Goal: Book appointment/travel/reservation

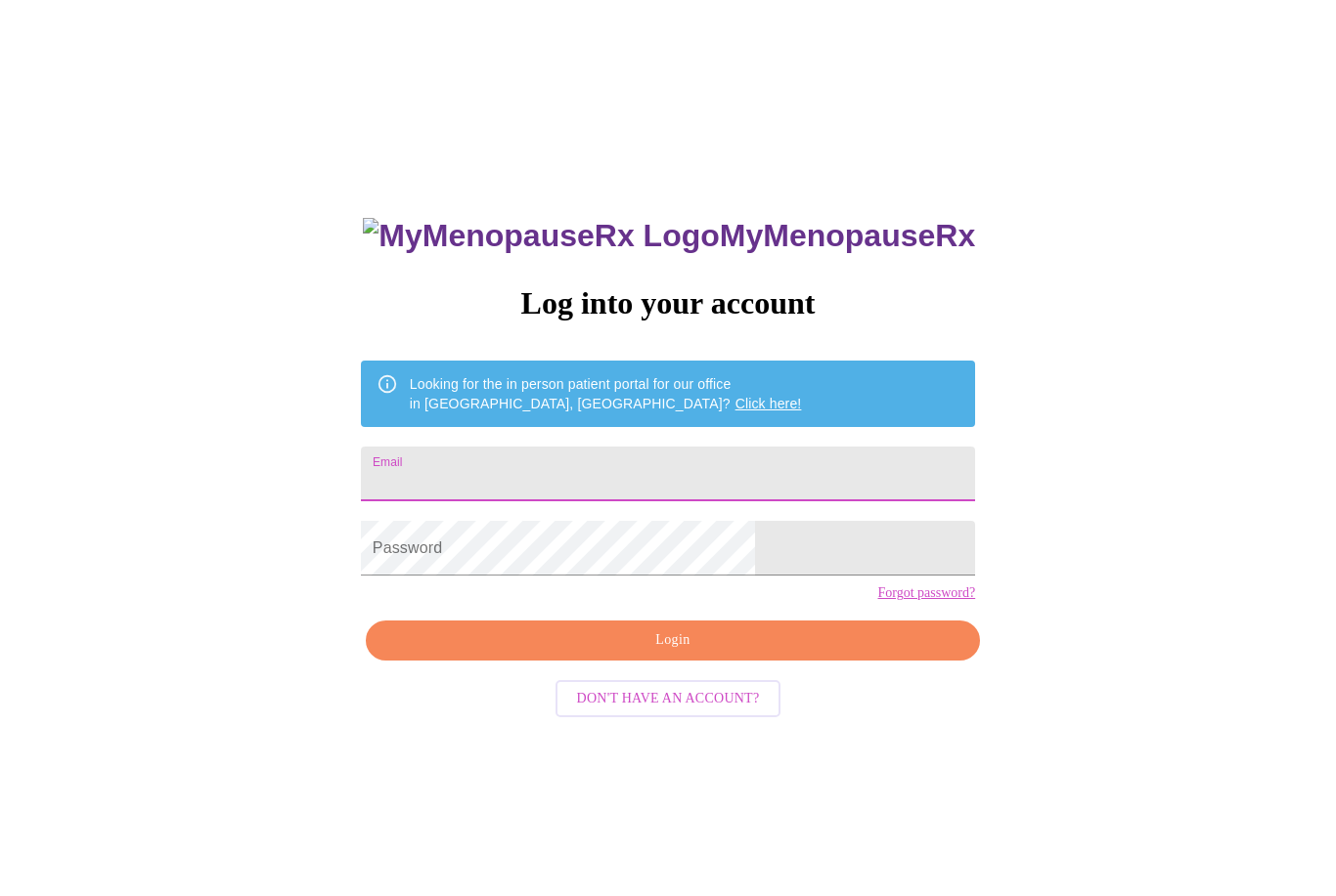
type input "[PERSON_NAME][EMAIL_ADDRESS][PERSON_NAME][DOMAIN_NAME]"
type input "stephanie.hine@abbvie.com"
click at [682, 653] on span "Login" at bounding box center [673, 640] width 569 height 25
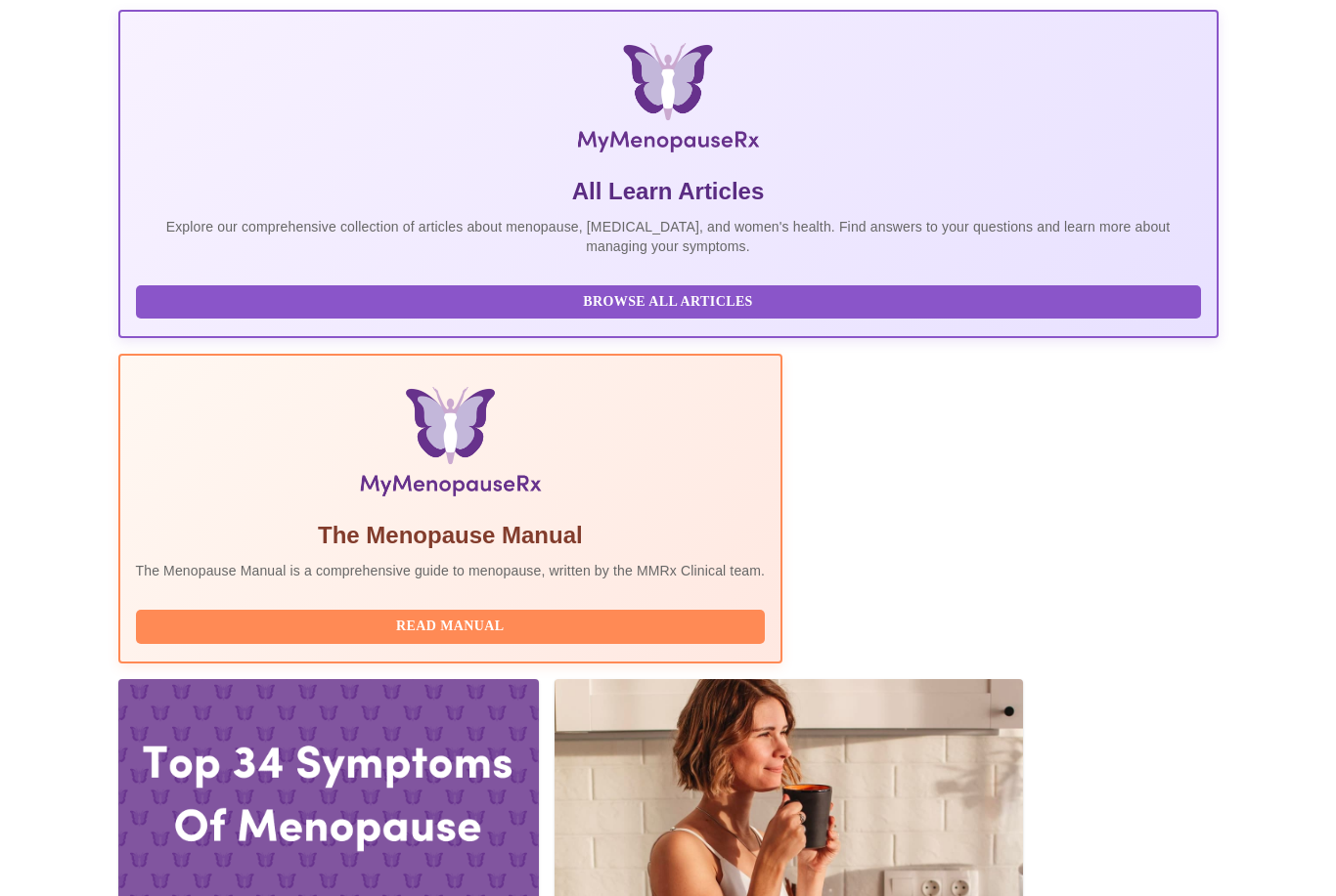
scroll to position [327, 0]
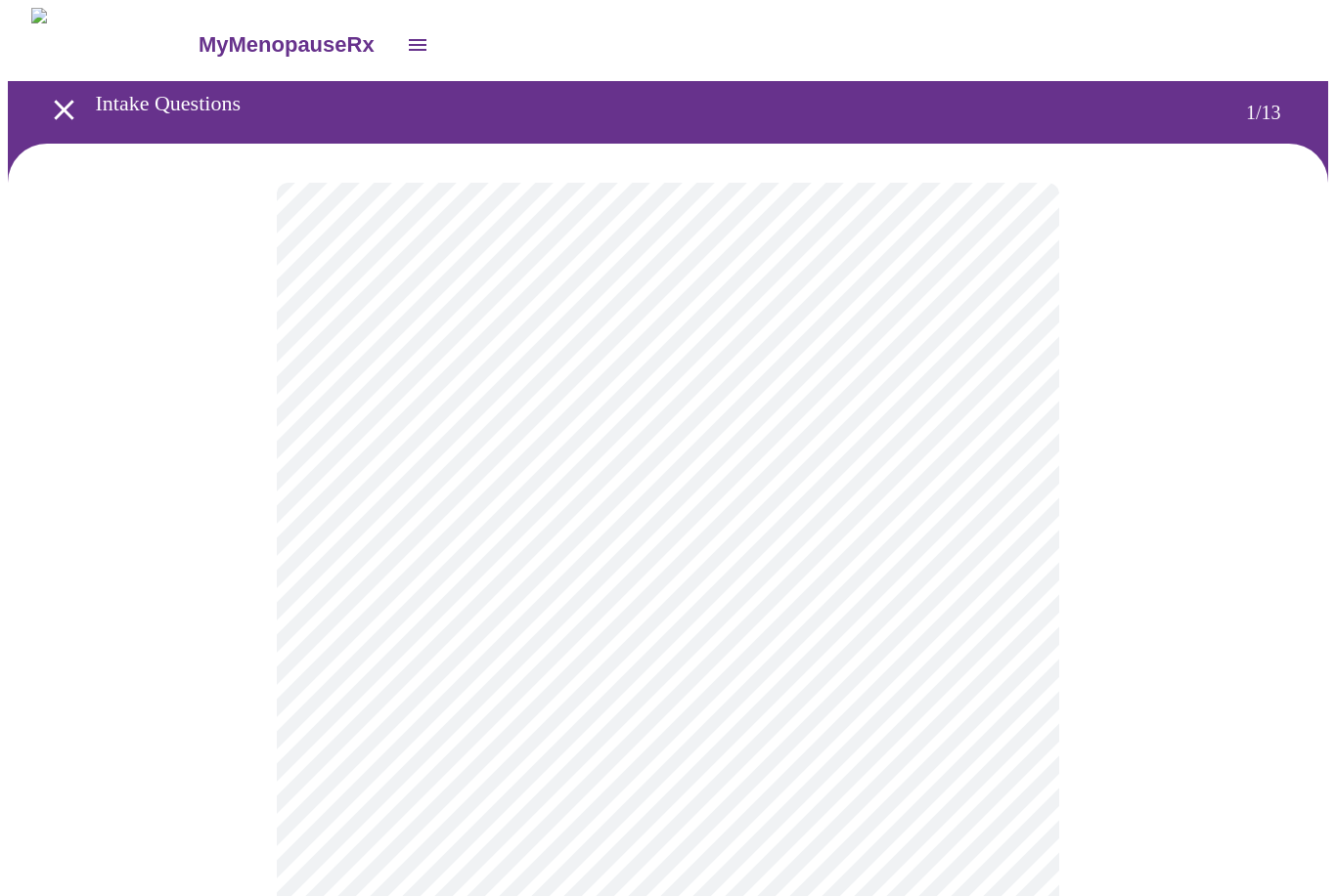
click at [671, 434] on body "MyMenopauseRx Intake Questions 1 / 13" at bounding box center [668, 899] width 1320 height 1783
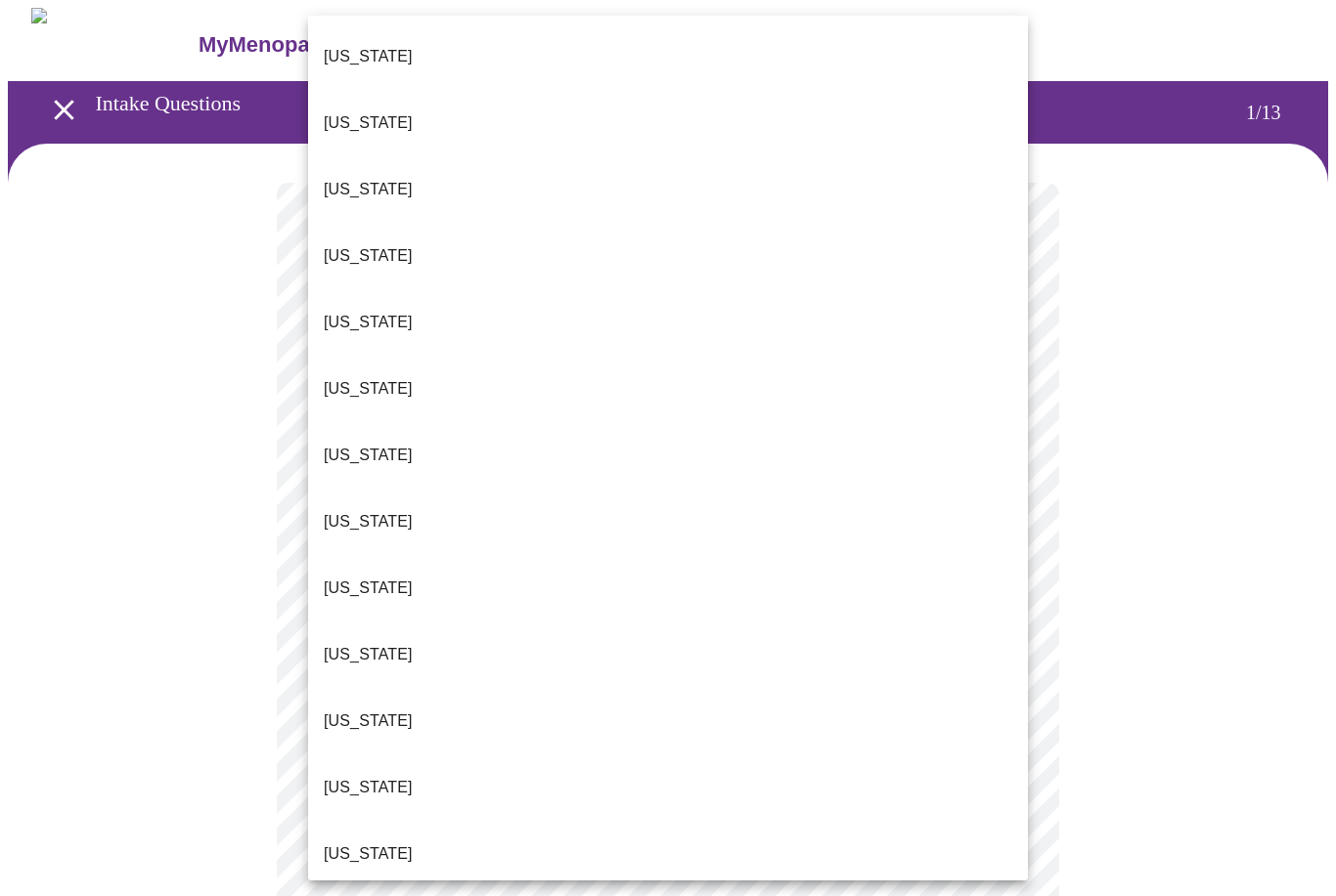
click at [426, 821] on li "Illinois" at bounding box center [668, 854] width 719 height 66
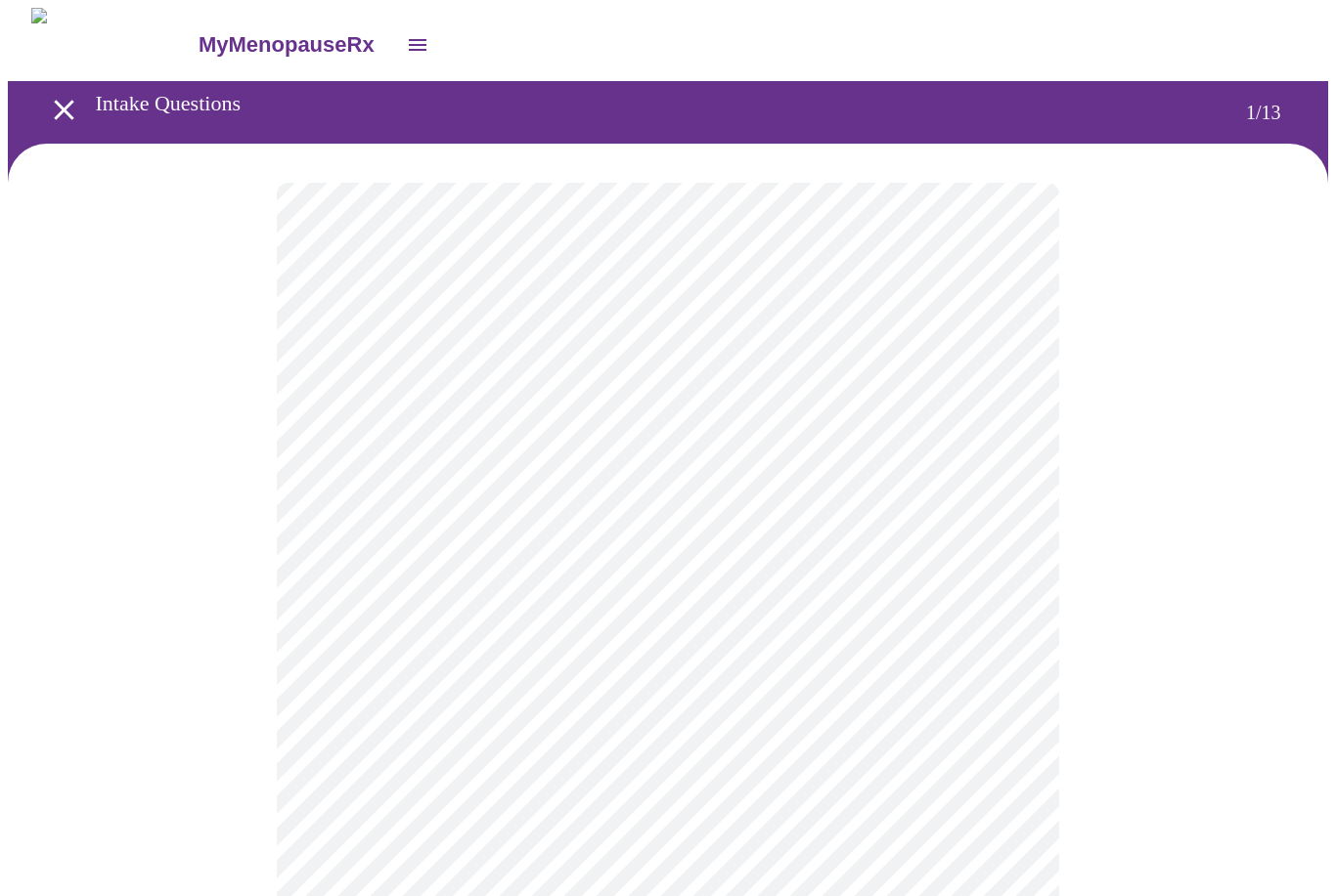
click at [676, 570] on body "MyMenopauseRx Intake Questions 1 / 13" at bounding box center [668, 894] width 1320 height 1772
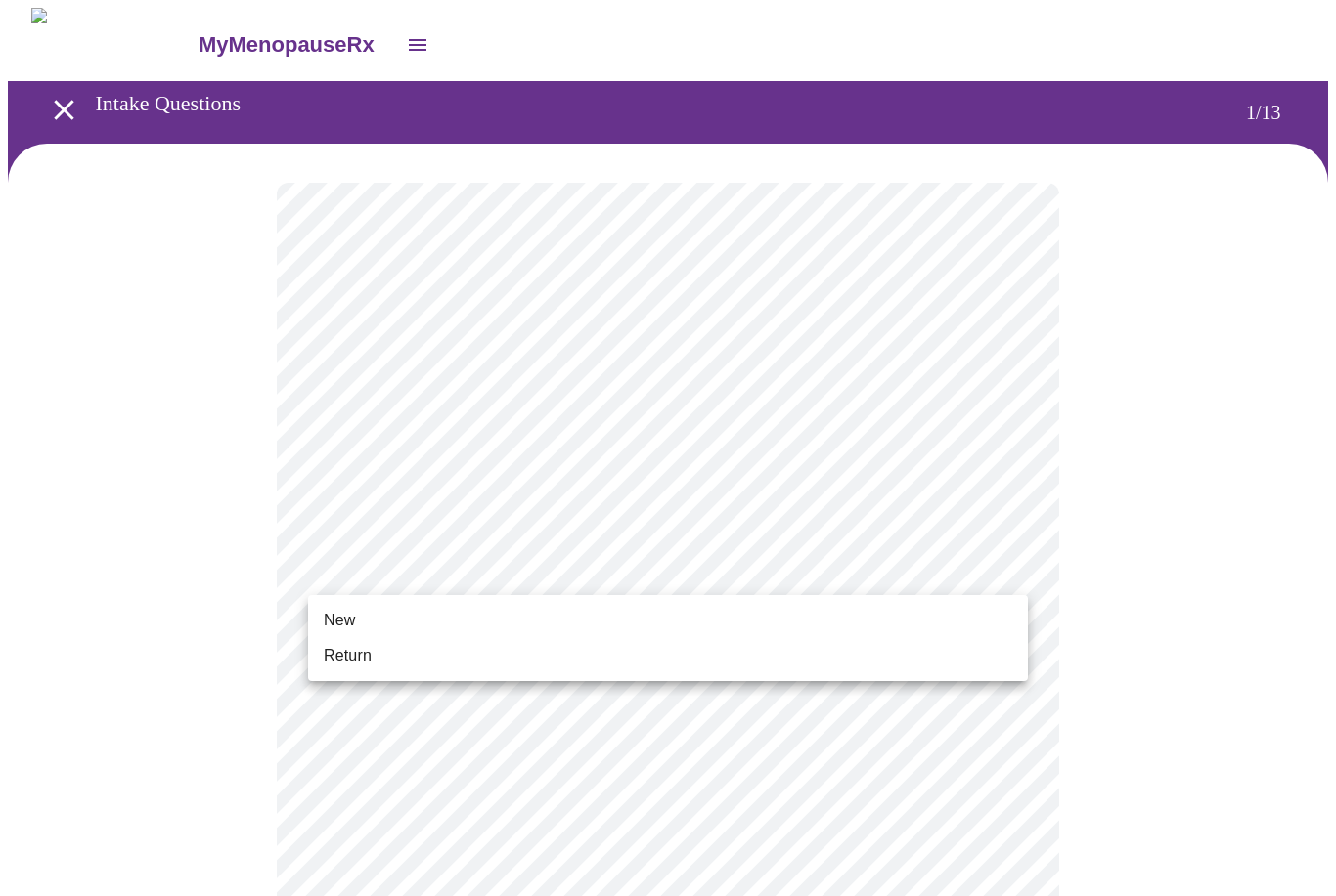
click at [573, 663] on li "Return" at bounding box center [668, 656] width 719 height 36
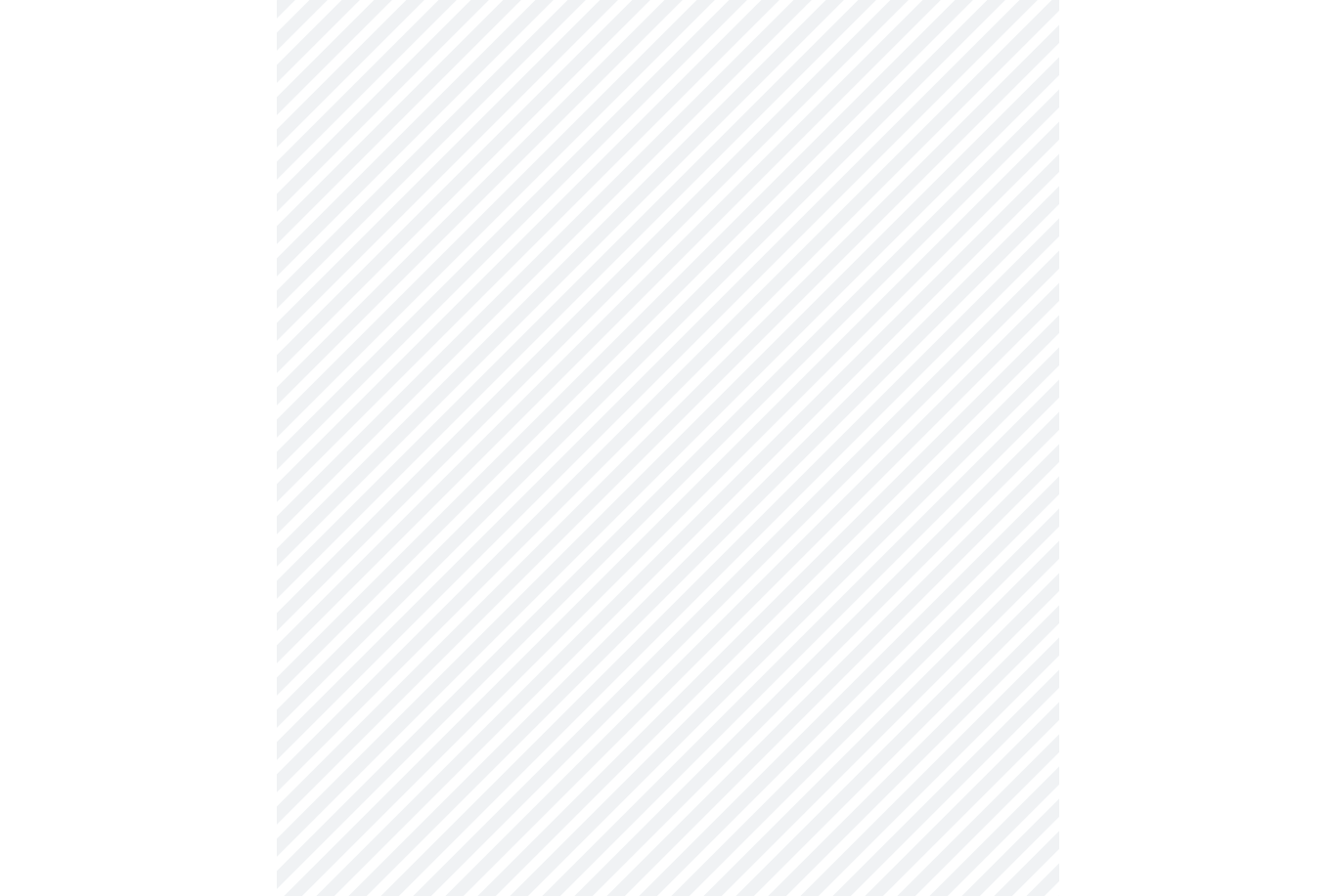
scroll to position [787, 0]
click at [982, 707] on body "MyMenopauseRx Intake Questions 1 / 13" at bounding box center [668, 93] width 1320 height 1746
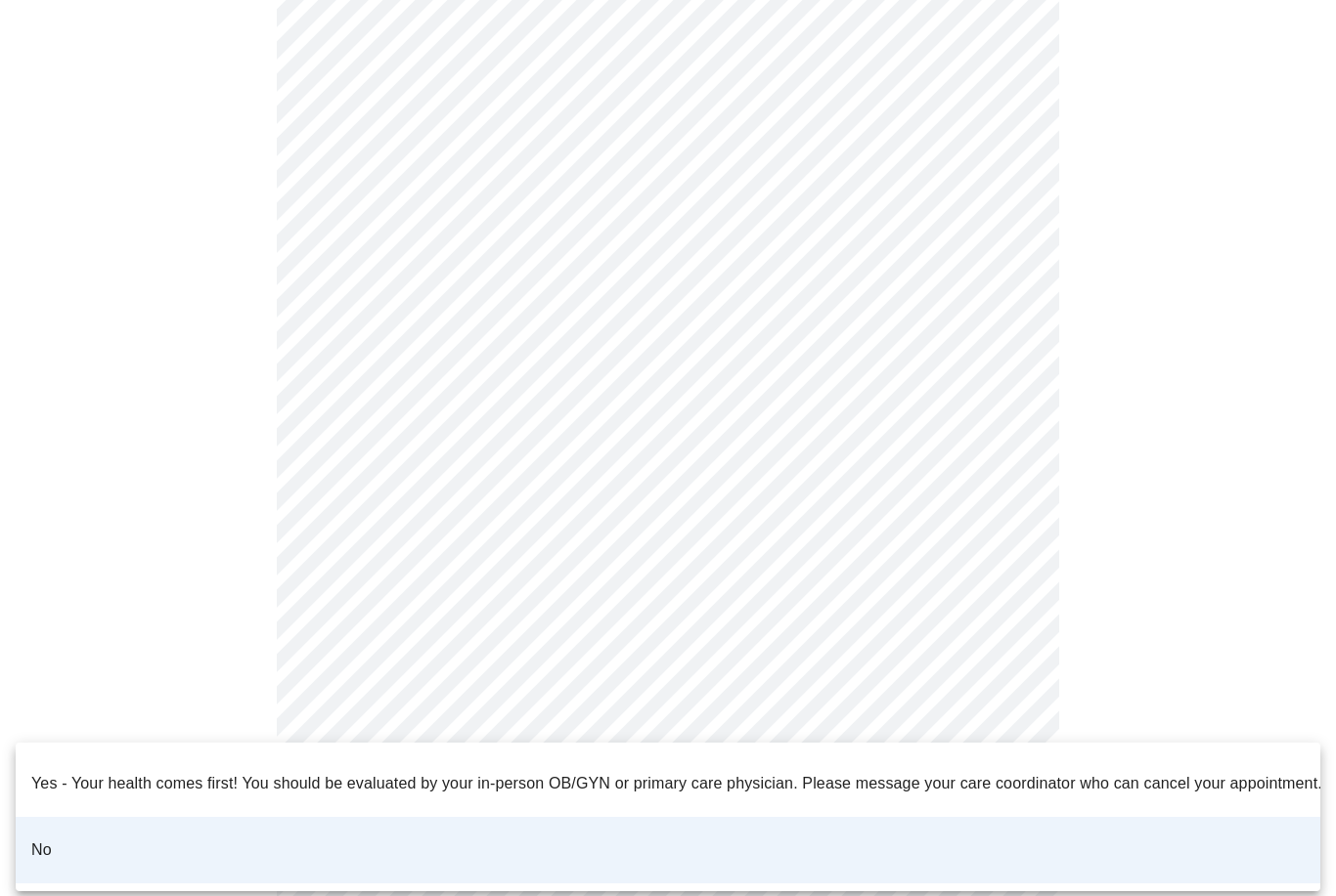
click at [1140, 652] on div at bounding box center [668, 448] width 1336 height 896
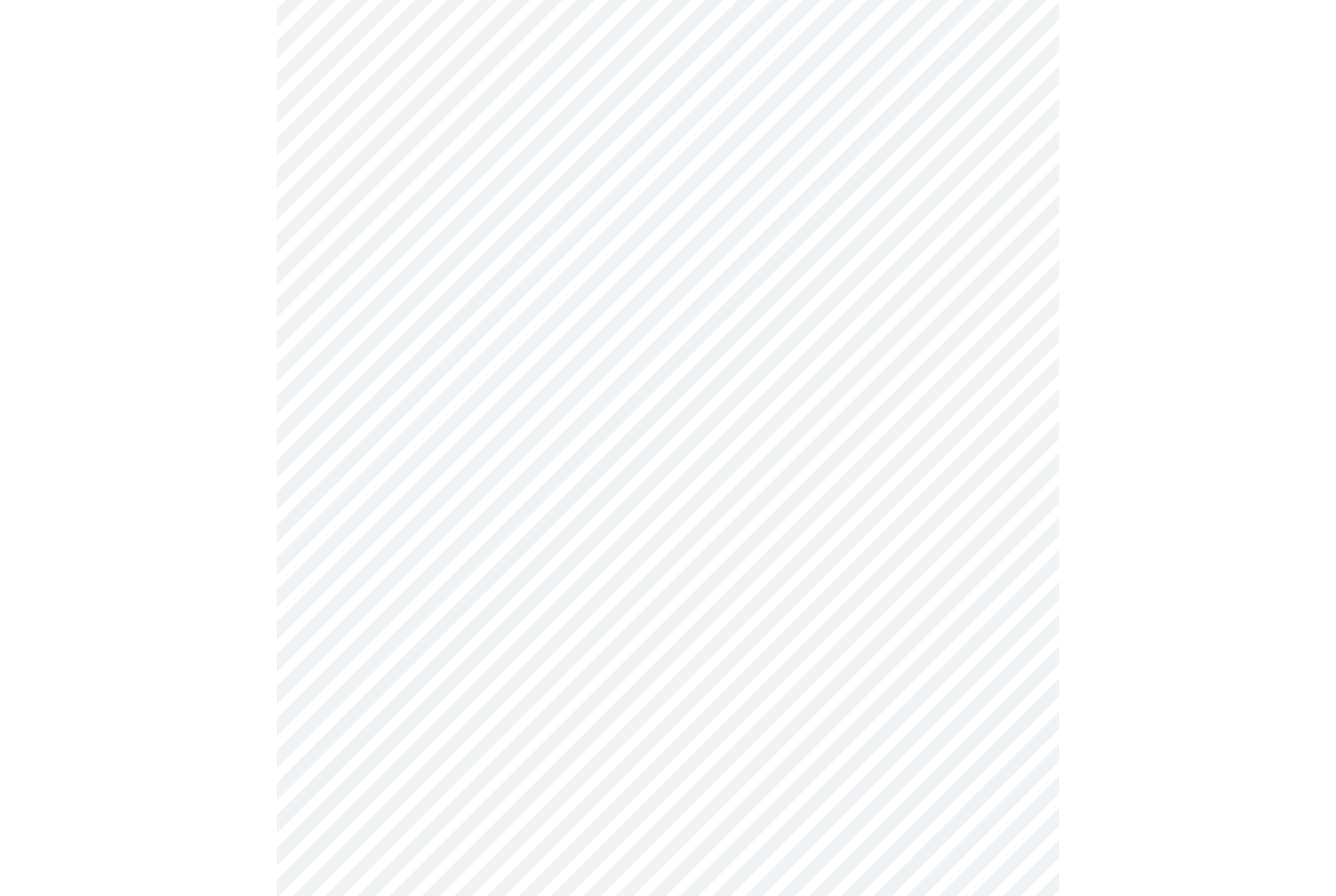
scroll to position [0, 0]
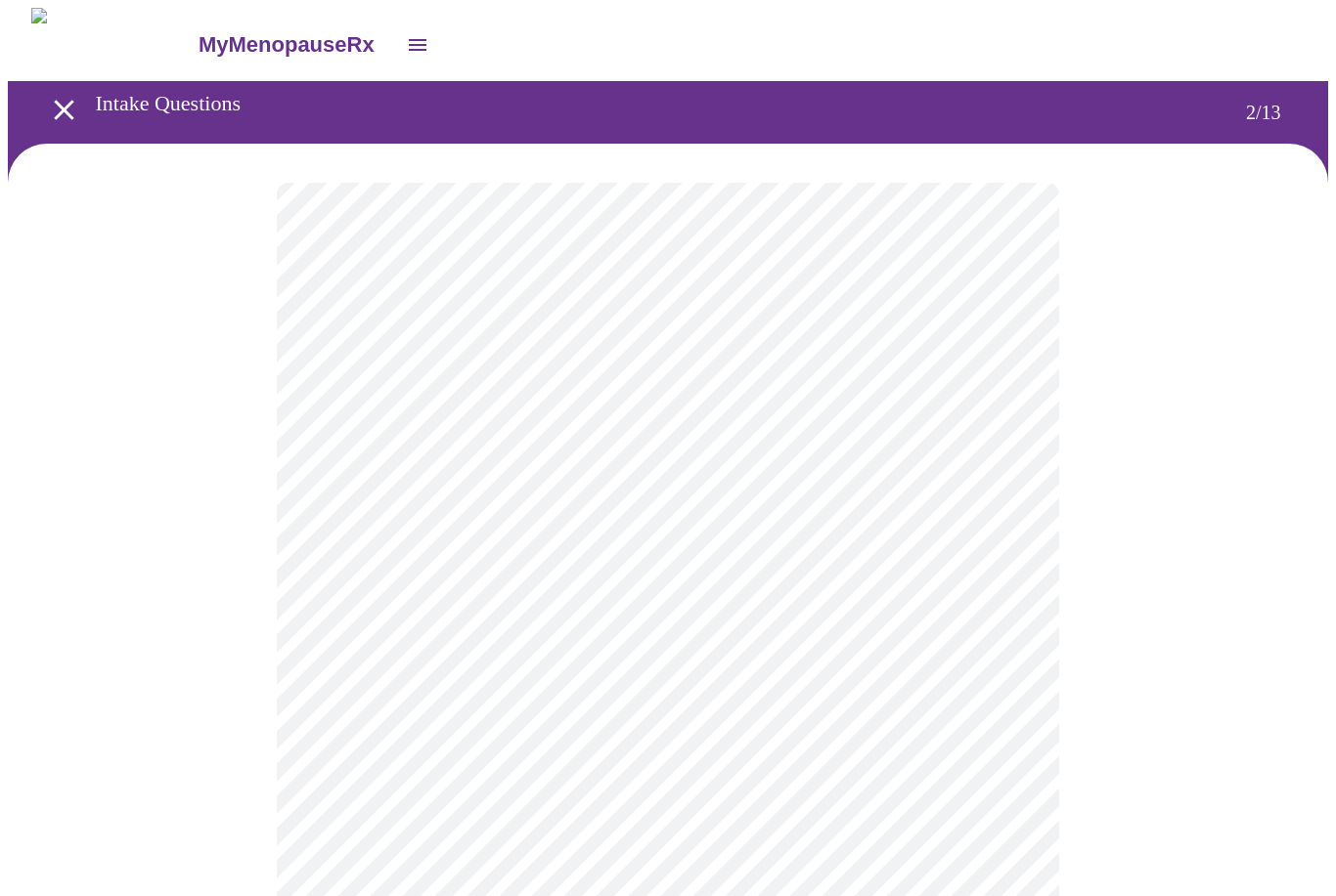
click at [912, 403] on body "MyMenopauseRx Intake Questions 2 / 13" at bounding box center [668, 594] width 1320 height 1172
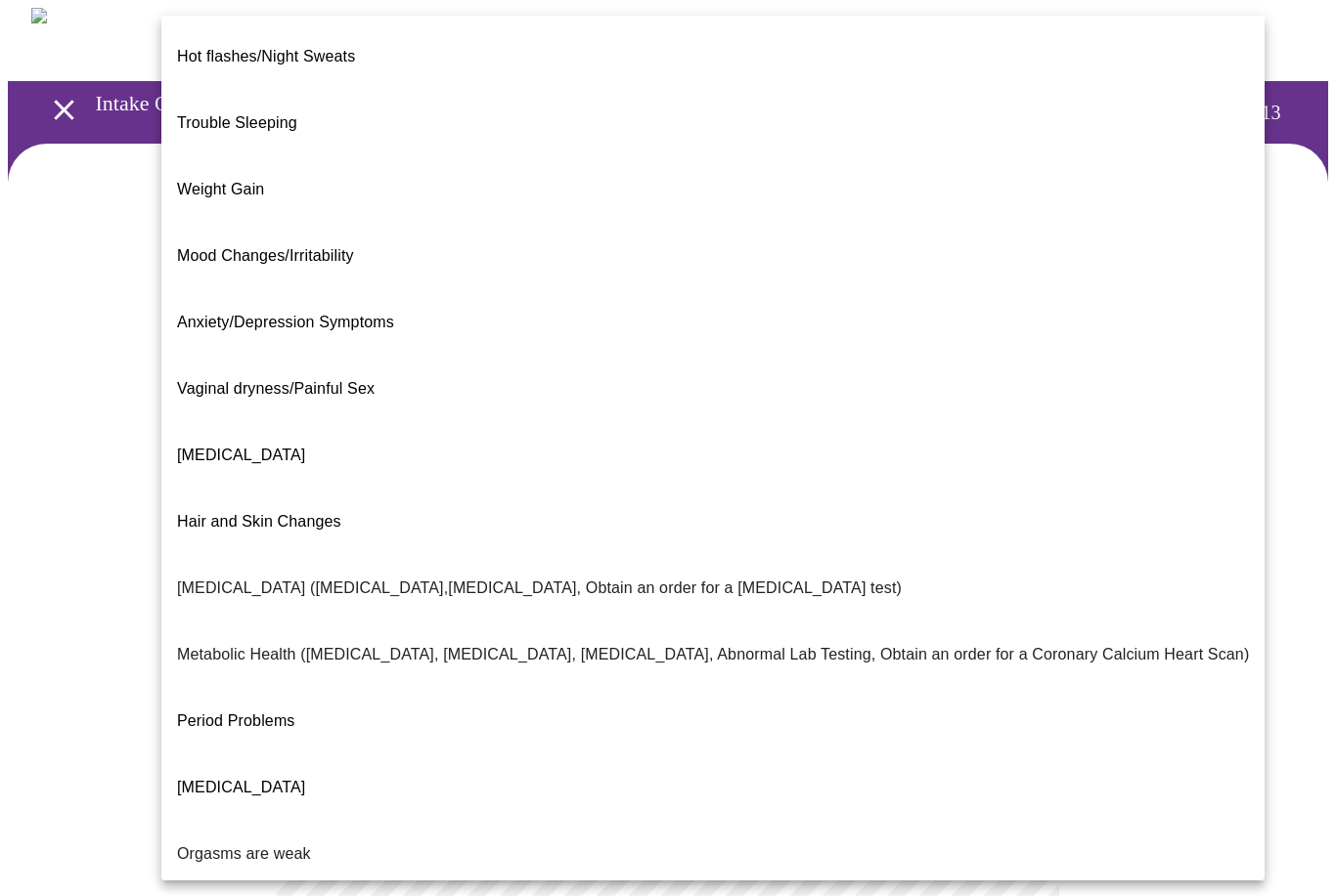
click at [642, 643] on p "Metabolic Health (Pre-diabetes, Elevated Cholesterol, Vitamin D, Abnormal Lab T…" at bounding box center [712, 655] width 1071 height 24
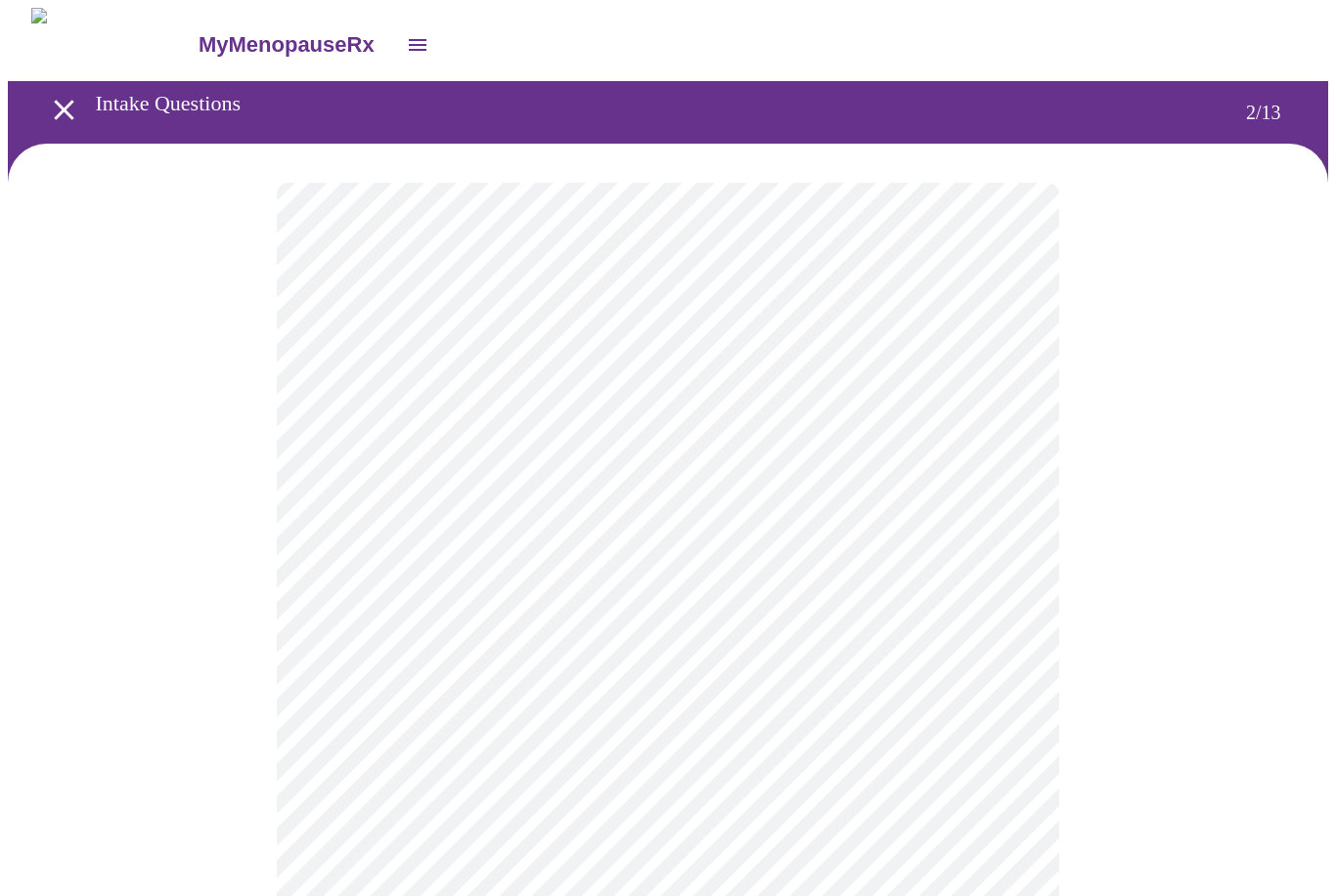
click at [671, 599] on body "MyMenopauseRx Intake Questions 2 / 13" at bounding box center [668, 588] width 1320 height 1161
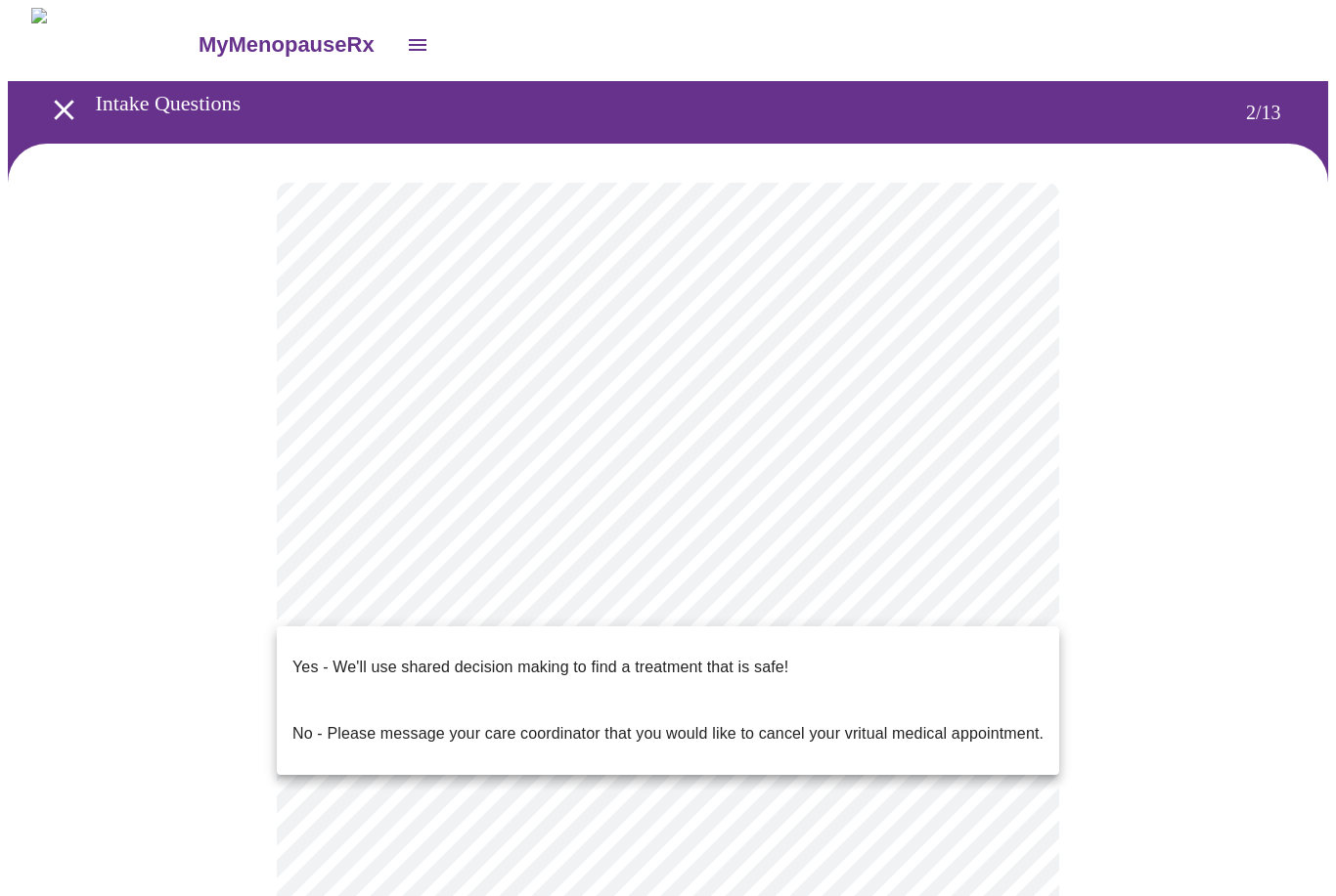
click at [646, 660] on p "Yes - We'll use shared decision making to find a treatment that is safe!" at bounding box center [541, 668] width 496 height 24
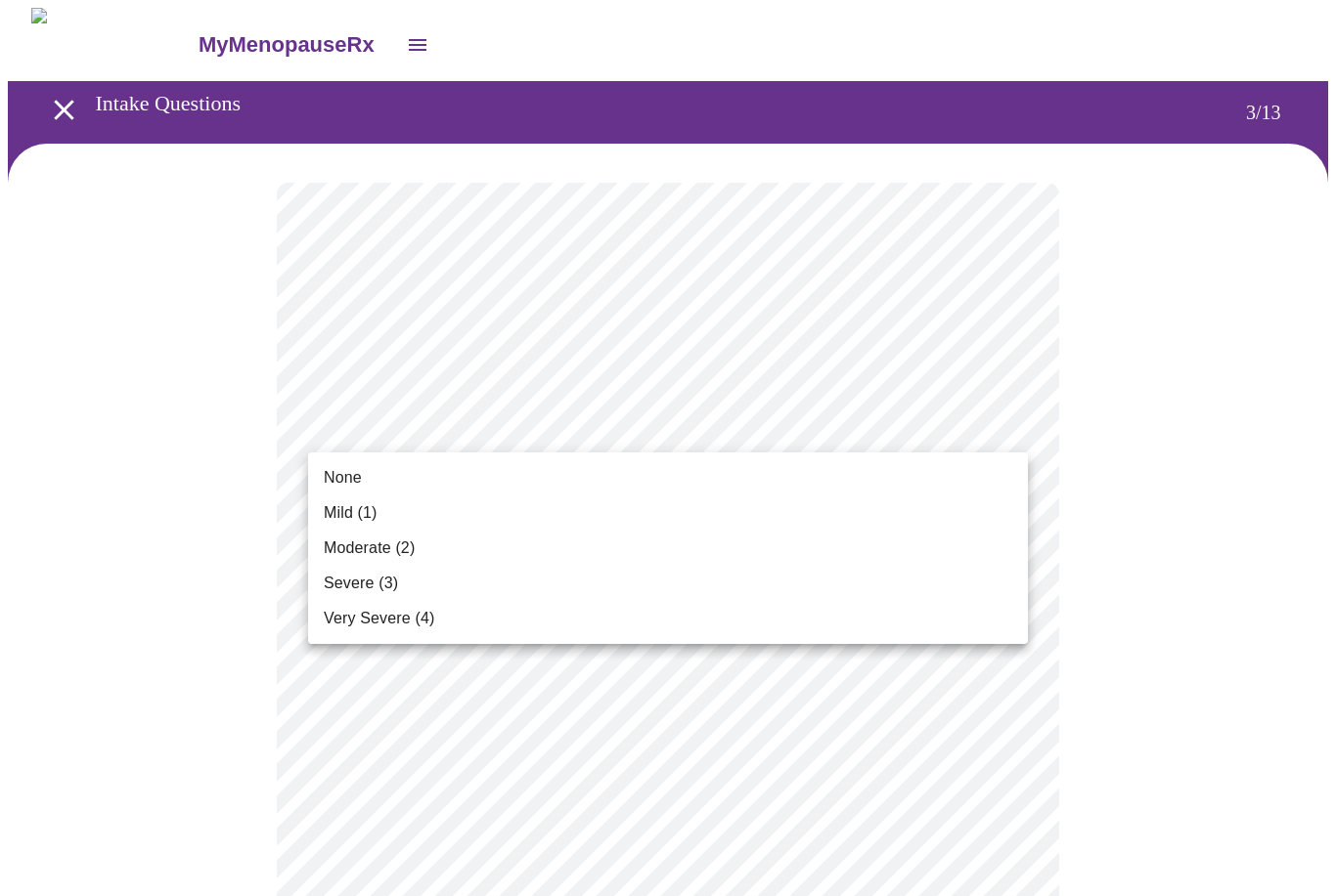
click at [760, 506] on li "Mild (1)" at bounding box center [668, 514] width 719 height 36
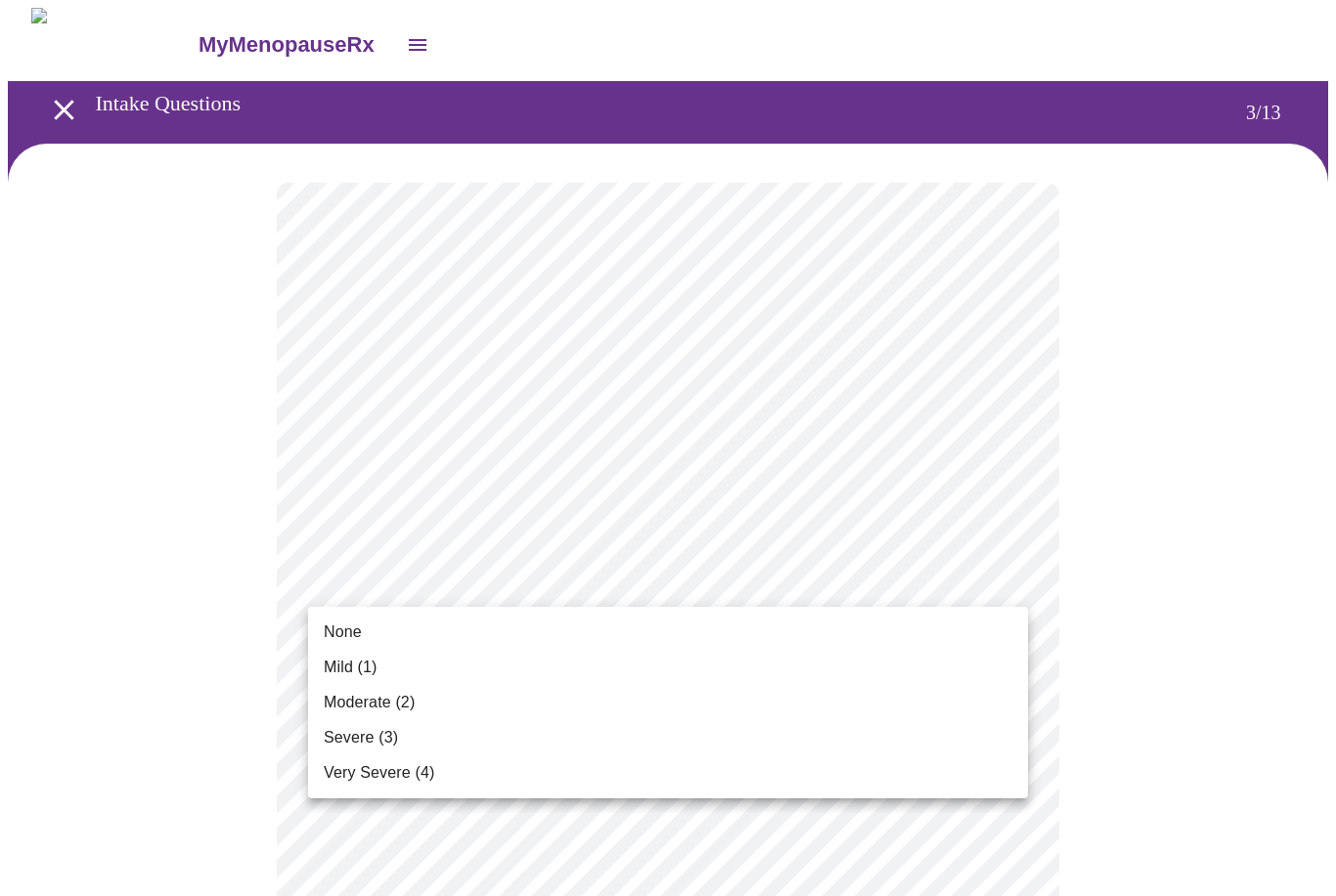
click at [678, 668] on li "Mild (1)" at bounding box center [668, 668] width 719 height 36
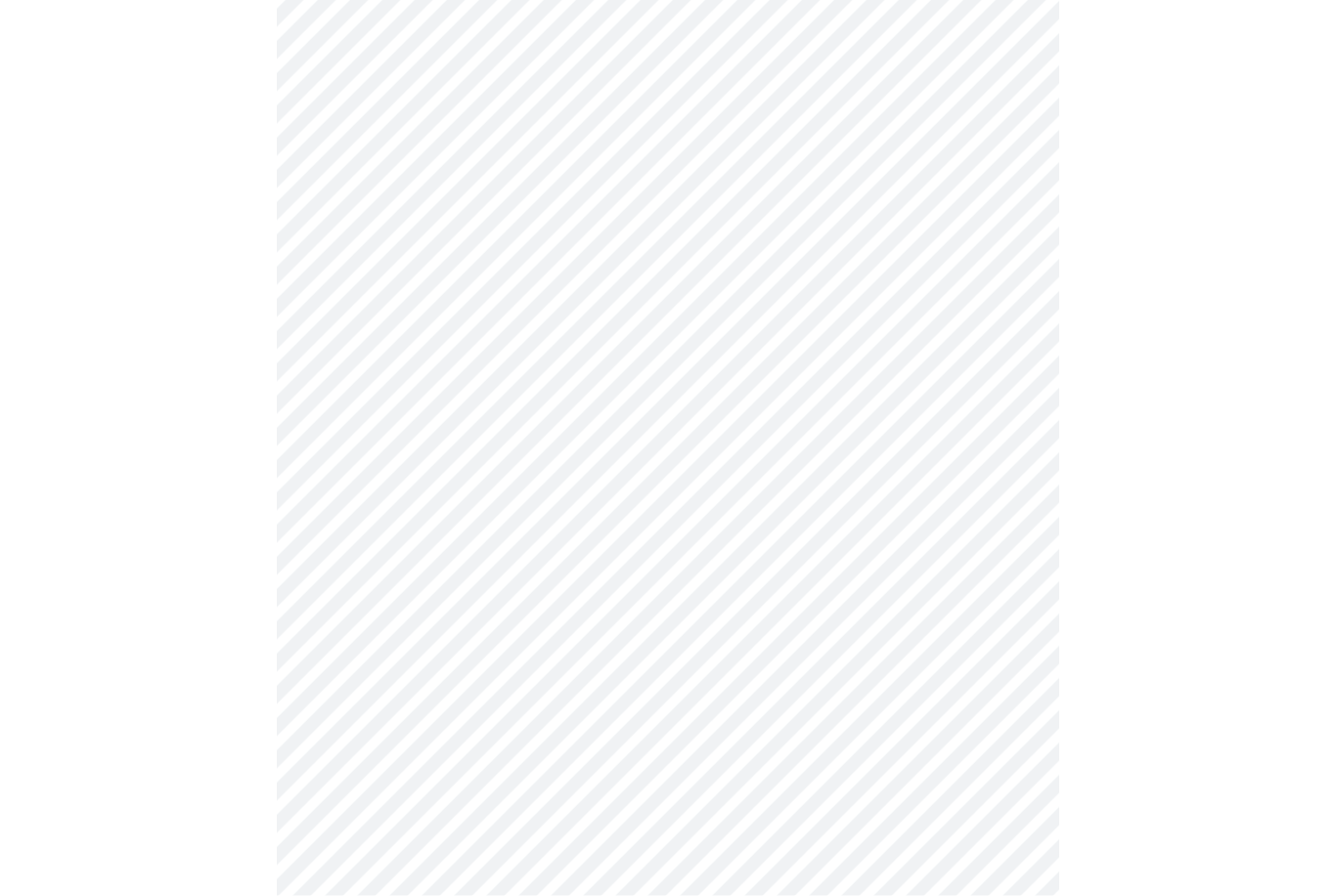
scroll to position [207, 0]
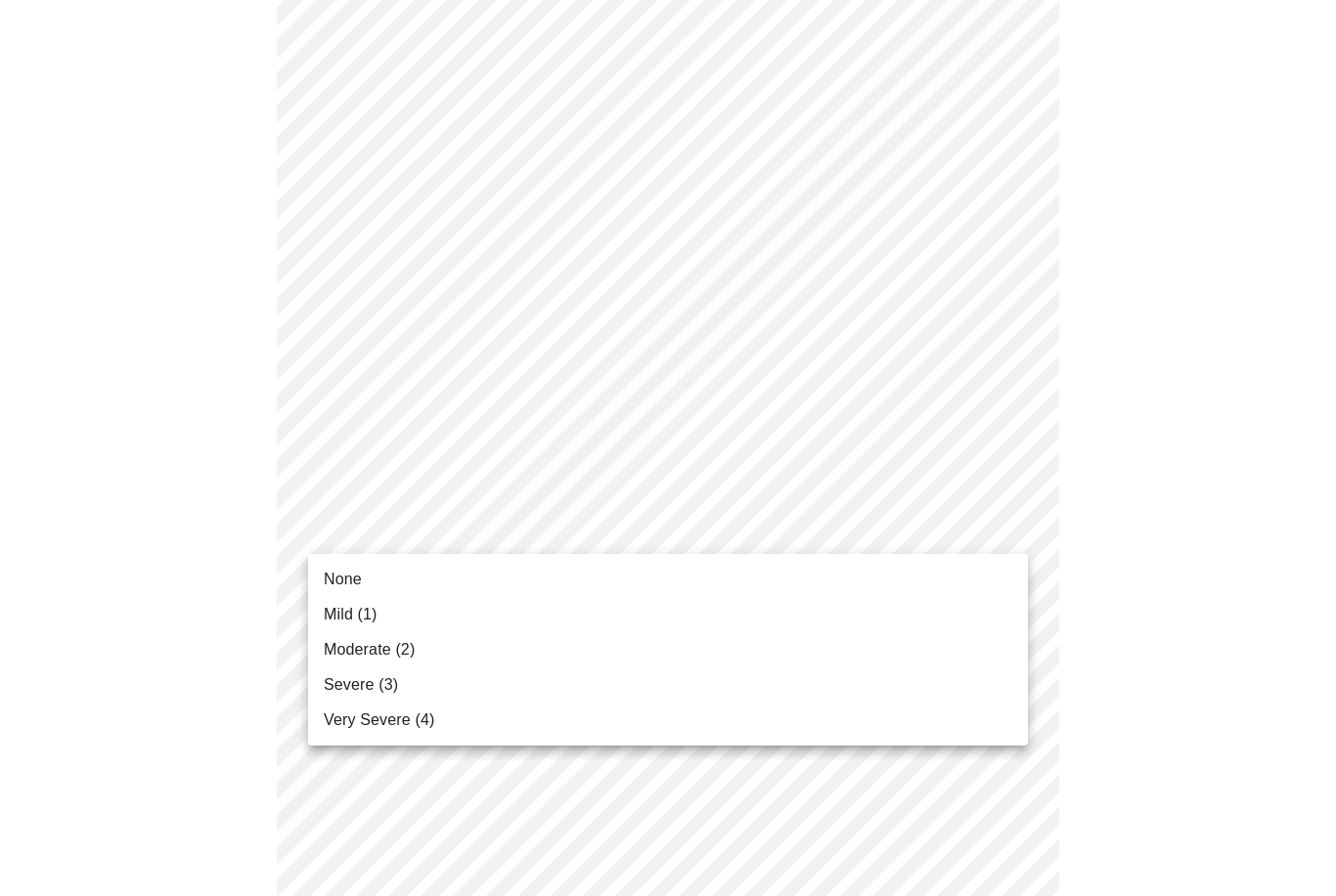
click at [720, 617] on li "Mild (1)" at bounding box center [668, 615] width 719 height 36
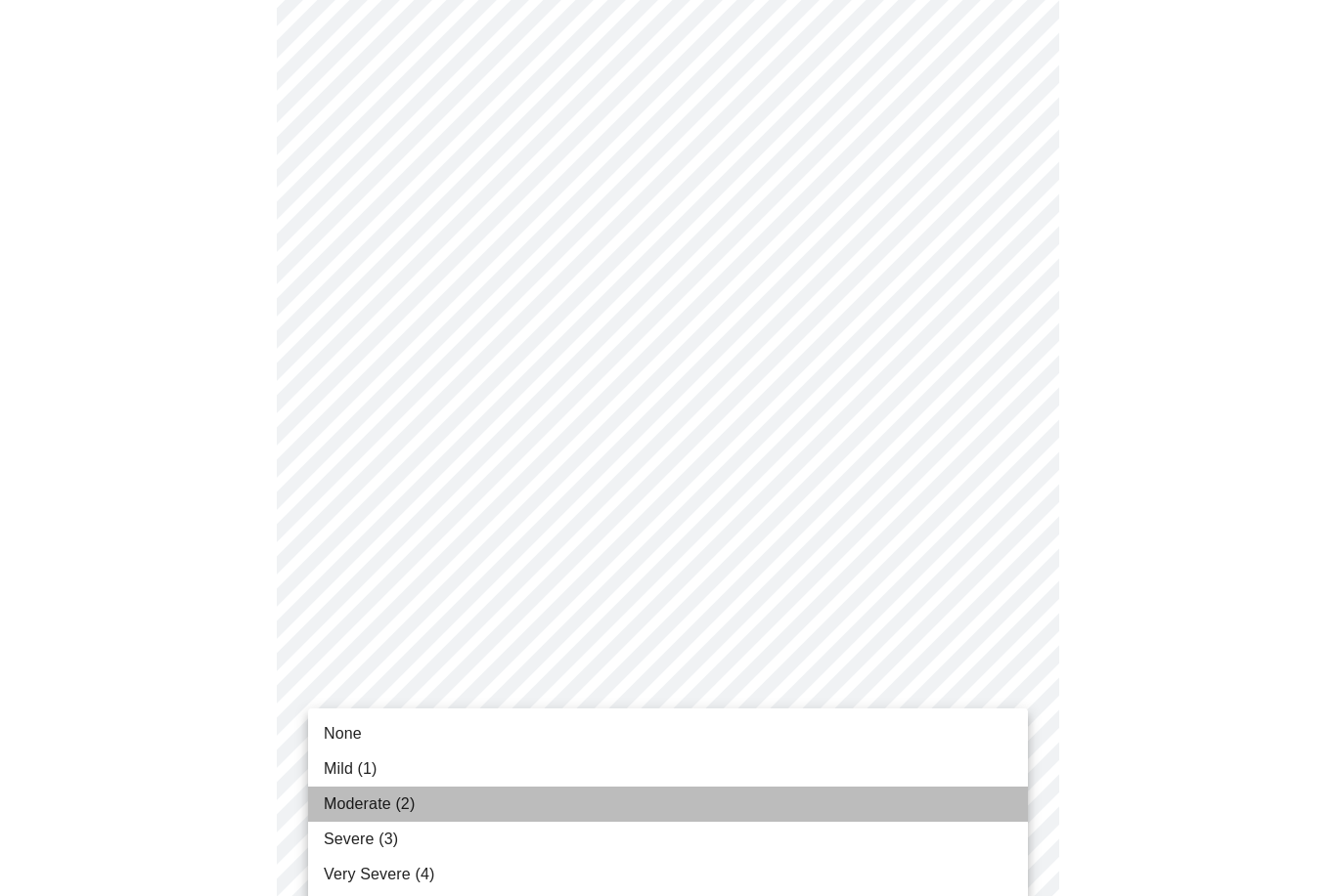
click at [596, 816] on li "Moderate (2)" at bounding box center [668, 805] width 719 height 36
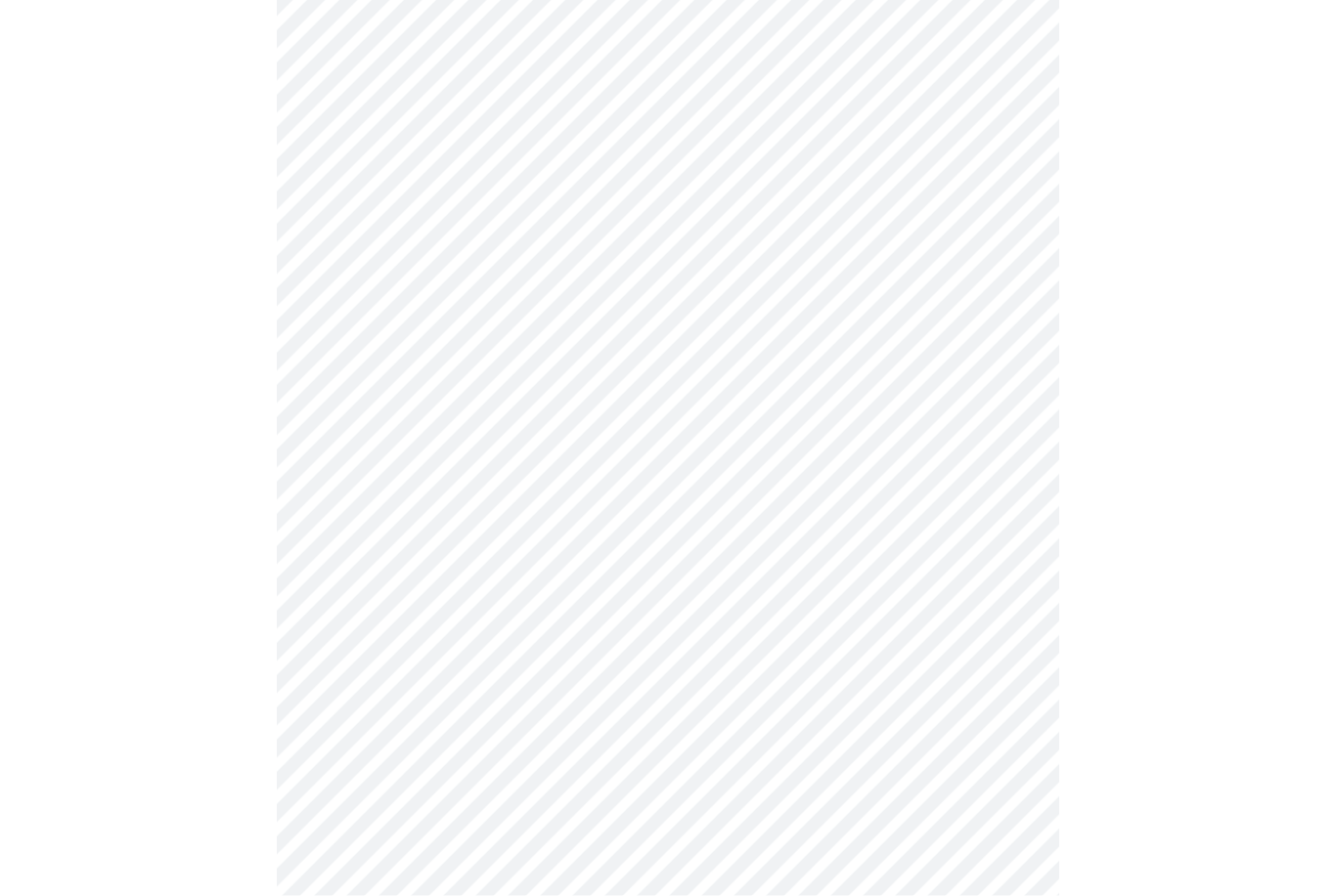
scroll to position [444, 0]
click at [866, 436] on body "MyMenopauseRx Intake Questions 3 / 13" at bounding box center [668, 806] width 1320 height 2484
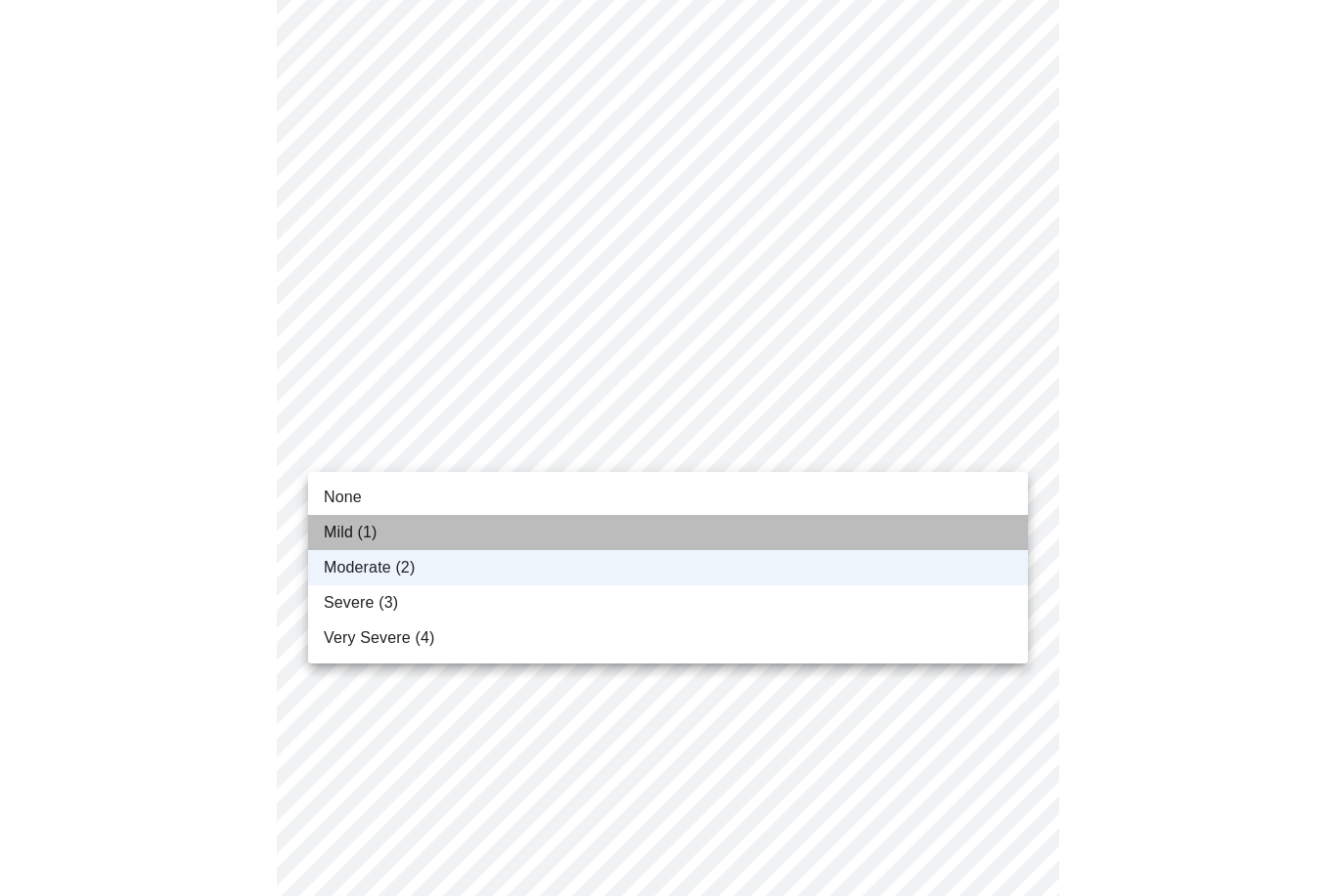
click at [783, 533] on li "Mild (1)" at bounding box center [668, 532] width 719 height 36
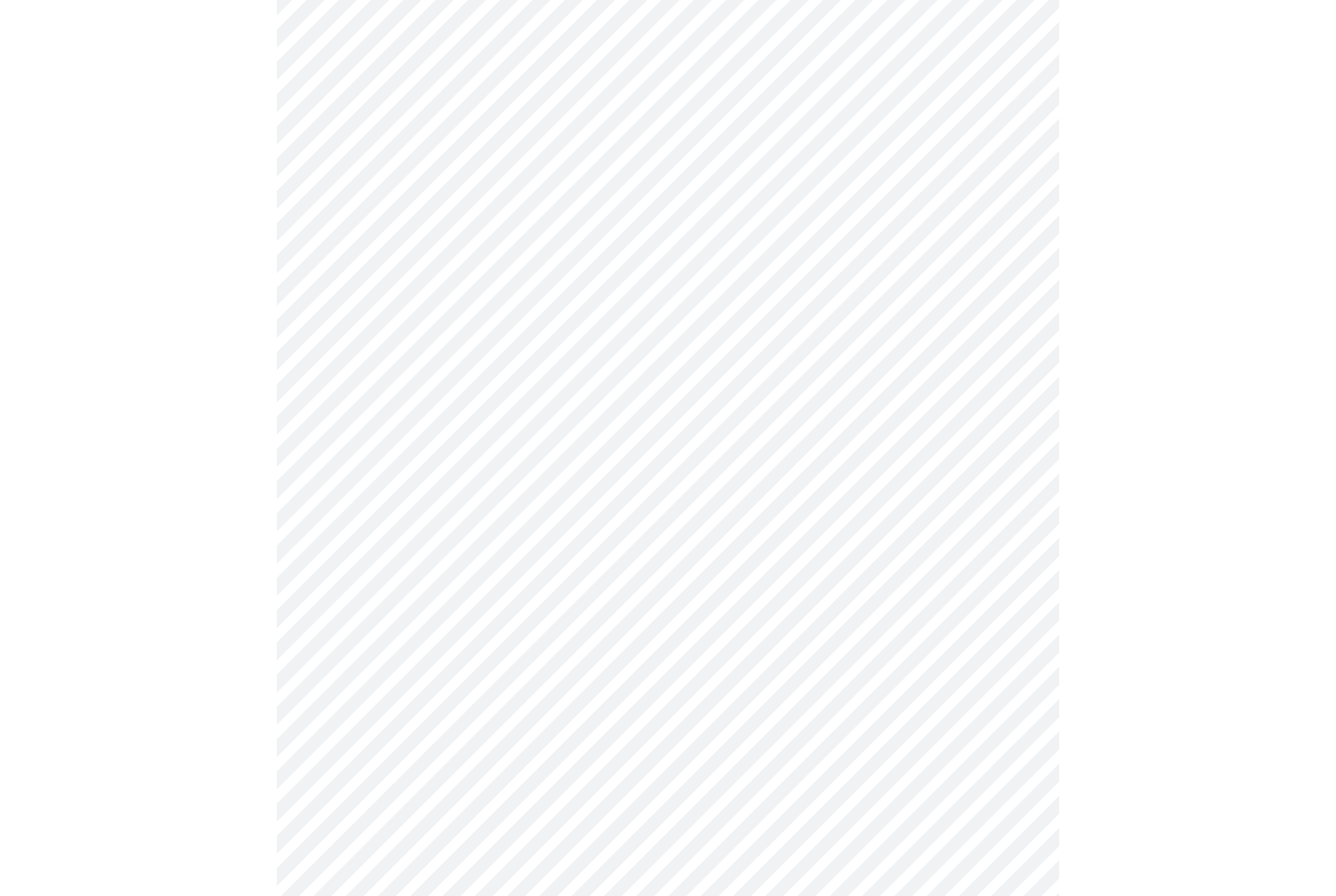
click at [794, 569] on body "MyMenopauseRx Intake Questions 3 / 13" at bounding box center [668, 806] width 1320 height 2484
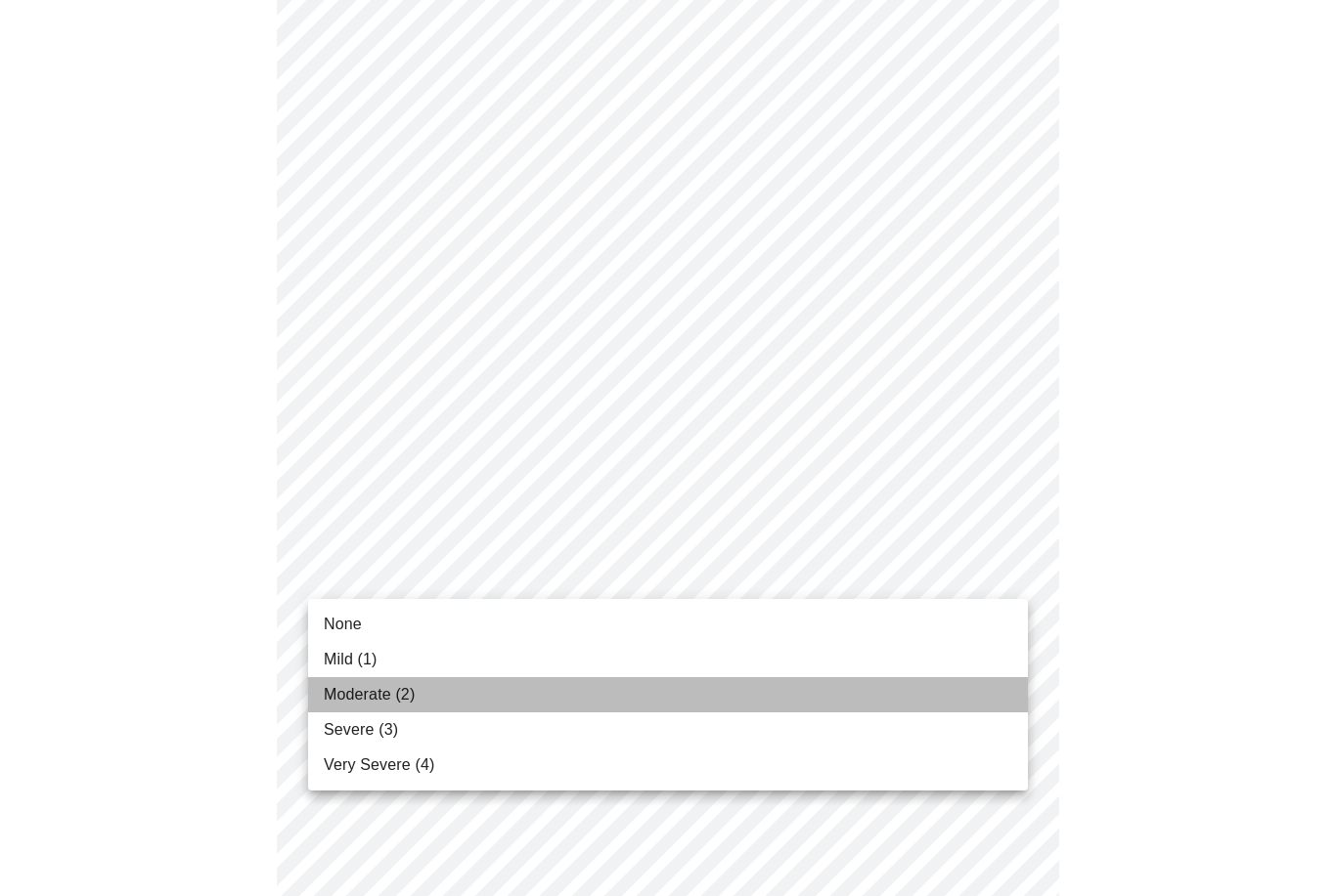
click at [698, 697] on li "Moderate (2)" at bounding box center [668, 695] width 719 height 36
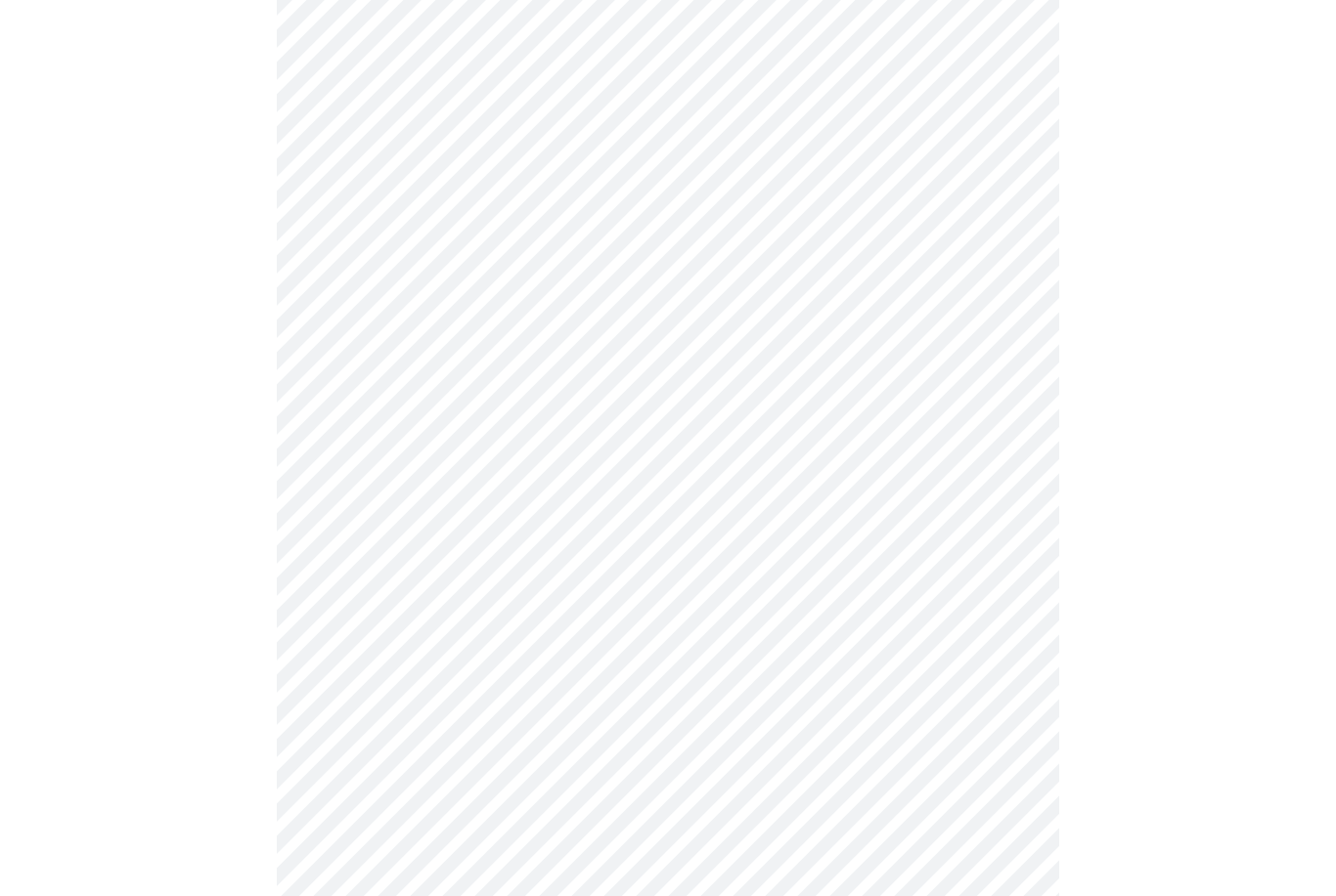
click at [715, 701] on body "MyMenopauseRx Intake Questions 3 / 13" at bounding box center [668, 792] width 1320 height 2457
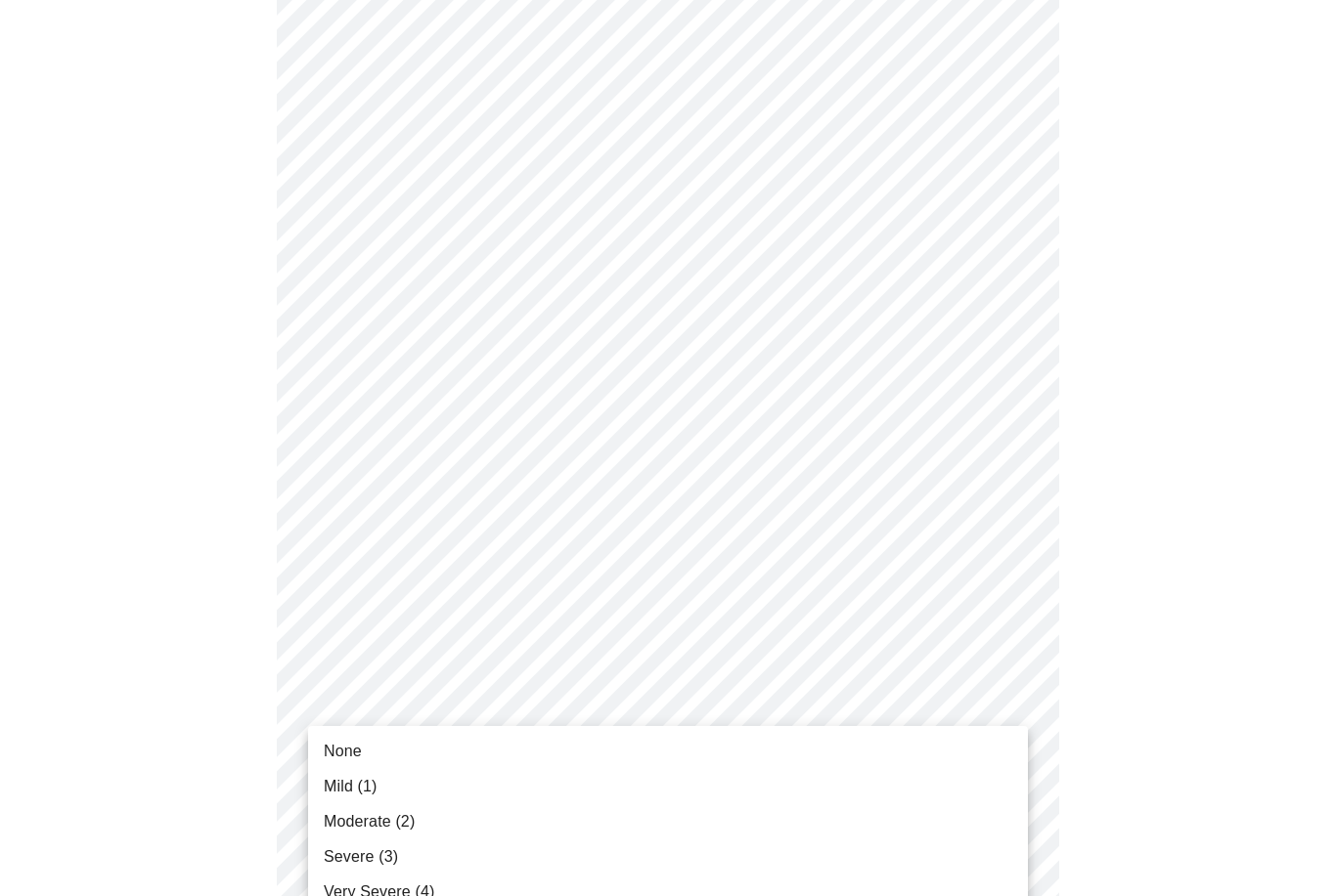
click at [412, 828] on span "Moderate (2)" at bounding box center [370, 822] width 91 height 24
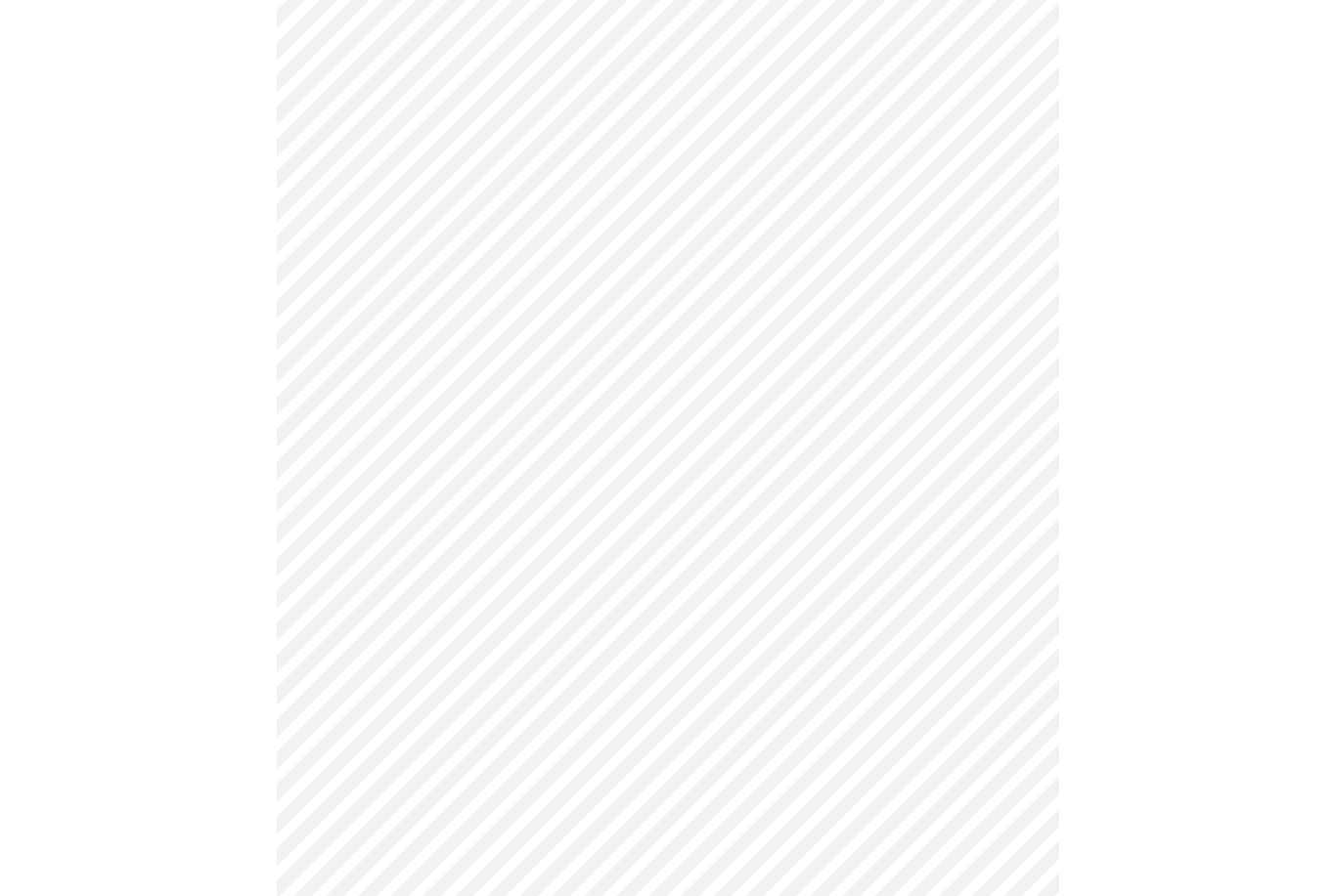
scroll to position [764, 0]
click at [772, 535] on body "MyMenopauseRx Intake Questions 3 / 13" at bounding box center [668, 459] width 1320 height 2431
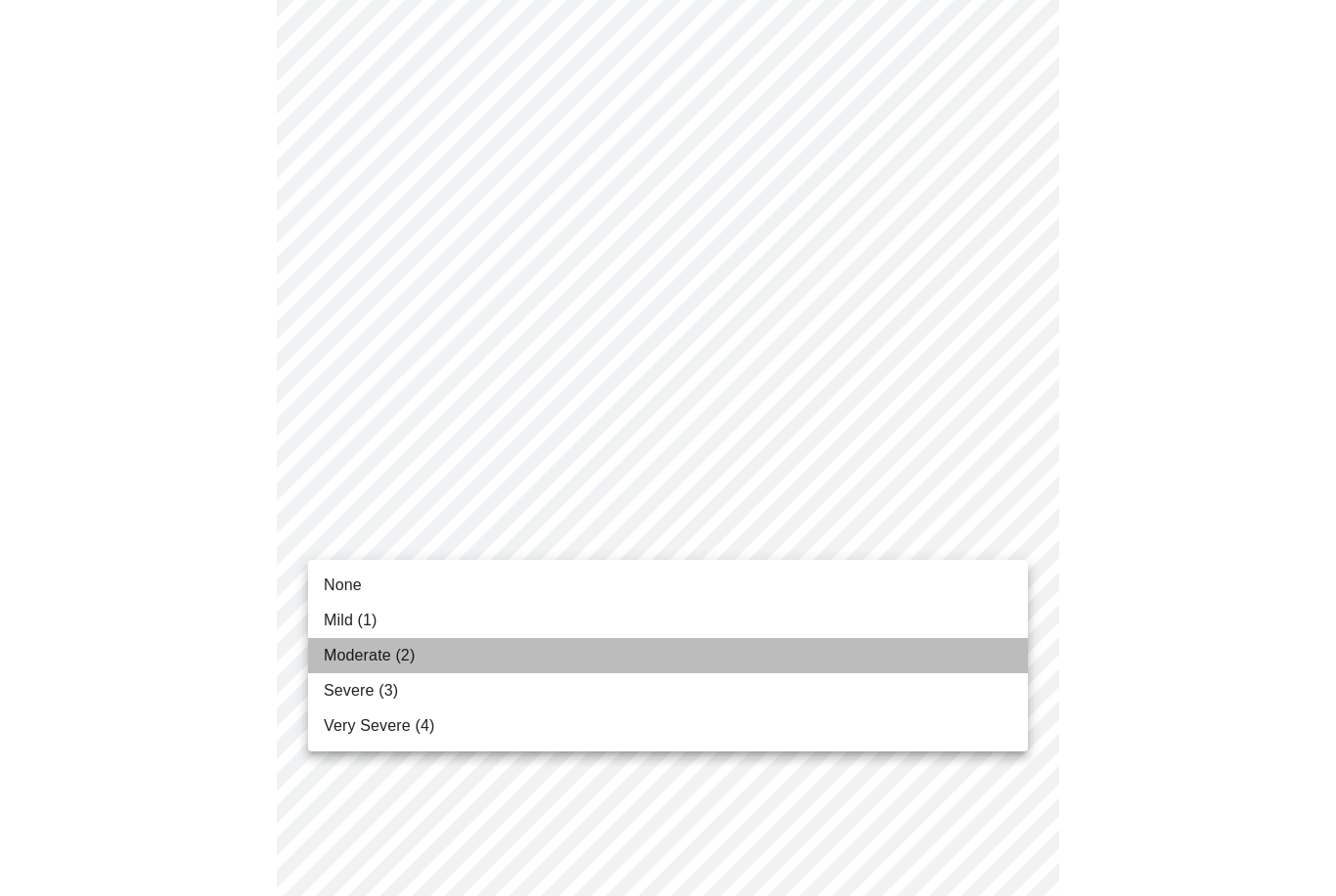
click at [628, 672] on li "Moderate (2)" at bounding box center [668, 656] width 719 height 36
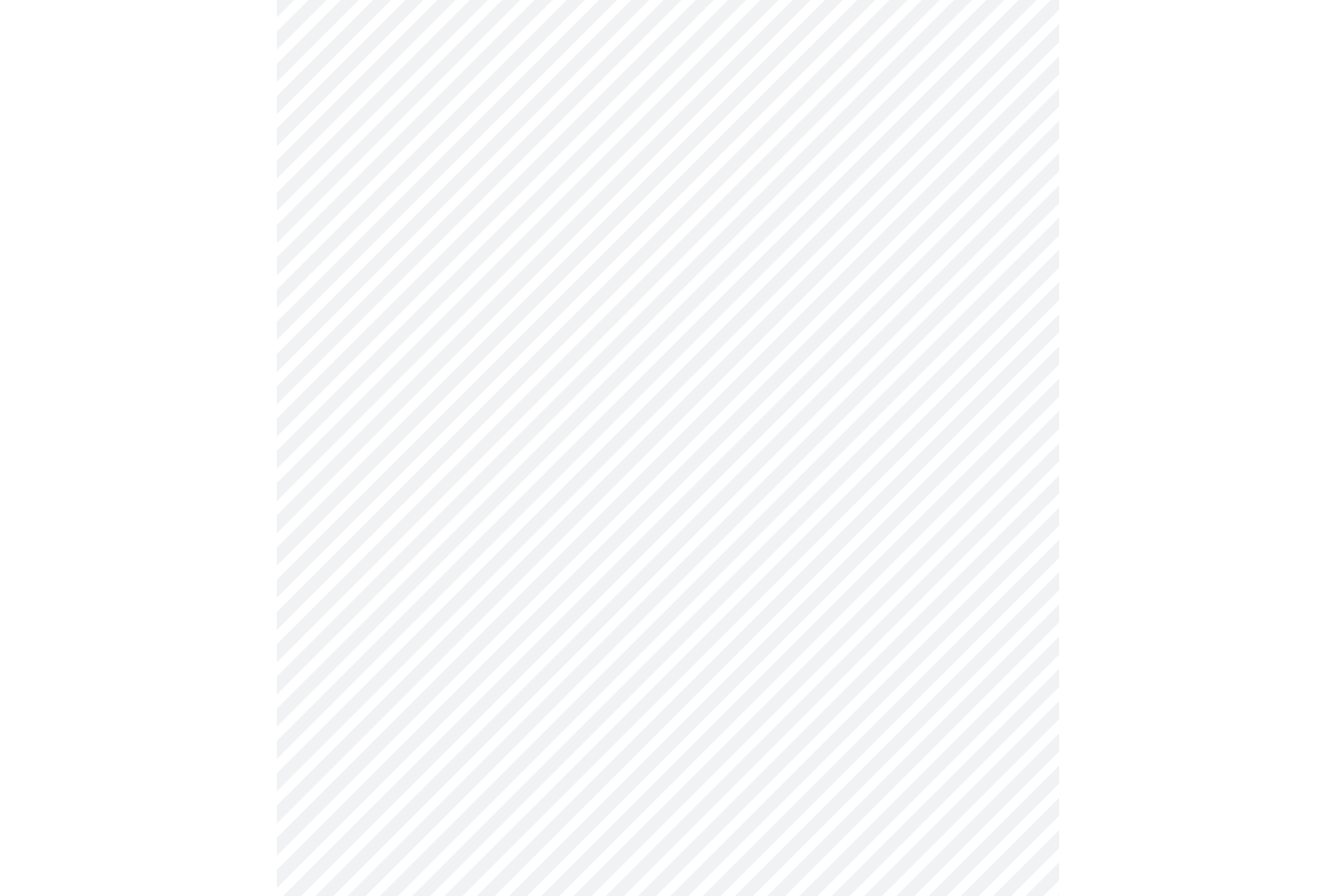
click at [706, 694] on body "MyMenopauseRx Intake Questions 3 / 13" at bounding box center [668, 446] width 1320 height 2404
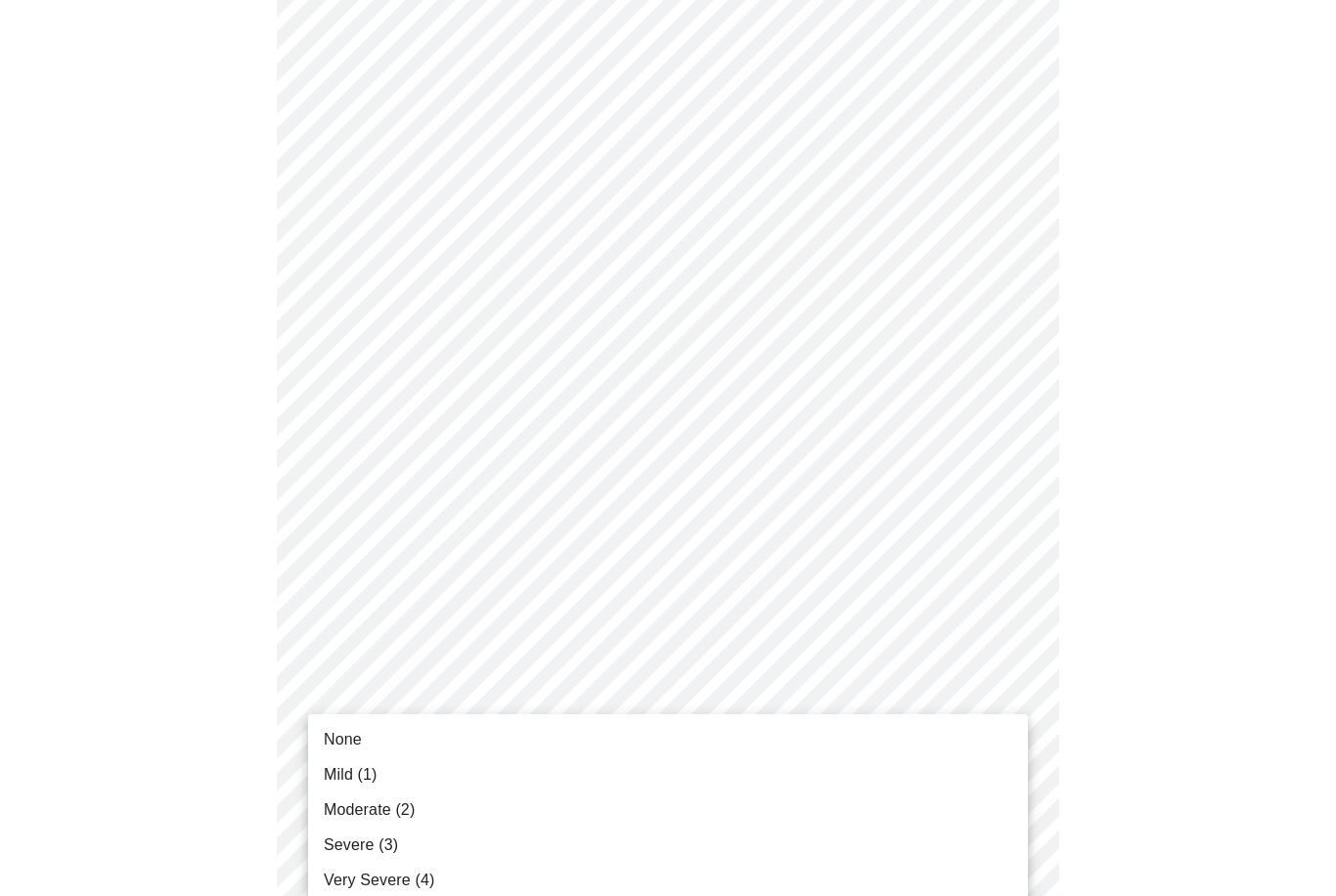
click at [534, 881] on li "Very Severe (4)" at bounding box center [668, 881] width 719 height 36
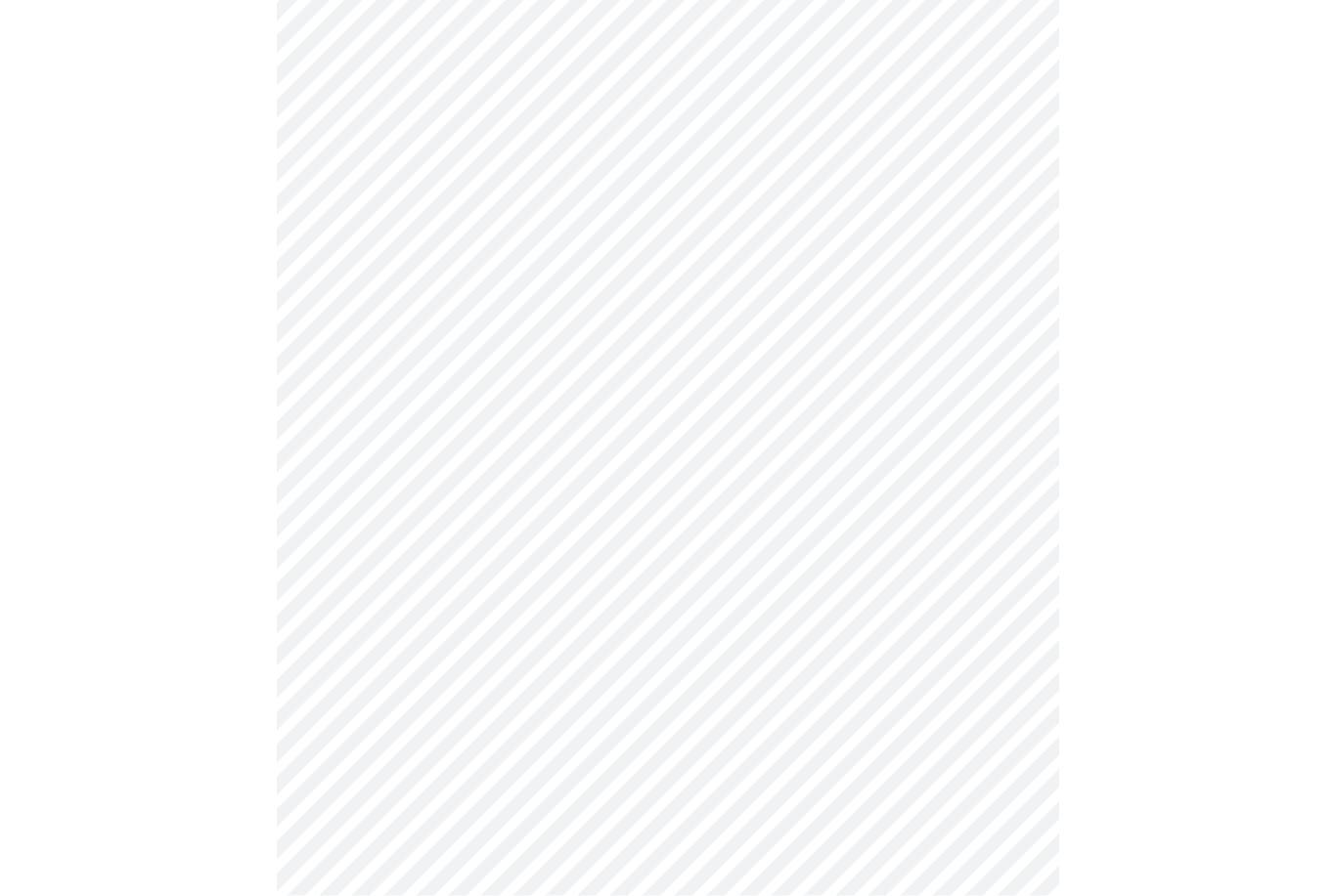
scroll to position [1113, 0]
click at [818, 503] on body "MyMenopauseRx Intake Questions 3 / 13" at bounding box center [668, 83] width 1320 height 2378
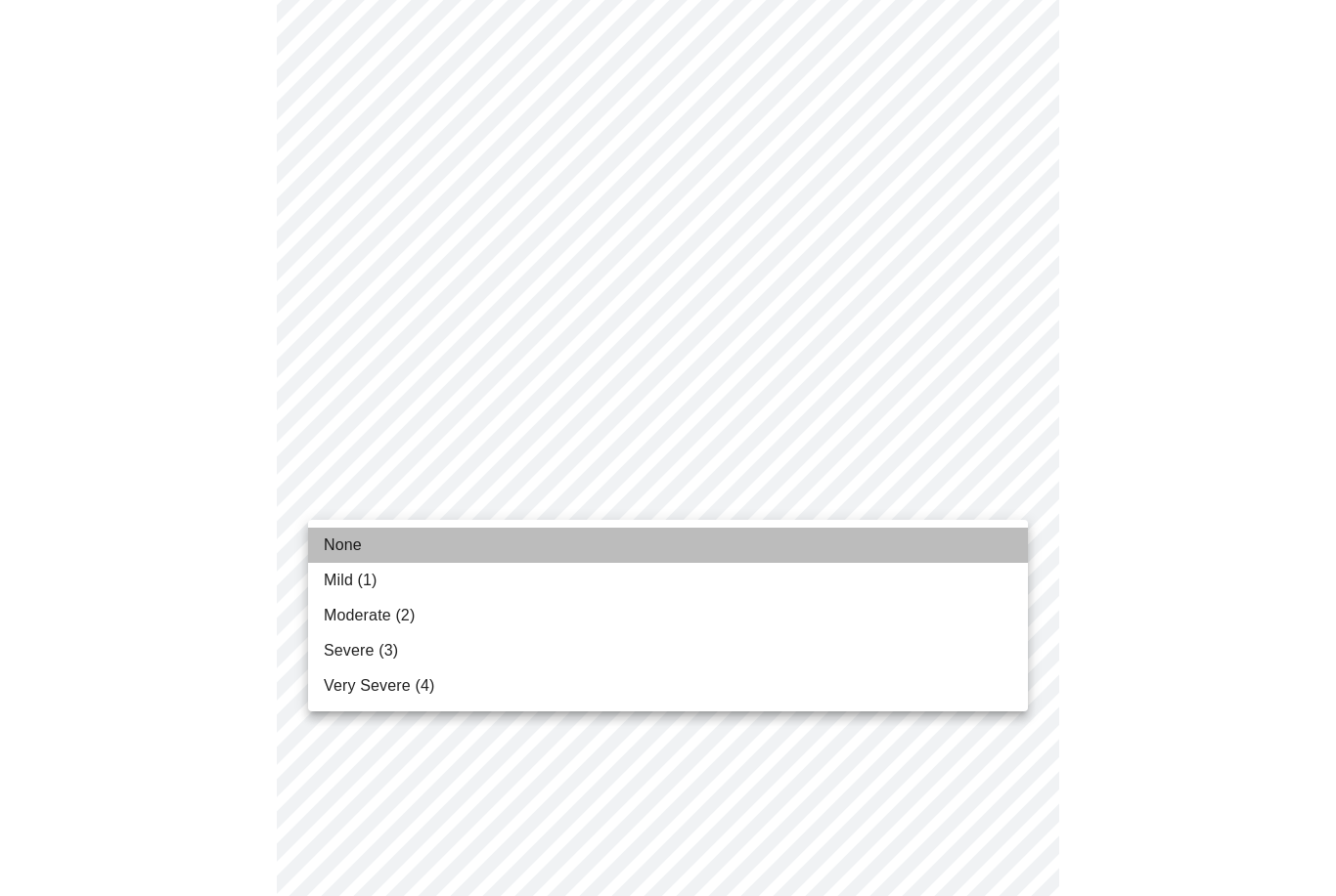
click at [770, 544] on li "None" at bounding box center [668, 545] width 719 height 36
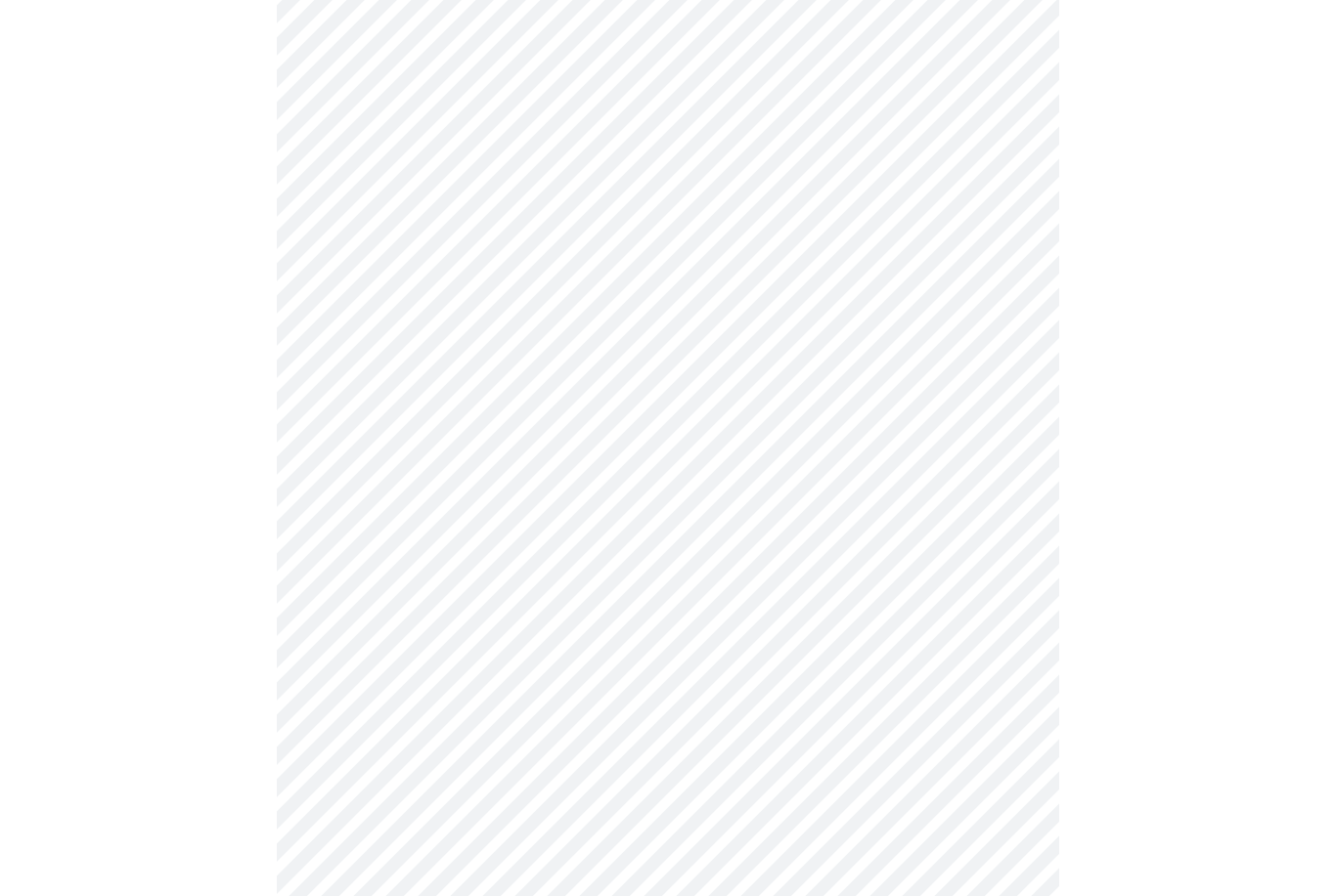
click at [744, 653] on body "MyMenopauseRx Intake Questions 3 / 13" at bounding box center [668, 70] width 1320 height 2352
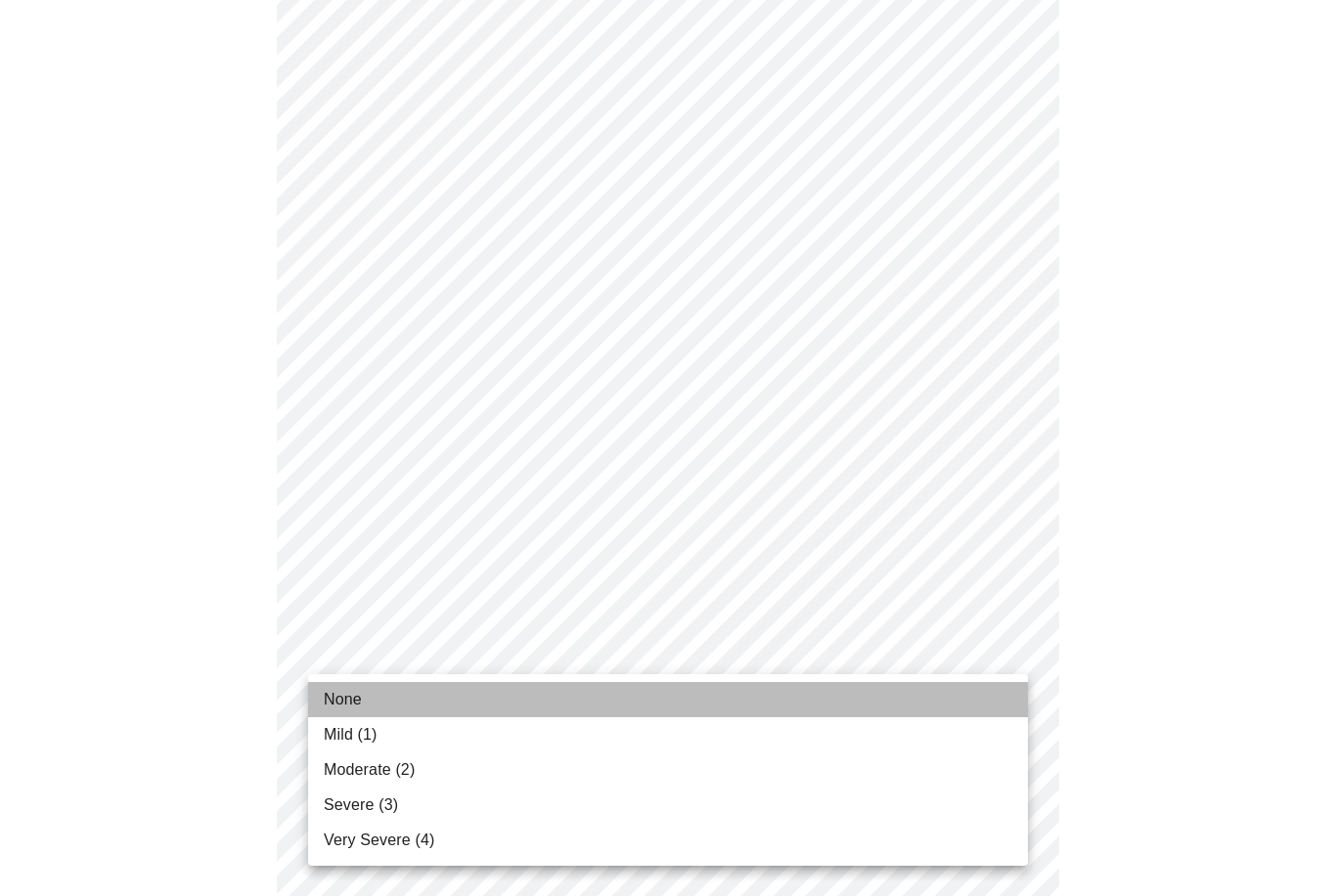
click at [693, 691] on li "None" at bounding box center [668, 700] width 719 height 36
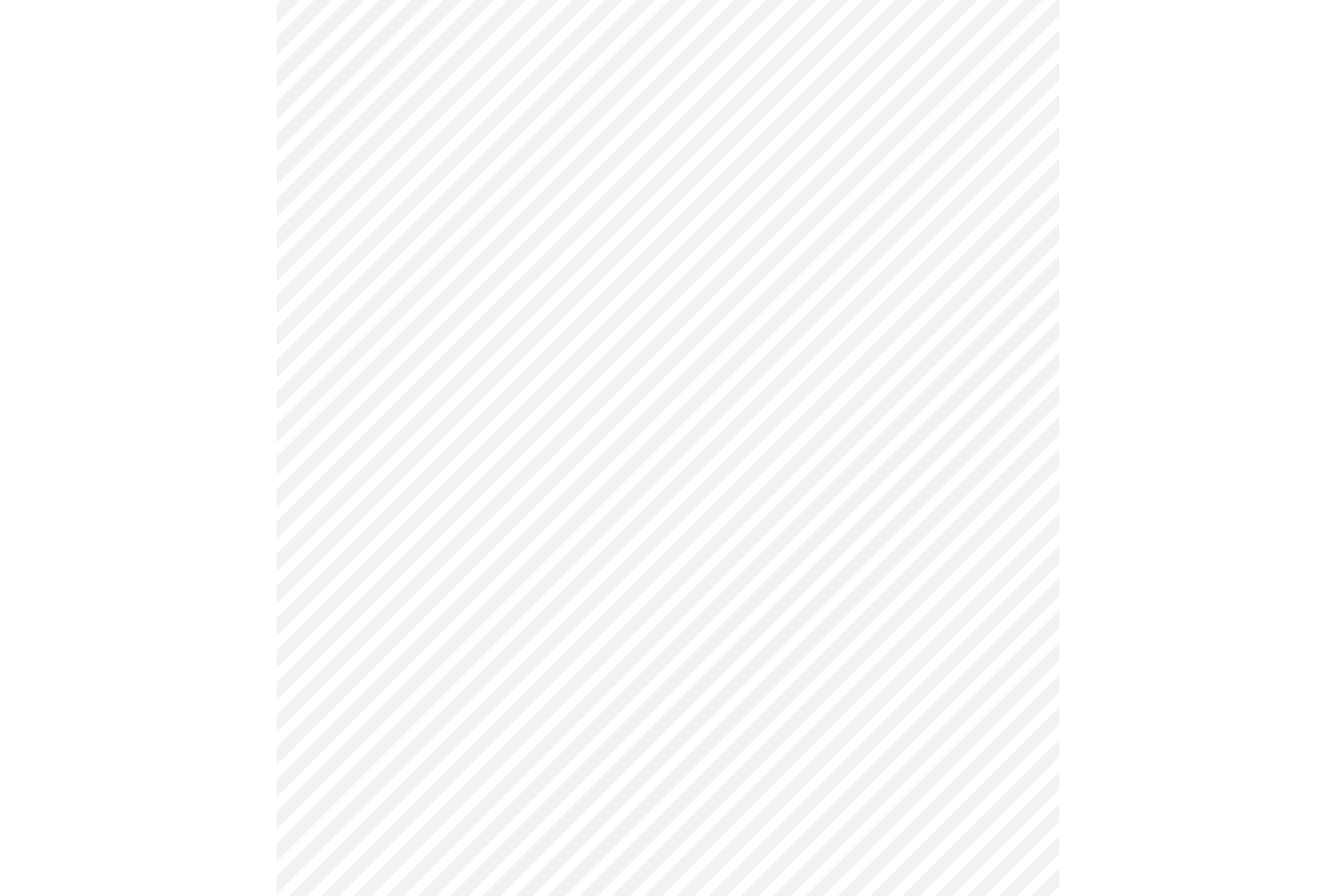
click at [675, 802] on body "MyMenopauseRx Intake Questions 3 / 13" at bounding box center [668, 57] width 1320 height 2325
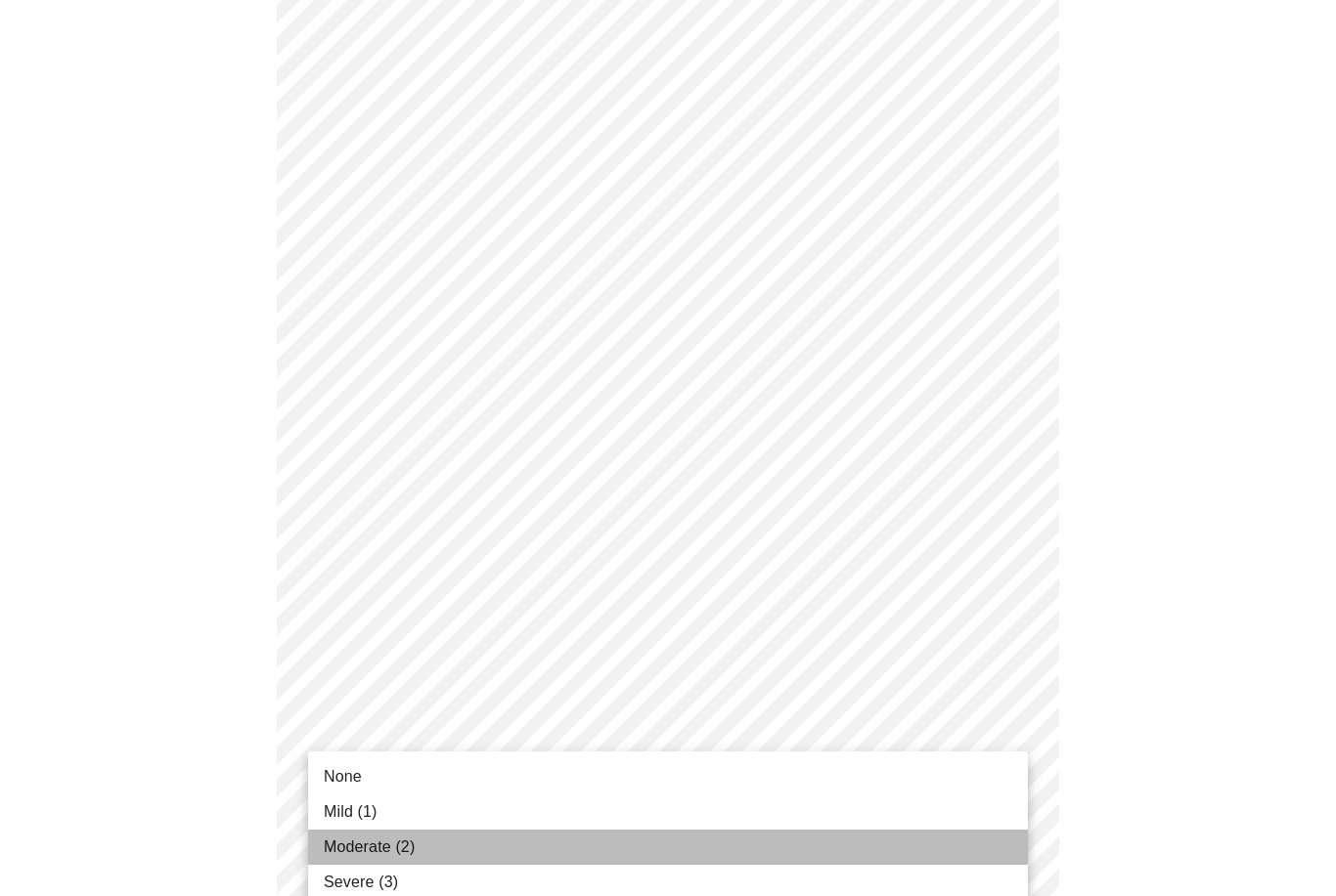
click at [615, 847] on li "Moderate (2)" at bounding box center [668, 848] width 719 height 36
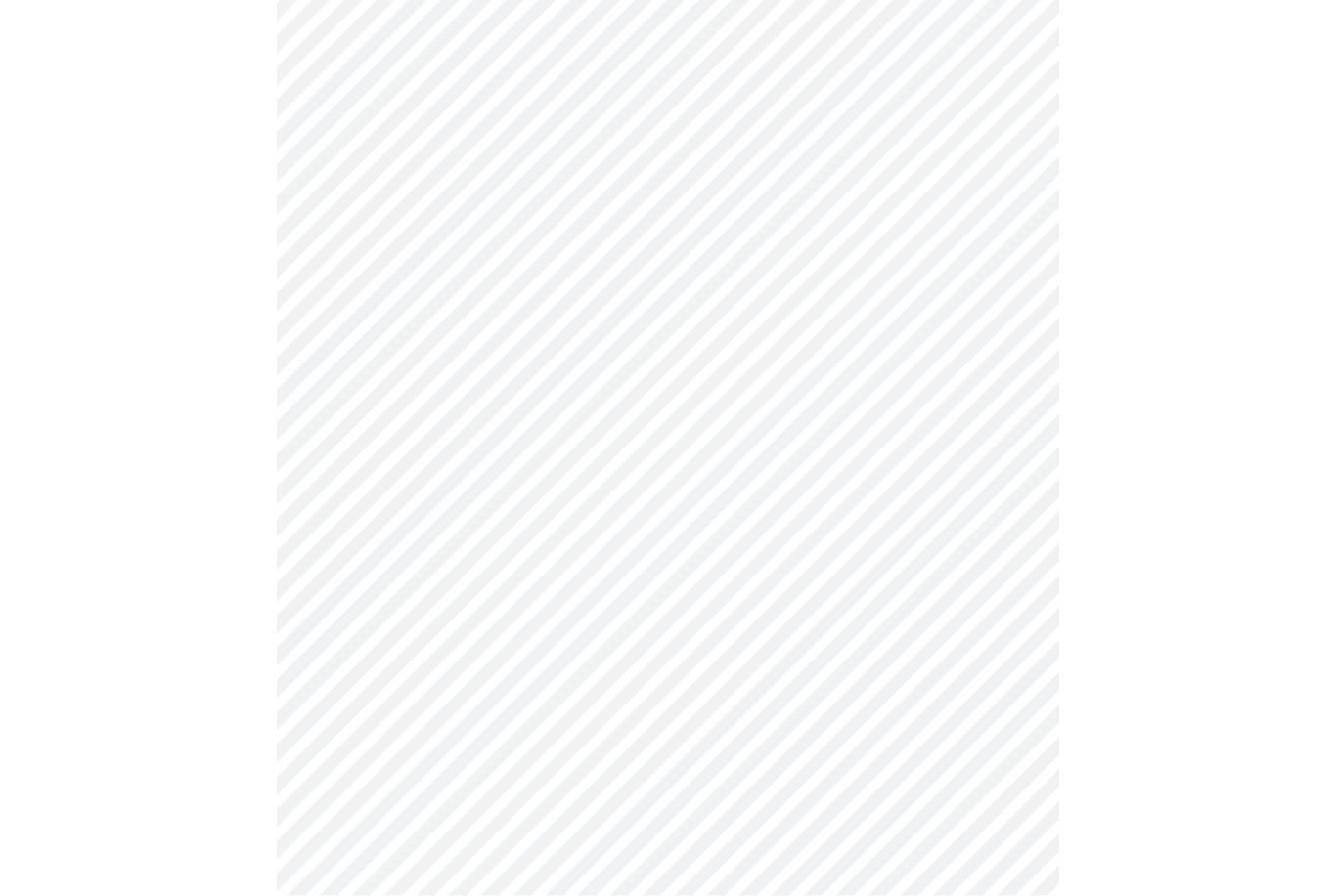
scroll to position [342, 0]
click at [624, 785] on body "MyMenopauseRx Intake Questions 4 / 13" at bounding box center [668, 589] width 1320 height 1845
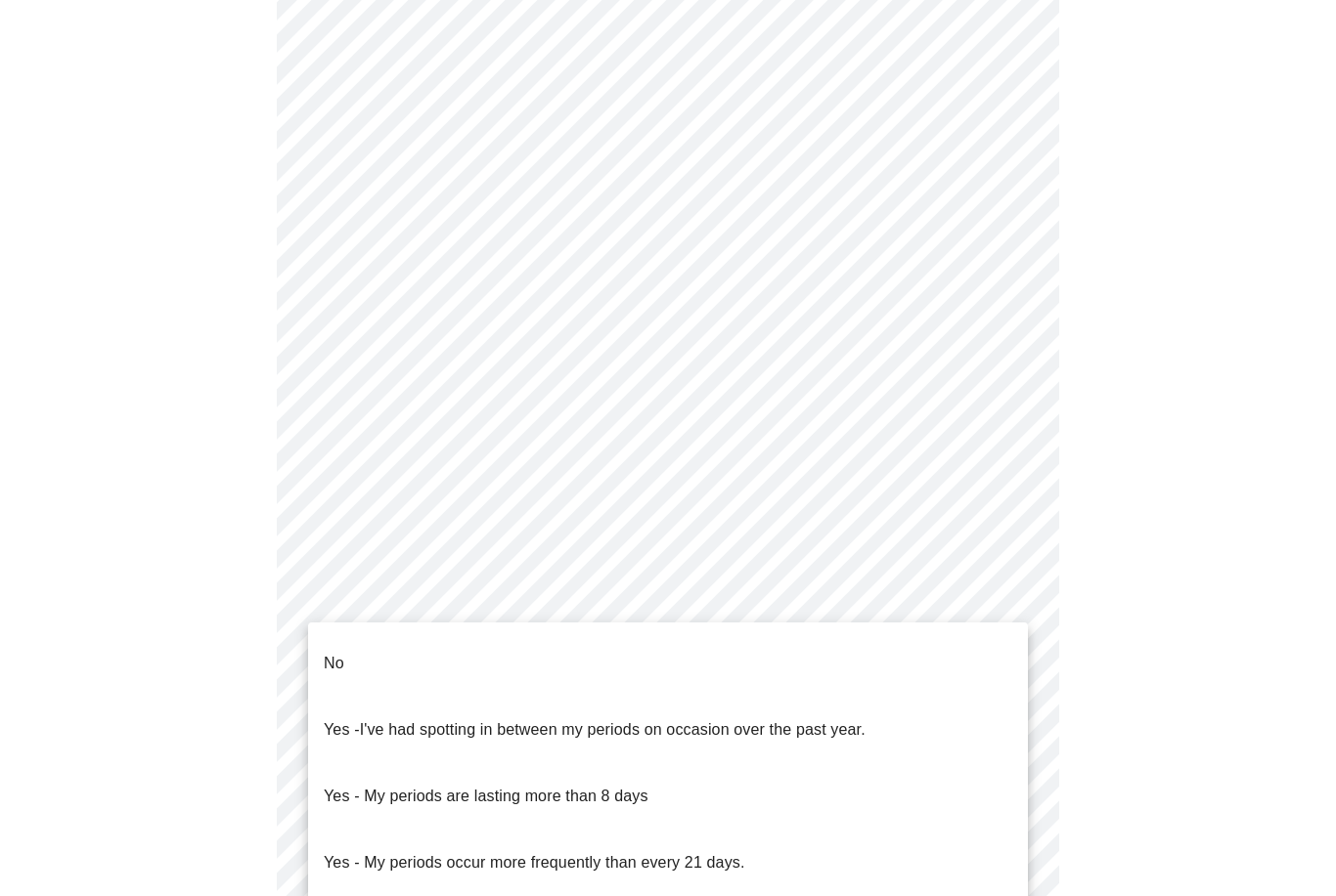
click at [643, 667] on li "No" at bounding box center [668, 663] width 719 height 66
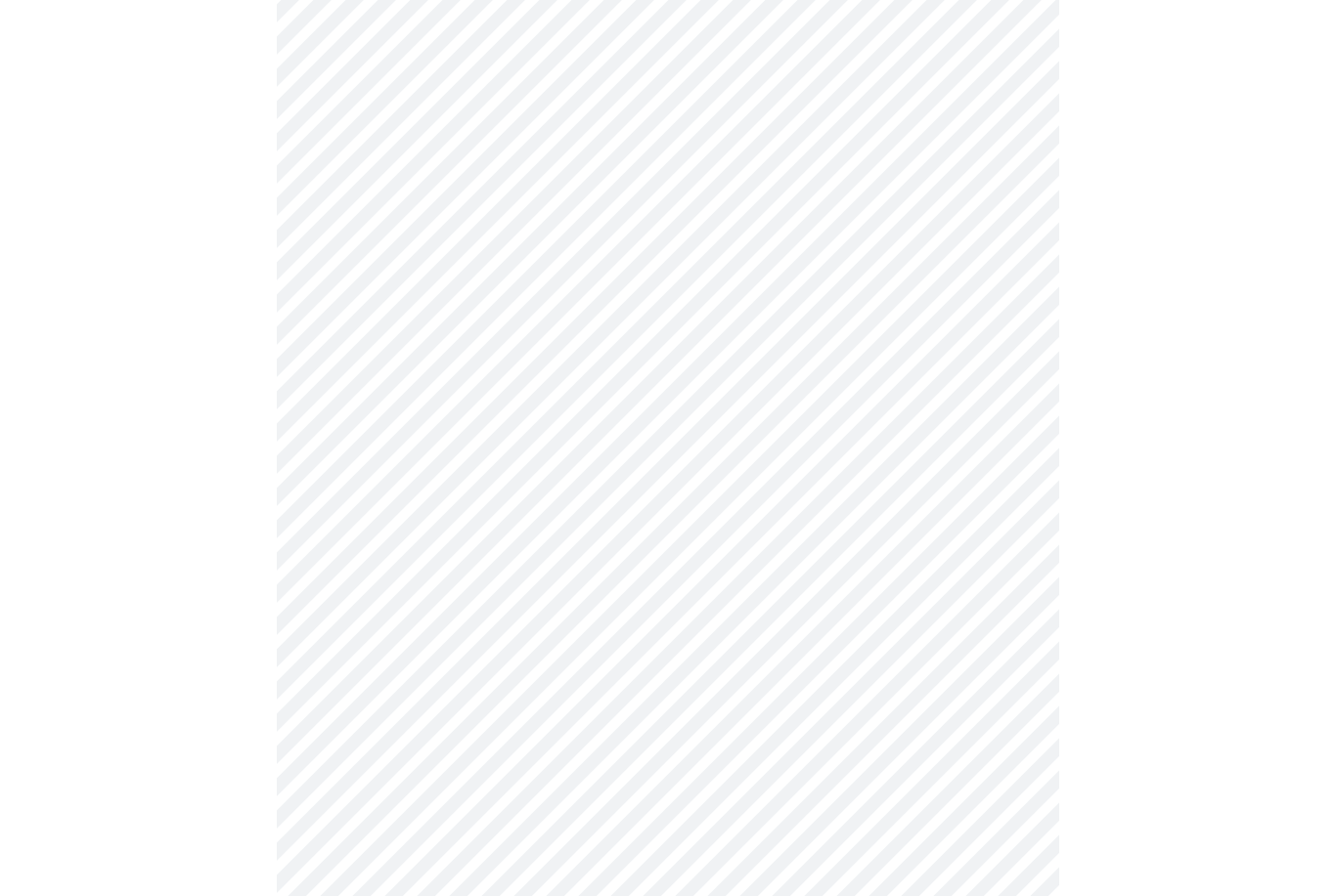
scroll to position [865, 0]
click at [915, 396] on body "MyMenopauseRx Intake Questions 4 / 13" at bounding box center [668, 59] width 1320 height 1834
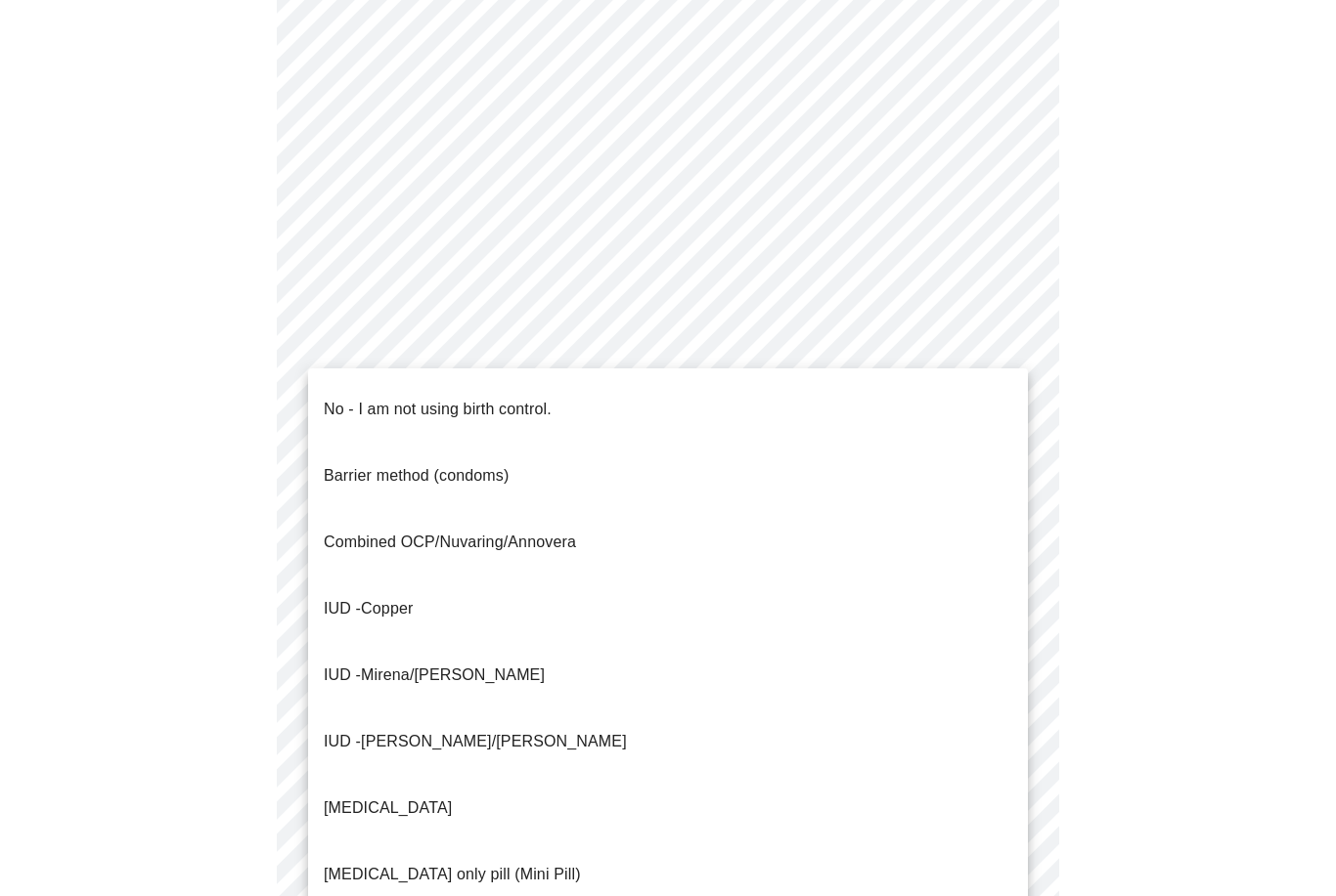
click at [733, 405] on li "No - I am not using birth control." at bounding box center [668, 409] width 719 height 66
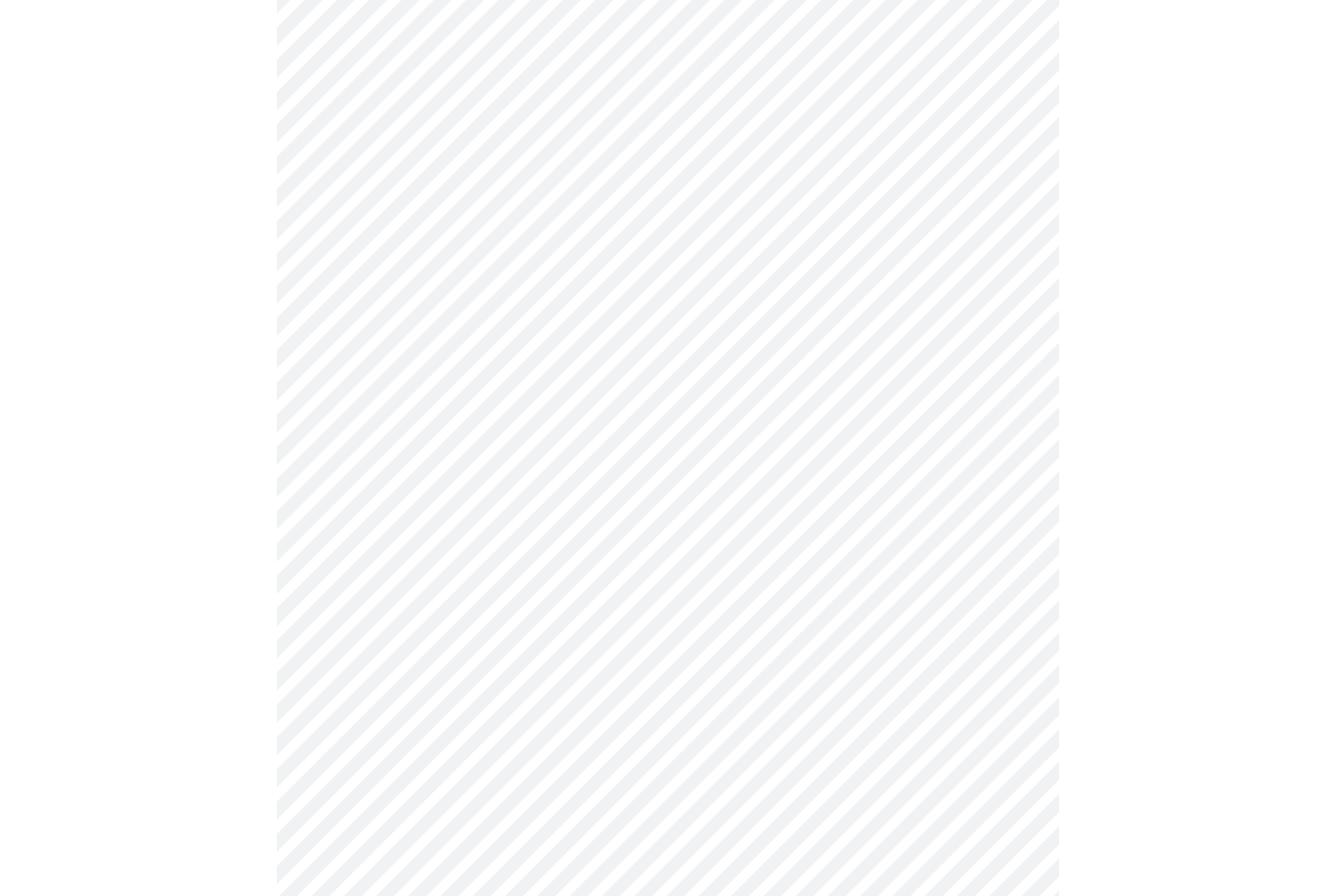
click at [695, 535] on body "MyMenopauseRx Intake Questions 4 / 13" at bounding box center [668, 54] width 1320 height 1824
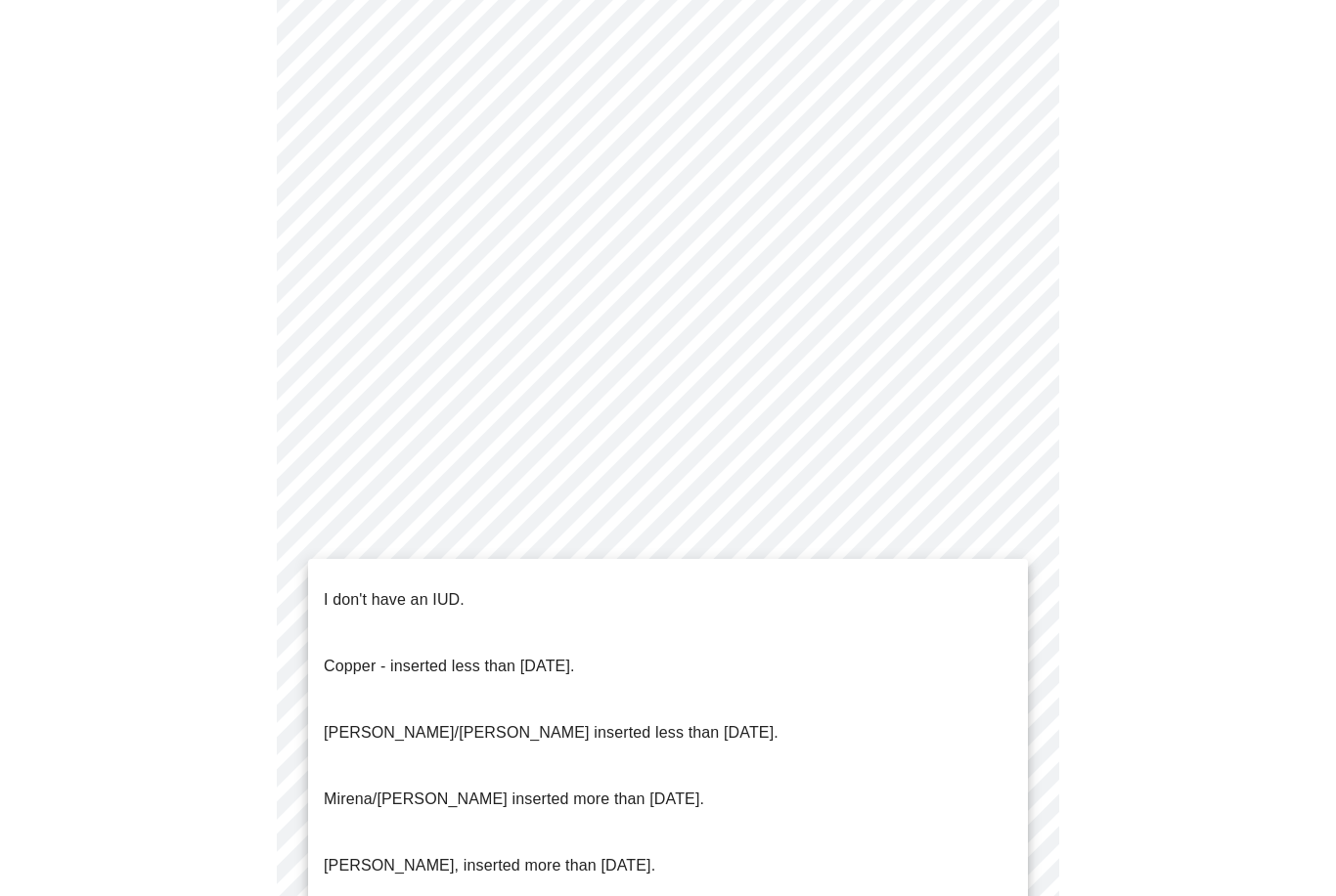
click at [677, 597] on li "I don't have an IUD." at bounding box center [668, 600] width 719 height 66
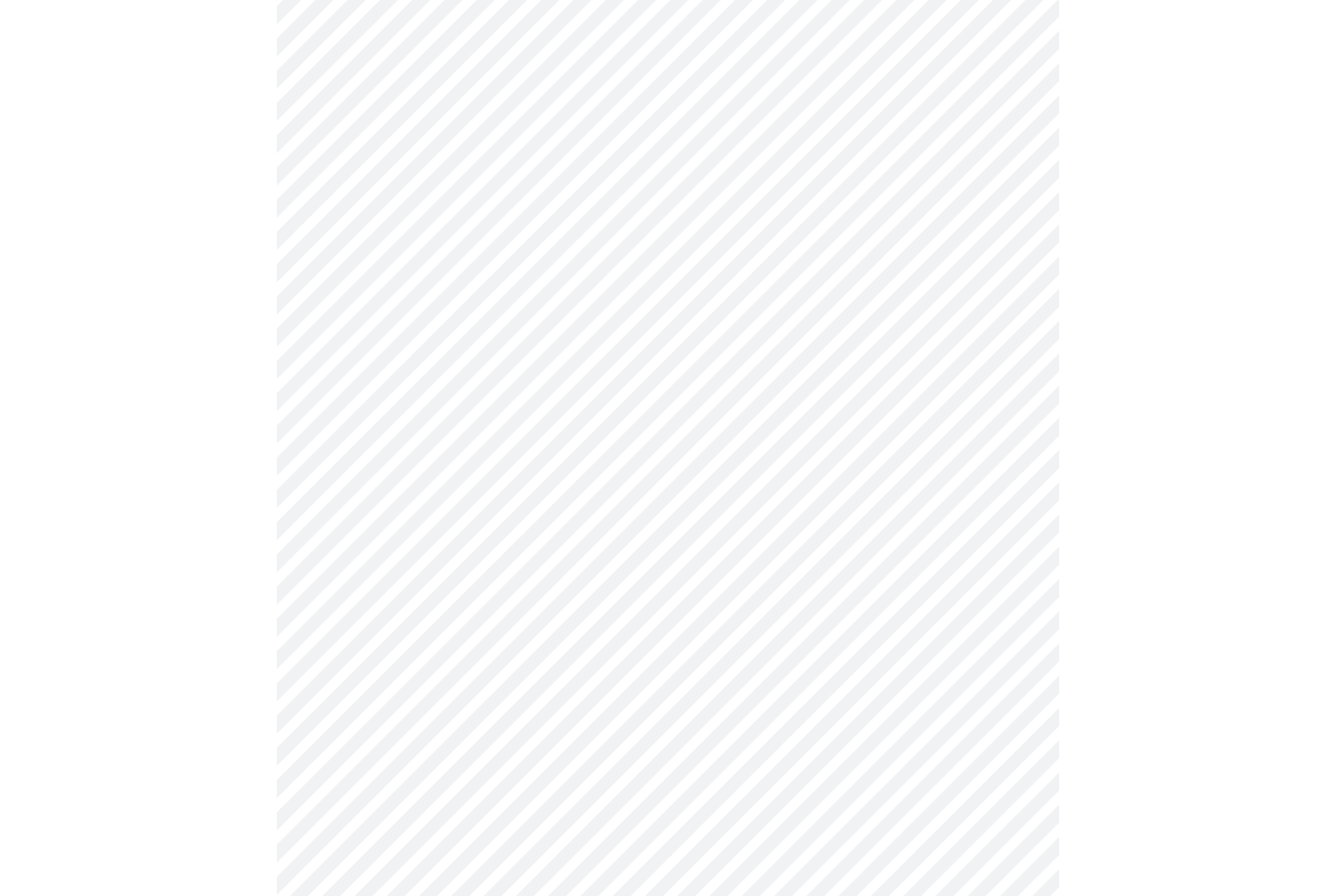
click at [669, 685] on body "MyMenopauseRx Intake Questions 4 / 13" at bounding box center [668, 59] width 1320 height 1813
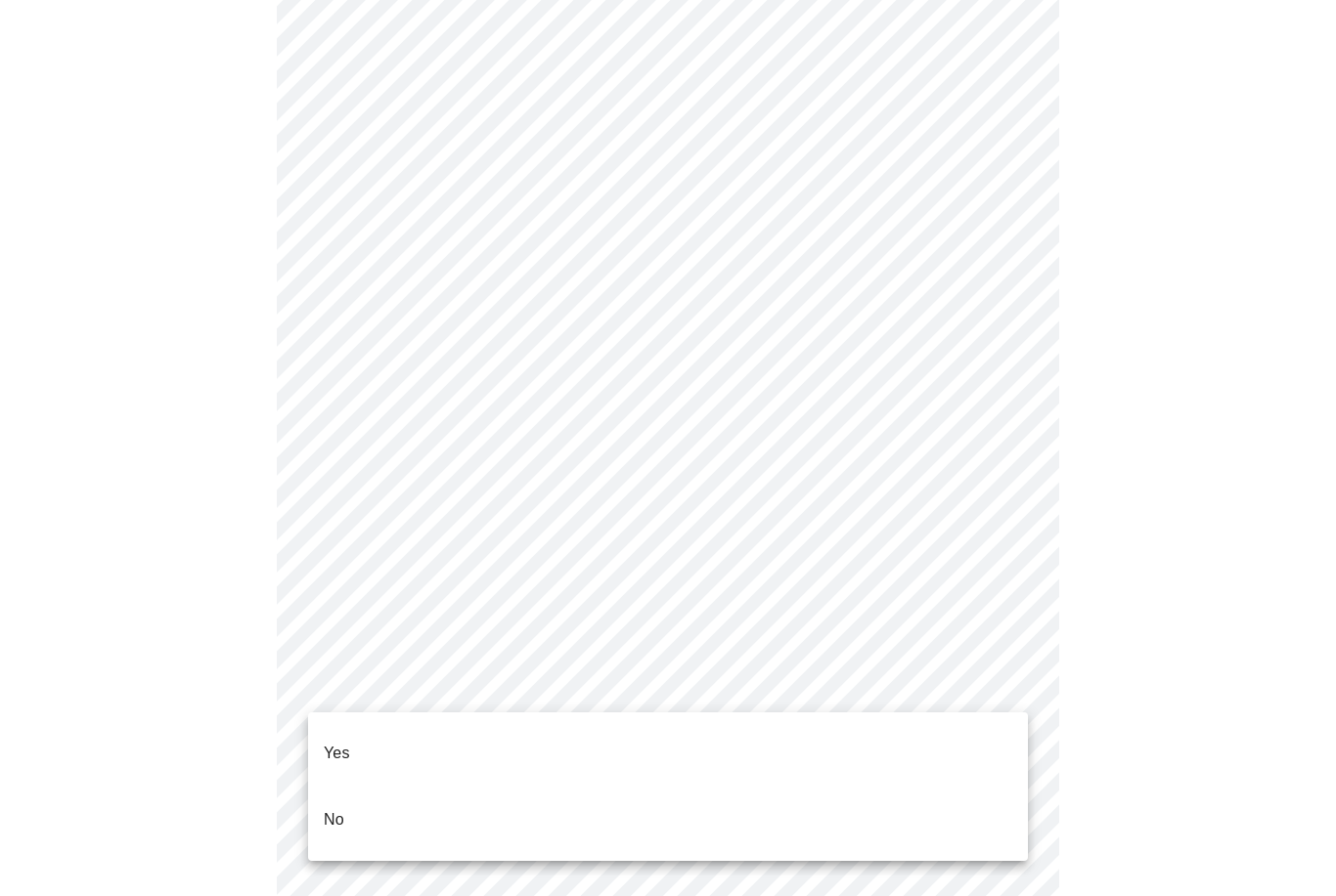
click at [642, 748] on li "Yes" at bounding box center [668, 753] width 719 height 66
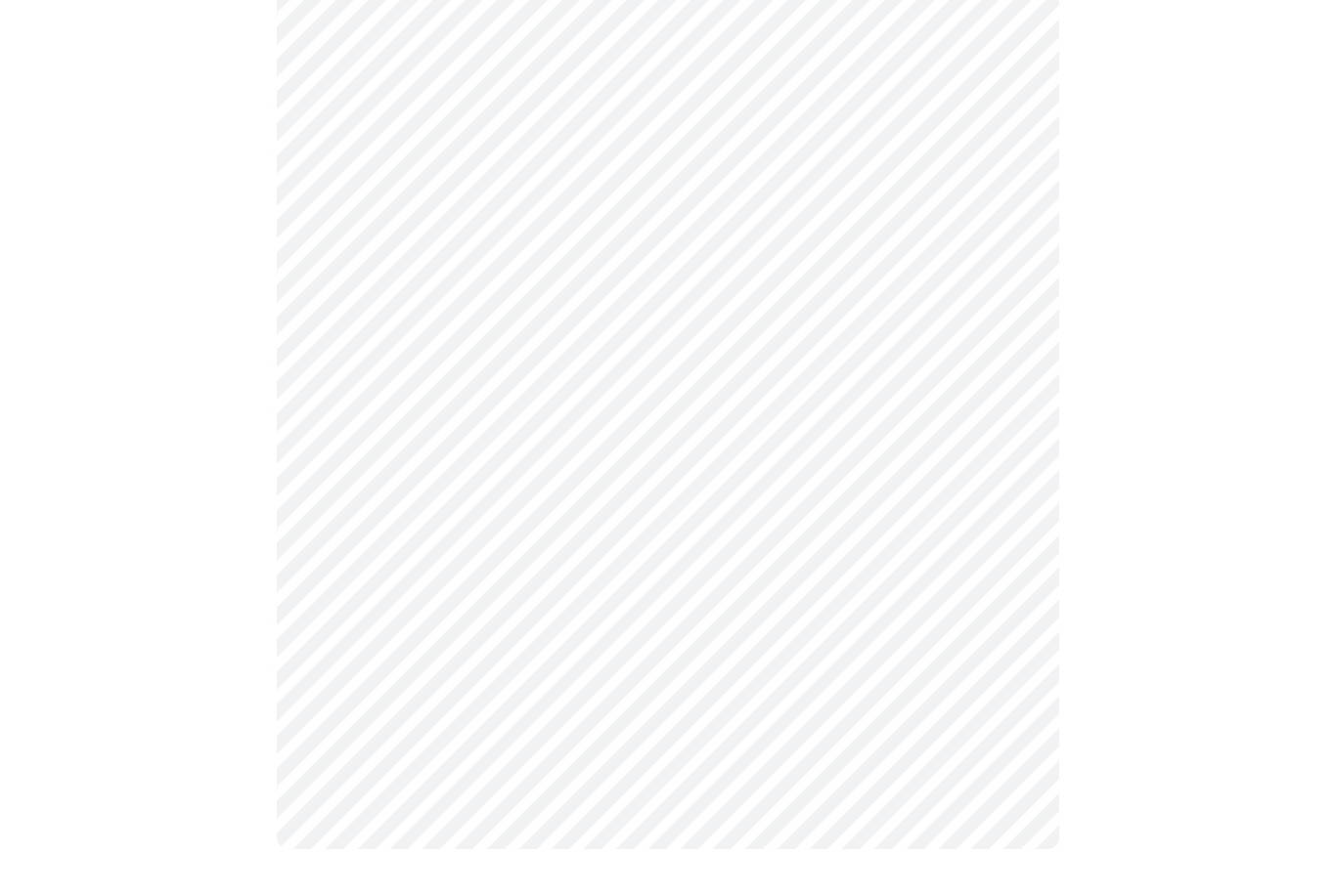
scroll to position [0, 0]
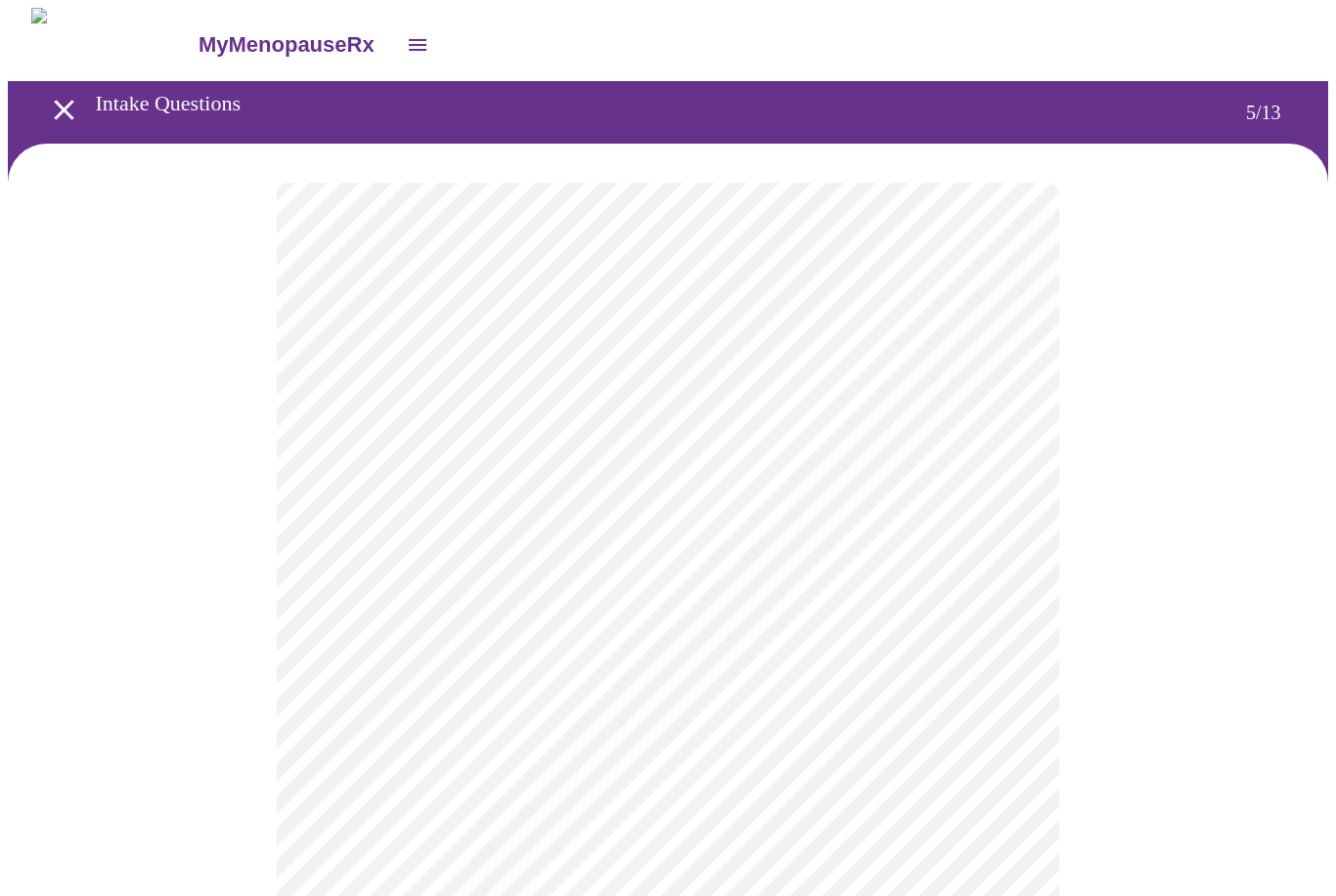
click at [773, 521] on body "MyMenopauseRx Intake Questions 5 / 13" at bounding box center [668, 639] width 1320 height 1263
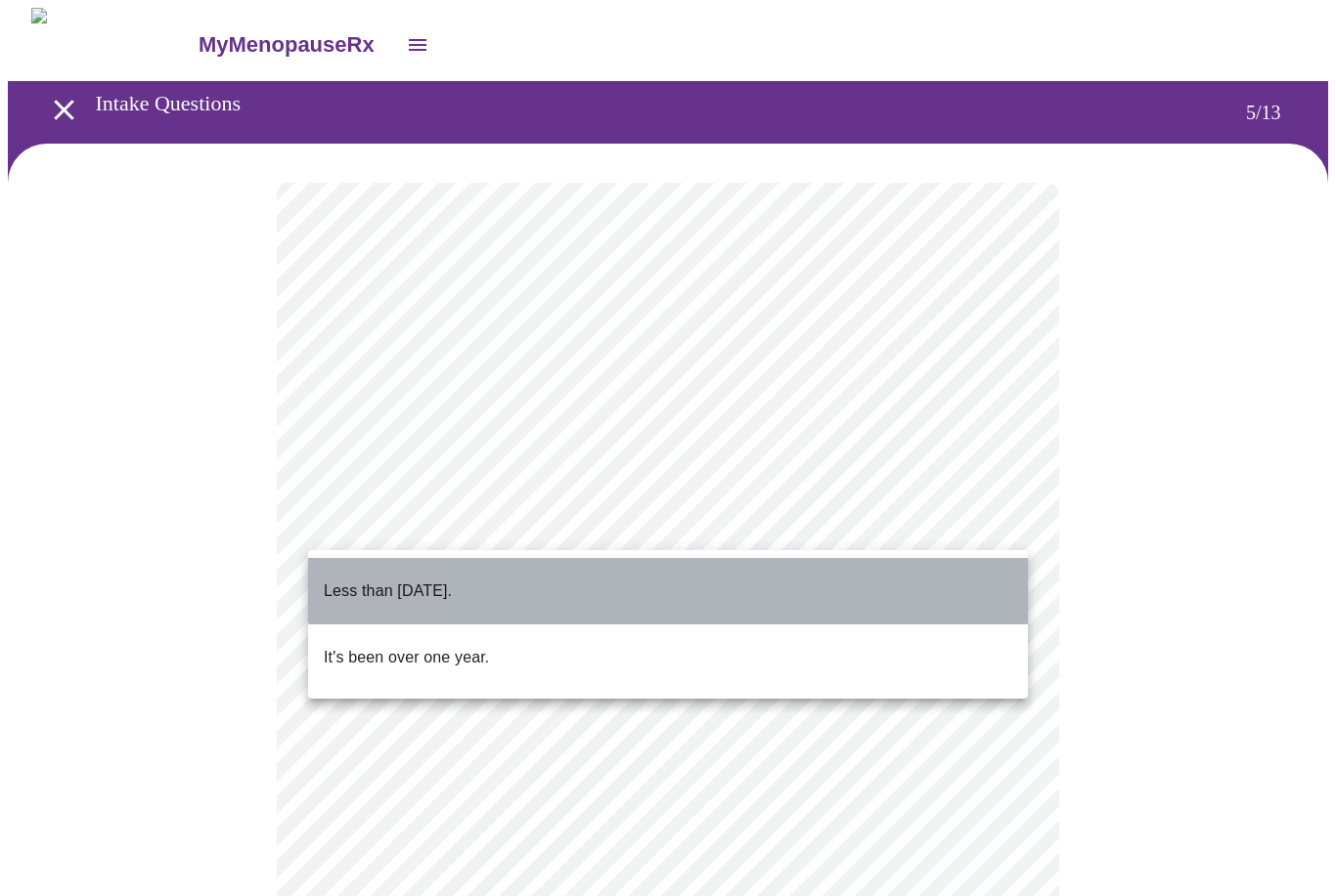
click at [741, 580] on li "Less than one year ago." at bounding box center [668, 591] width 719 height 66
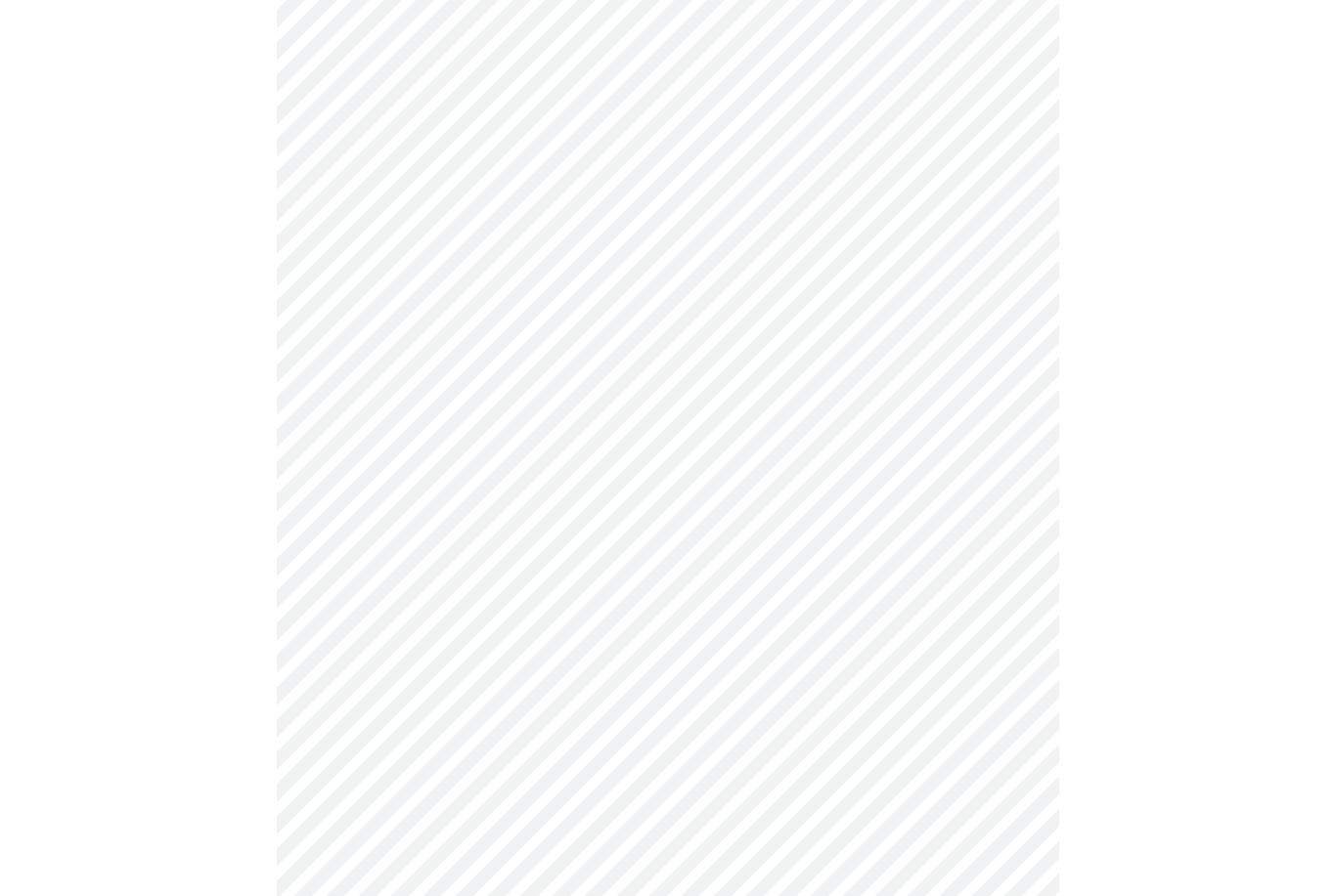
scroll to position [4851, 0]
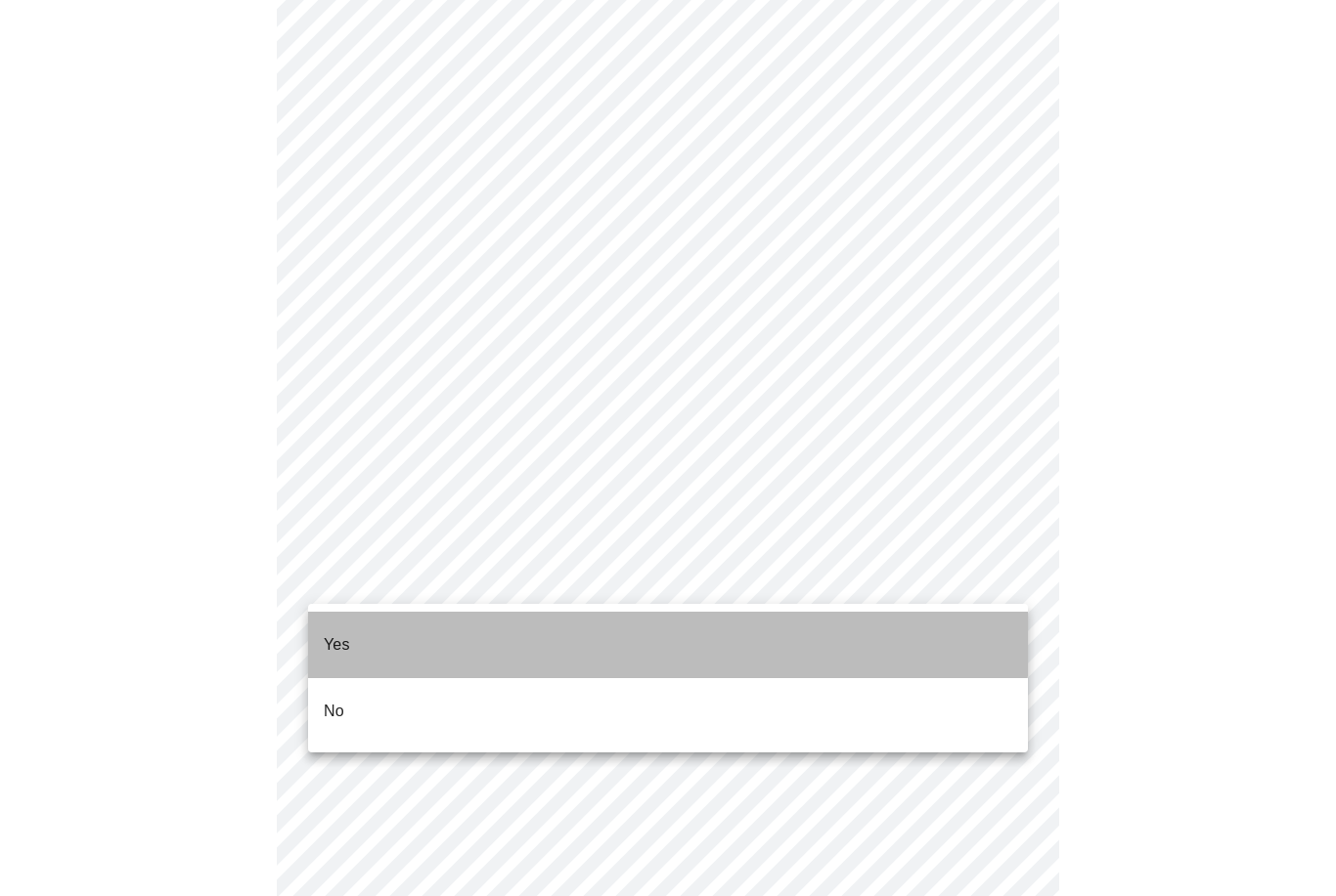
click at [478, 630] on li "Yes" at bounding box center [668, 644] width 719 height 66
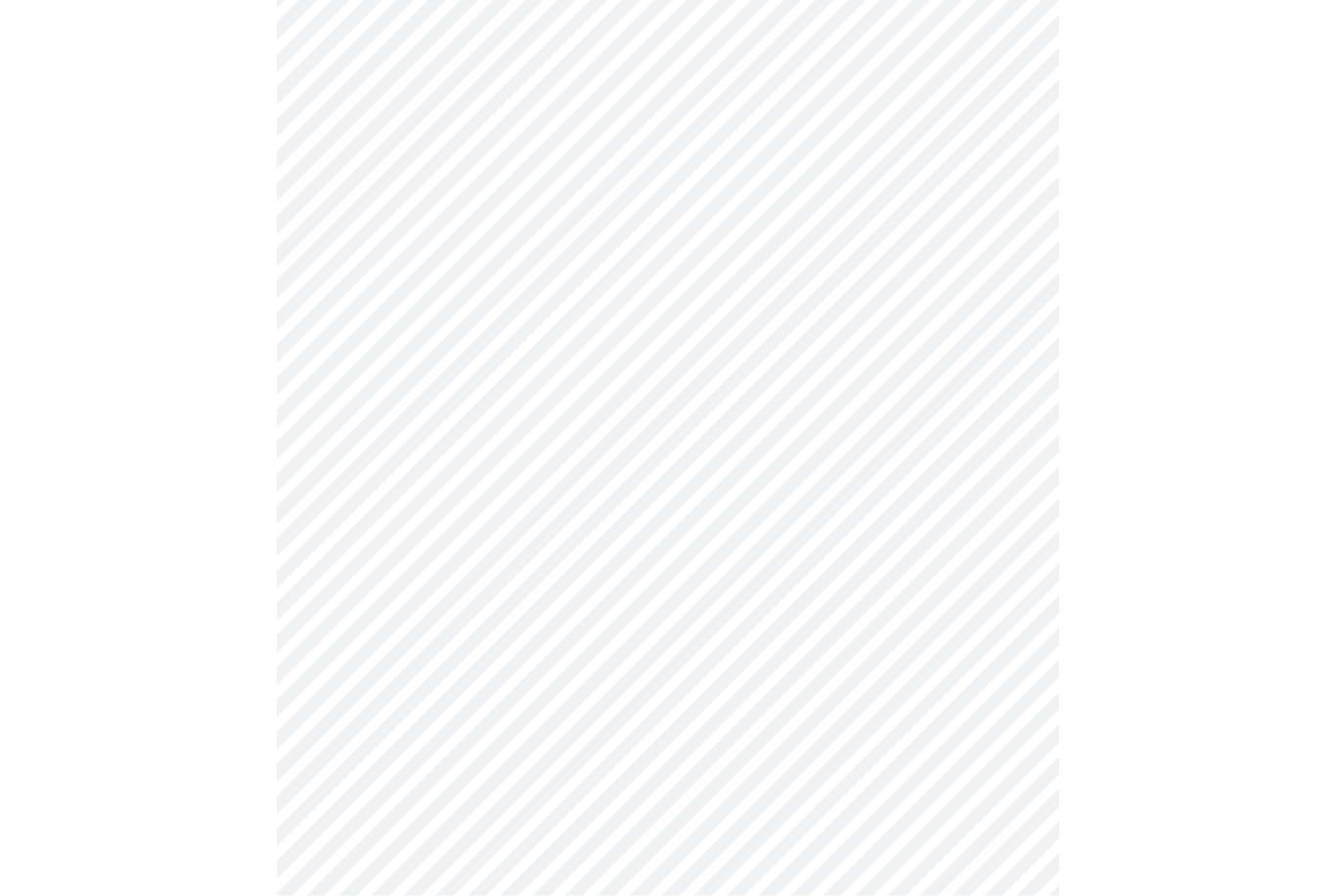
scroll to position [836, 0]
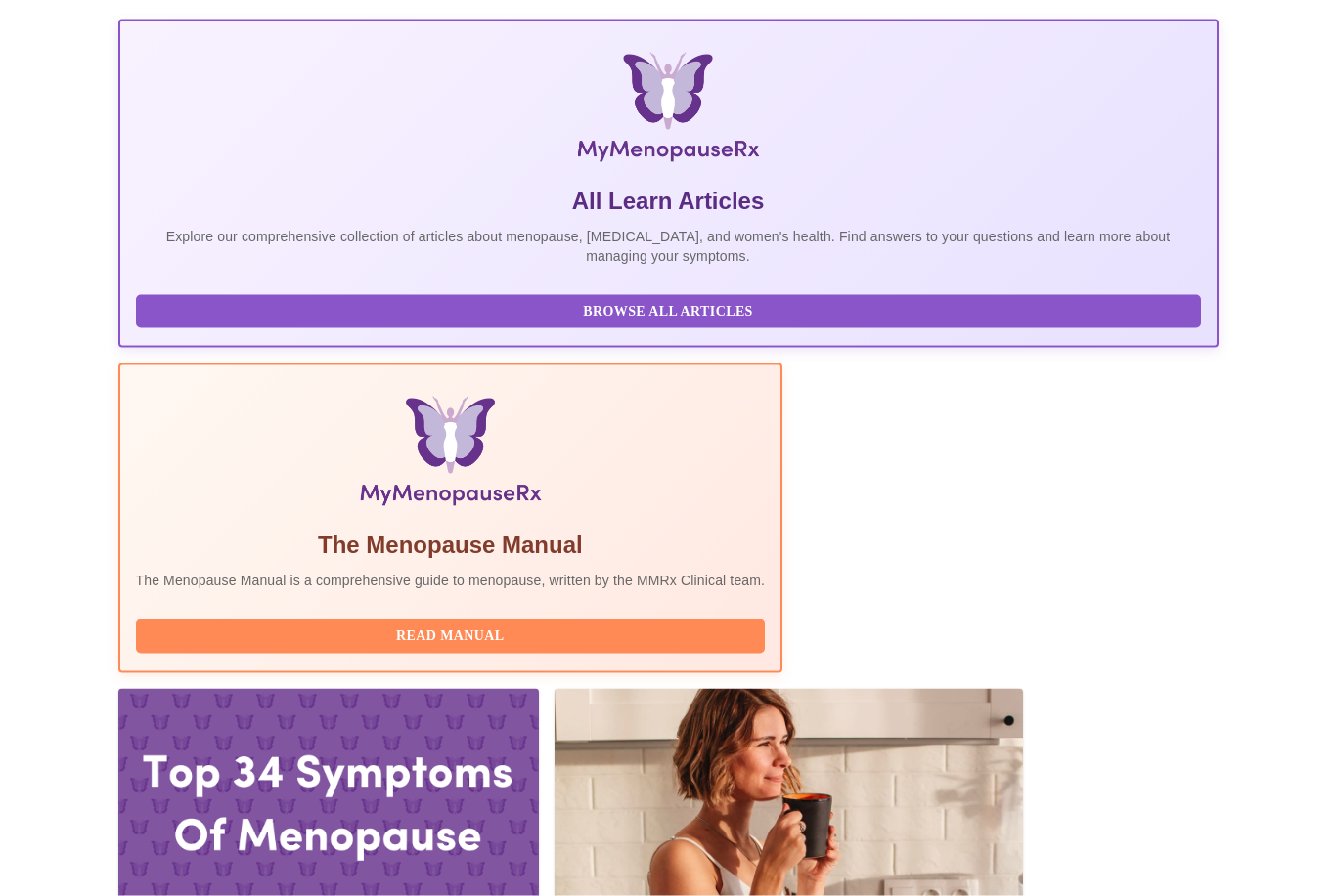
scroll to position [313, 0]
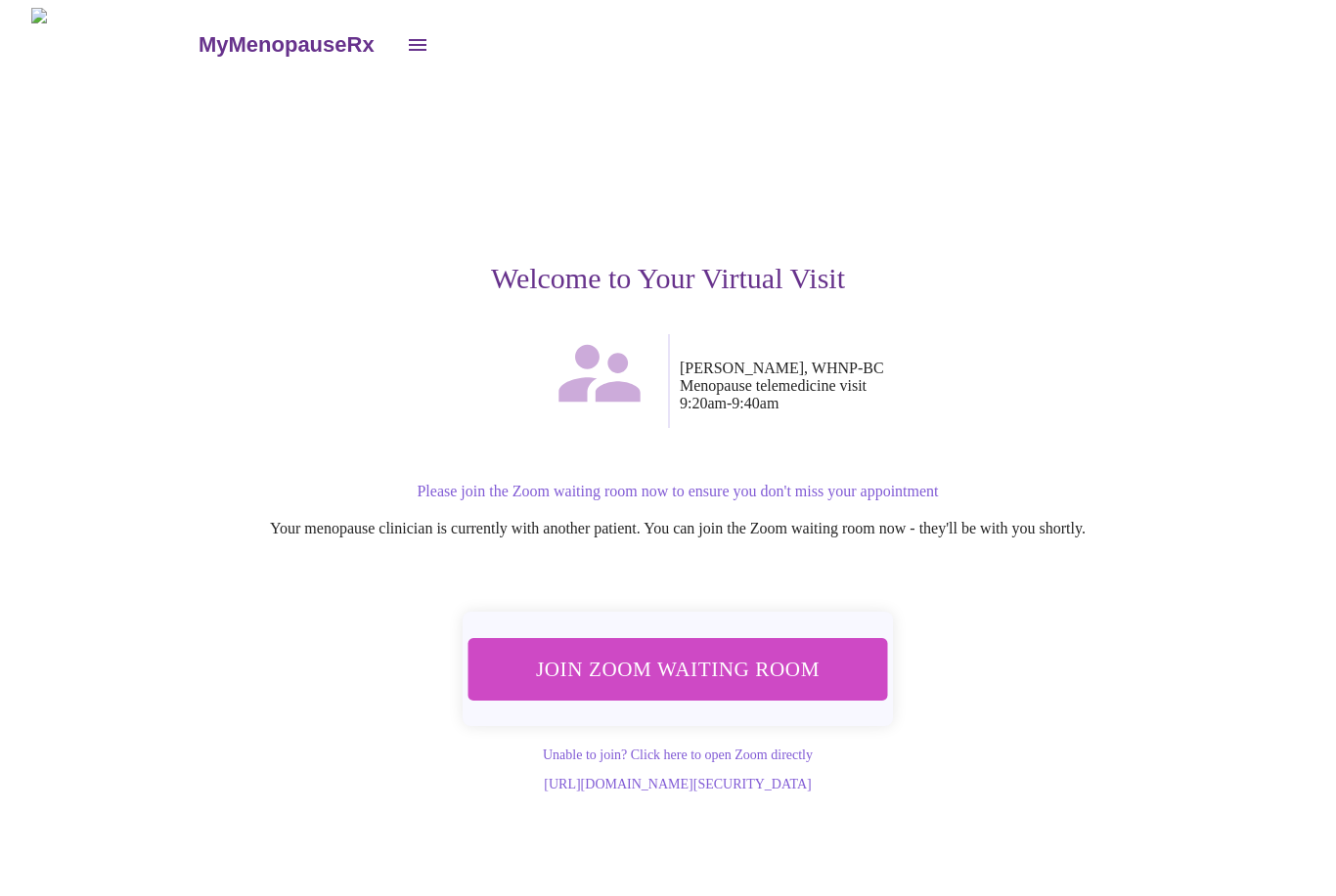
click at [726, 671] on span "Join Zoom Waiting Room" at bounding box center [678, 669] width 368 height 37
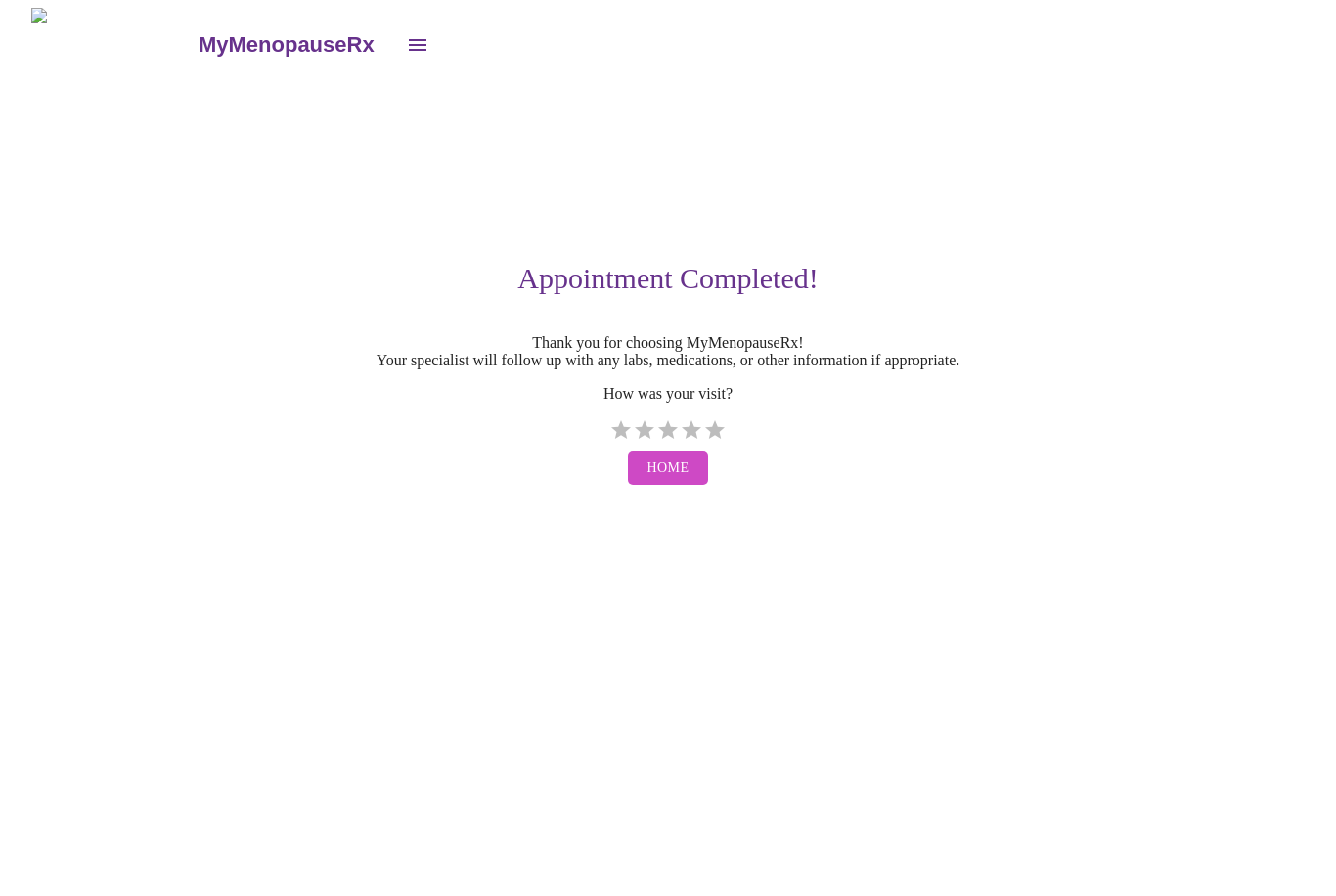
click at [673, 481] on span "Home" at bounding box center [668, 468] width 42 height 25
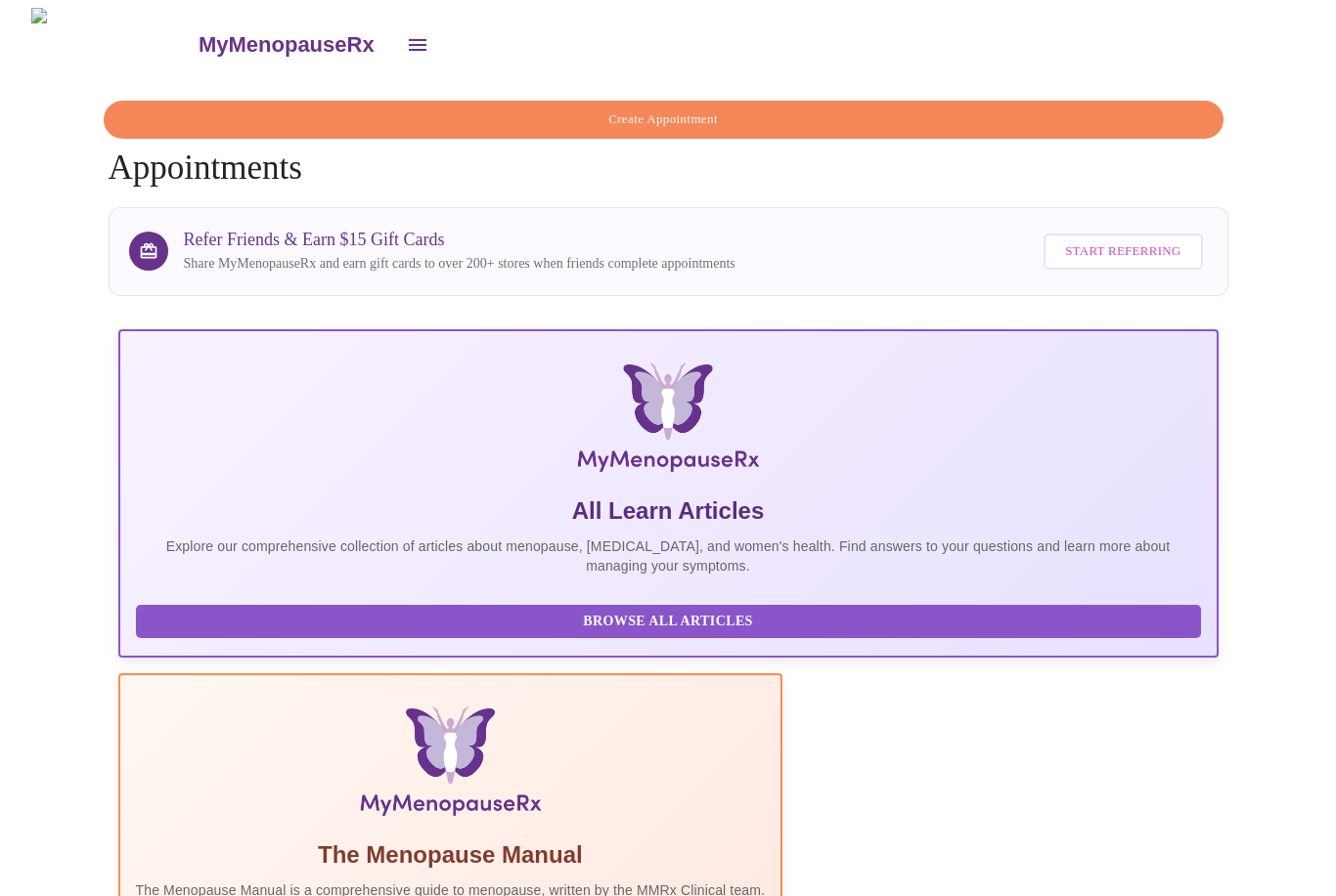
click at [694, 109] on span "Create Appointment" at bounding box center [663, 120] width 1074 height 23
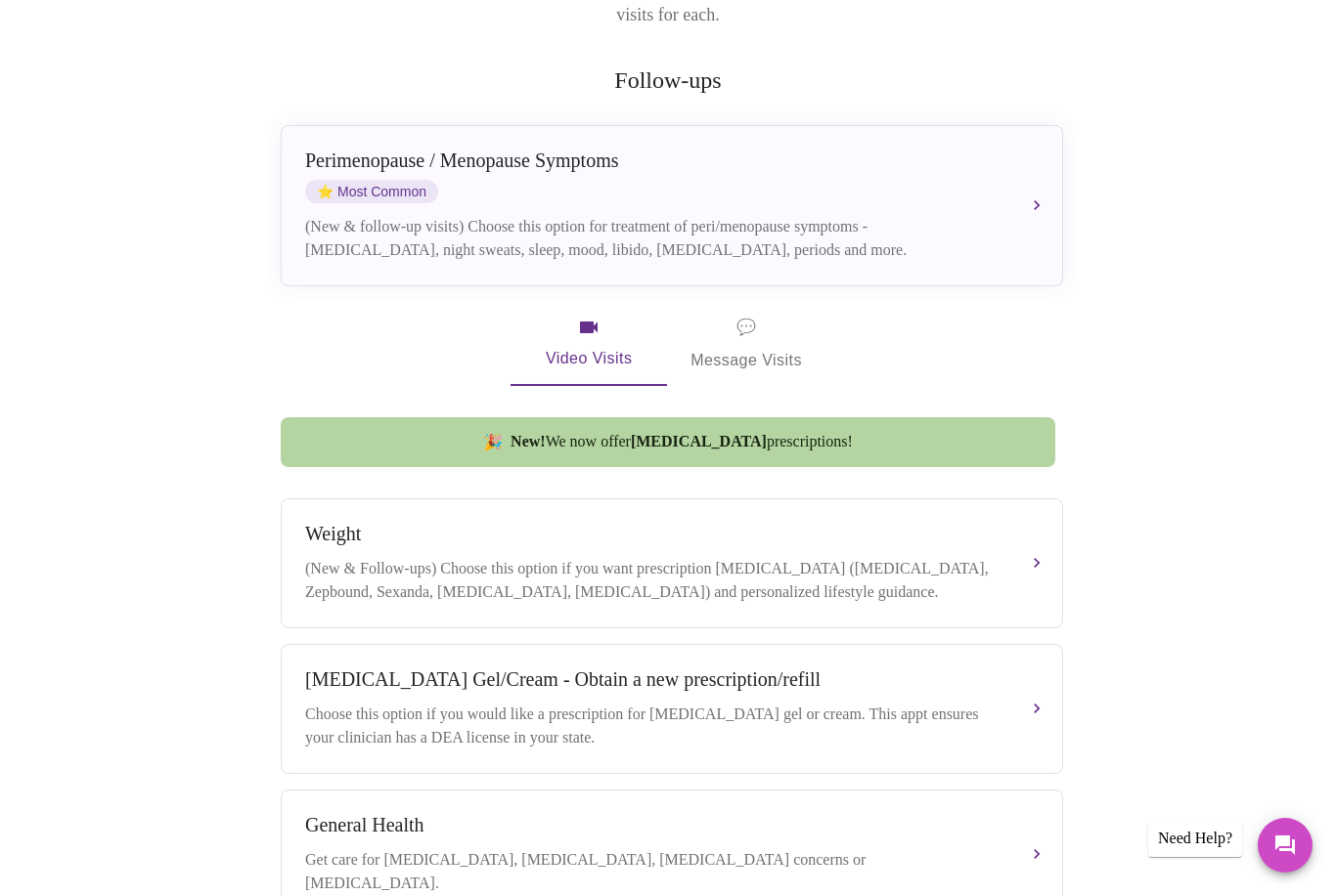
scroll to position [318, 0]
click at [1029, 167] on div "Perimenopause / Menopause Symptoms ⭐ Most Common (New & follow-up visits) Choos…" at bounding box center [672, 206] width 733 height 113
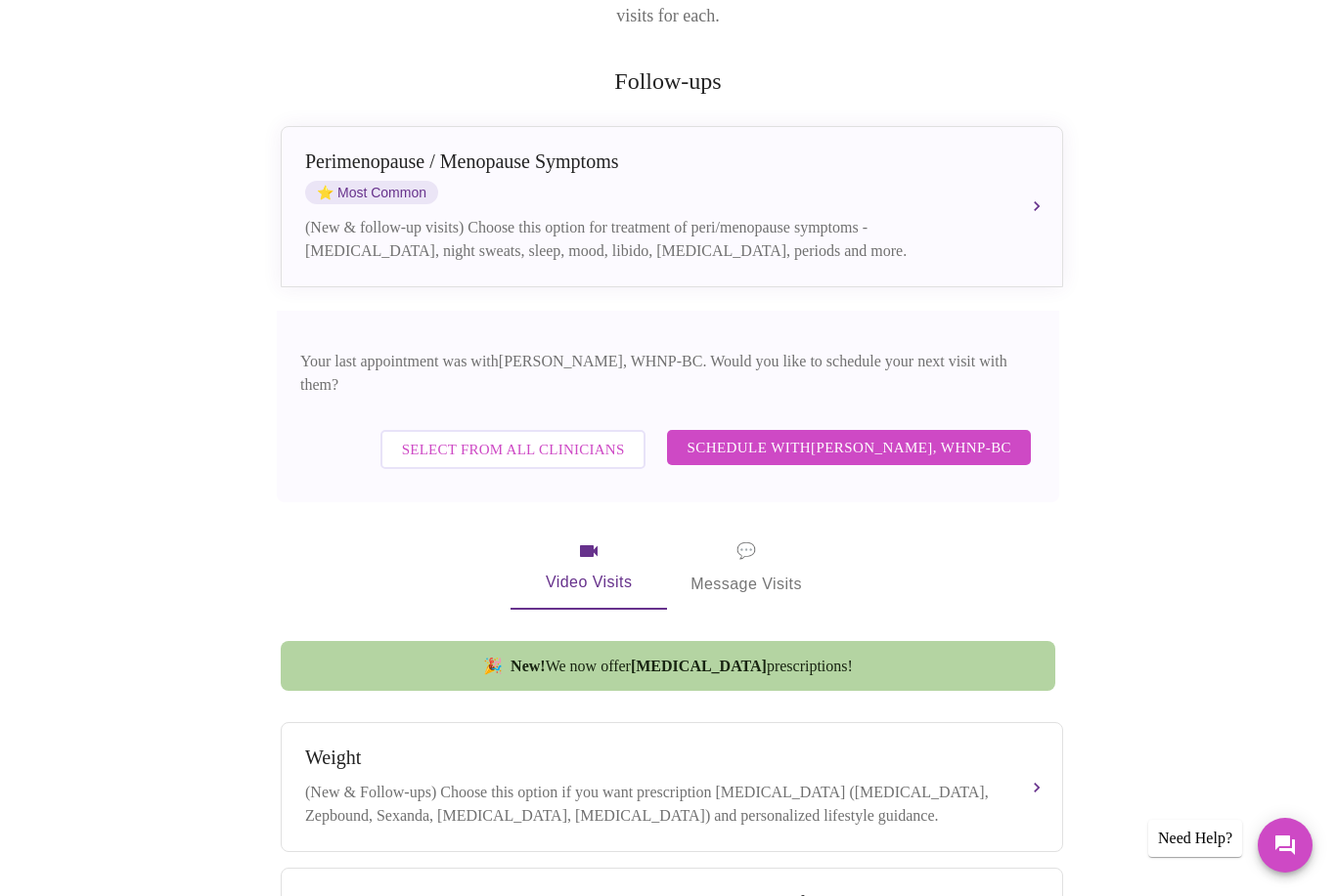
click at [948, 435] on span "Schedule with Meghan Matz, WHNP-BC" at bounding box center [849, 448] width 324 height 26
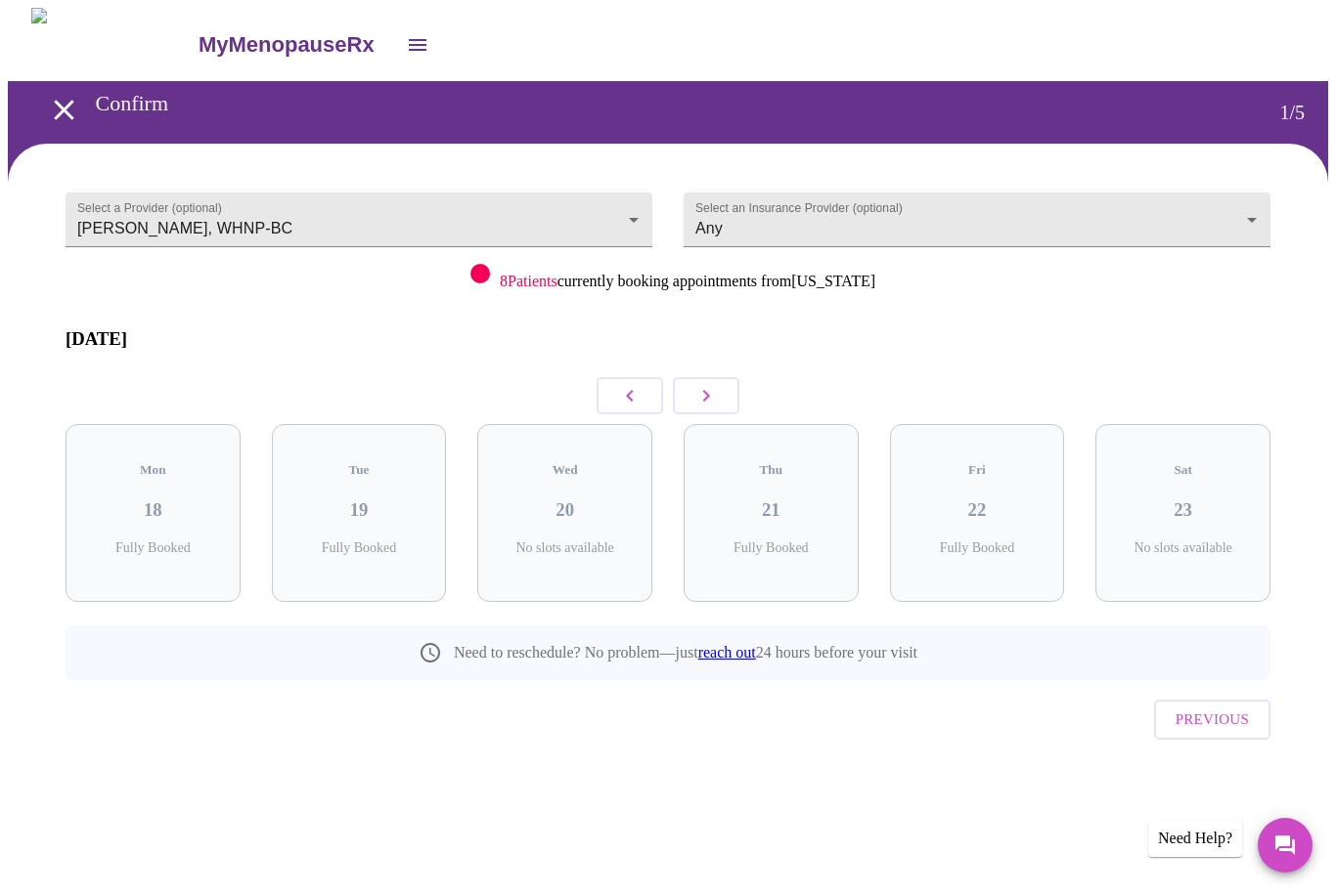
click at [165, 328] on h3 "August 2025" at bounding box center [667, 339] width 1205 height 22
click at [707, 377] on button "button" at bounding box center [706, 396] width 66 height 38
click at [706, 377] on button "button" at bounding box center [706, 396] width 66 height 38
click at [710, 384] on icon "button" at bounding box center [707, 396] width 24 height 24
click at [709, 384] on icon "button" at bounding box center [707, 396] width 24 height 24
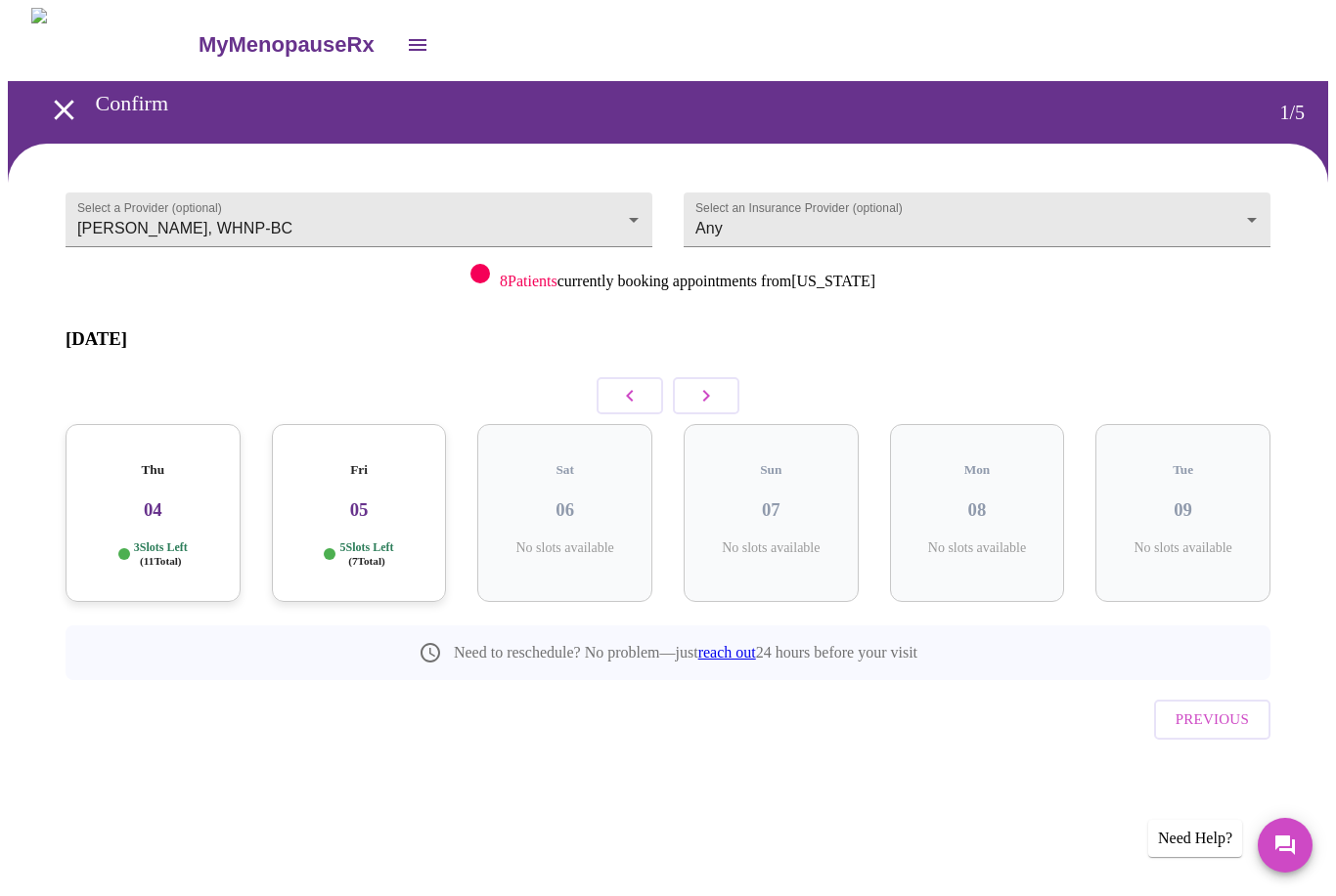
click at [709, 384] on icon "button" at bounding box center [707, 396] width 24 height 24
click at [706, 390] on icon "button" at bounding box center [706, 396] width 7 height 12
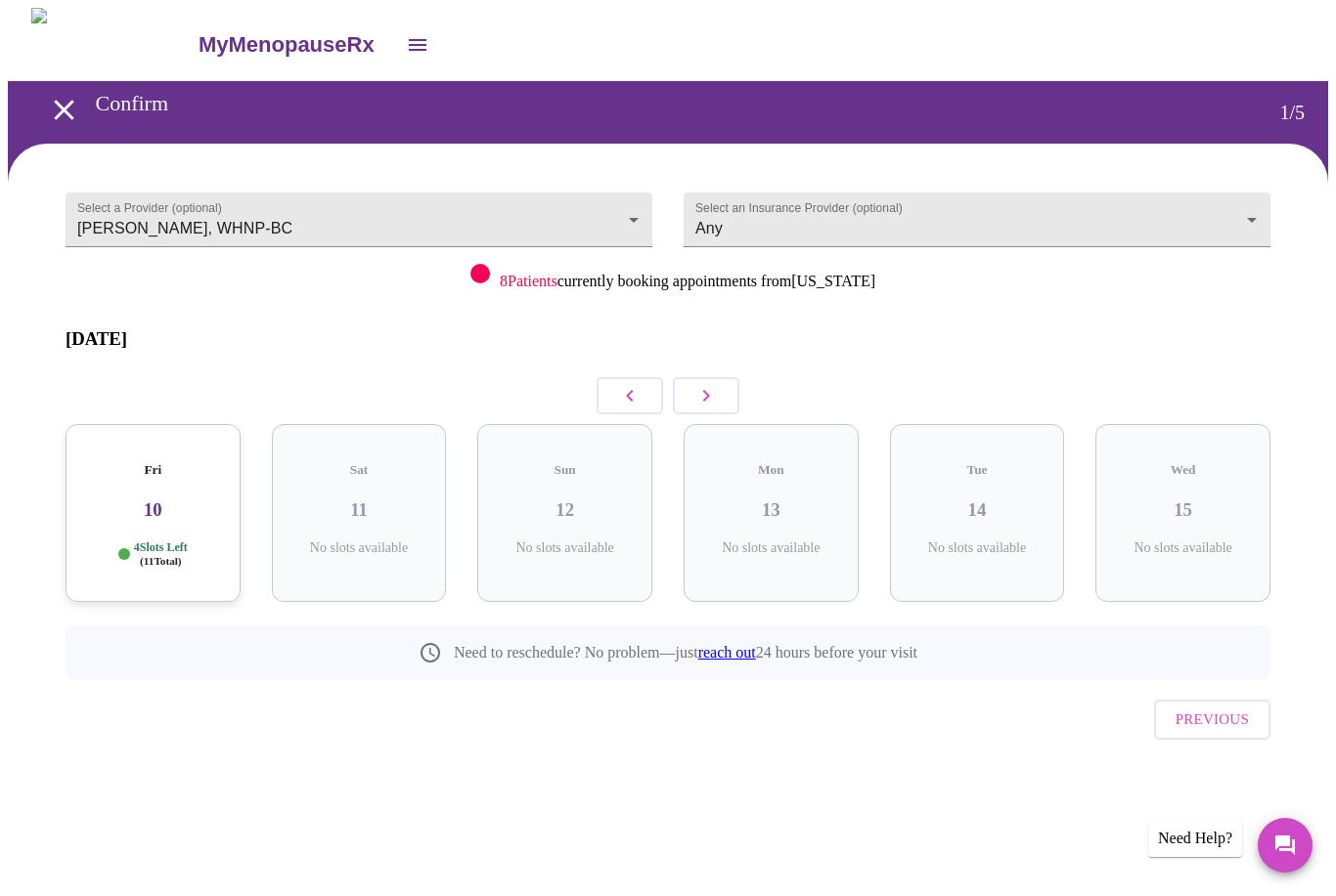
click at [706, 390] on icon "button" at bounding box center [706, 396] width 7 height 12
click at [705, 384] on icon "button" at bounding box center [707, 396] width 24 height 24
click at [708, 390] on icon "button" at bounding box center [706, 396] width 7 height 12
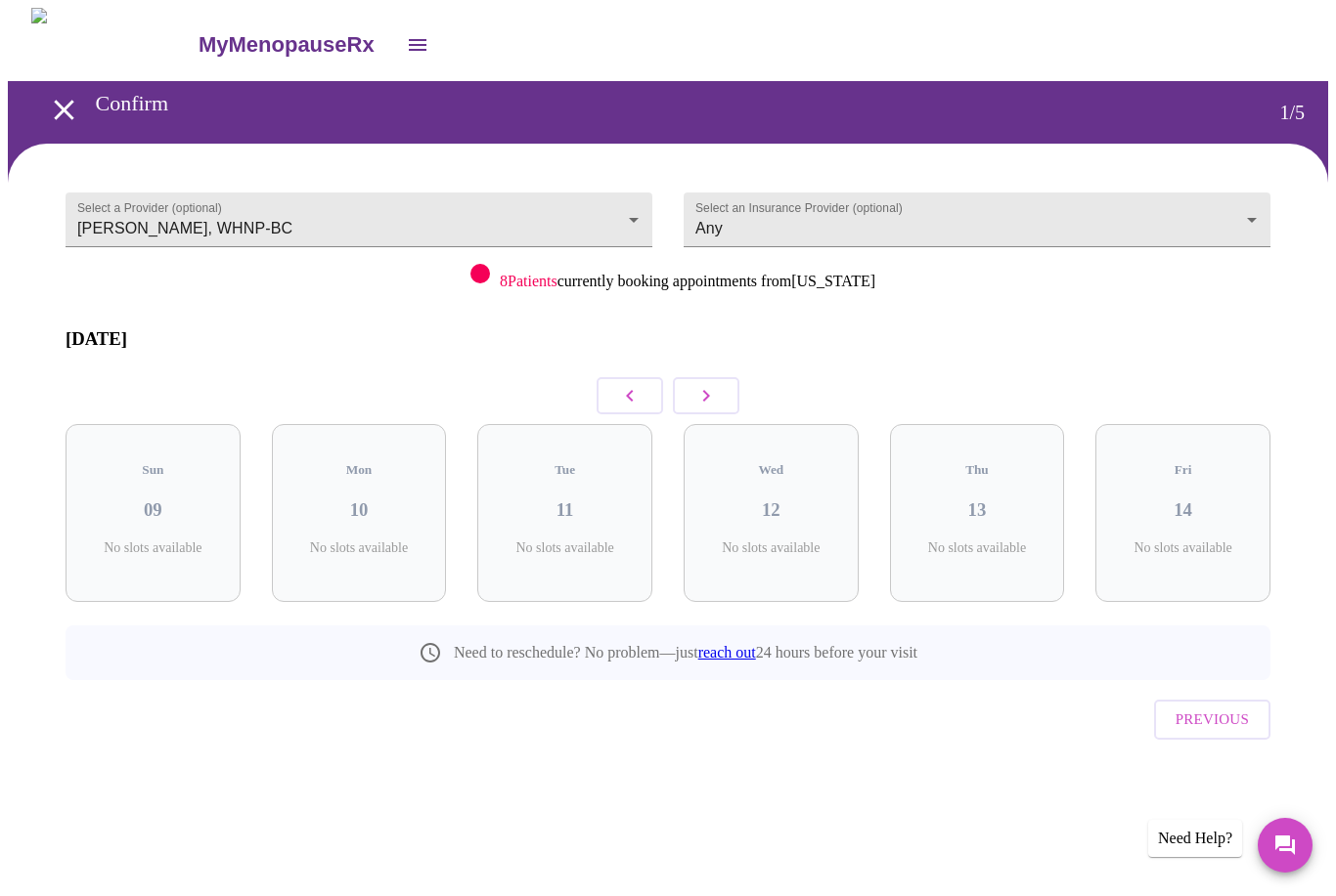
click at [707, 384] on icon "button" at bounding box center [707, 396] width 24 height 24
click at [707, 390] on icon "button" at bounding box center [706, 396] width 7 height 12
click at [707, 384] on icon "button" at bounding box center [707, 396] width 24 height 24
click at [702, 384] on icon "button" at bounding box center [707, 396] width 24 height 24
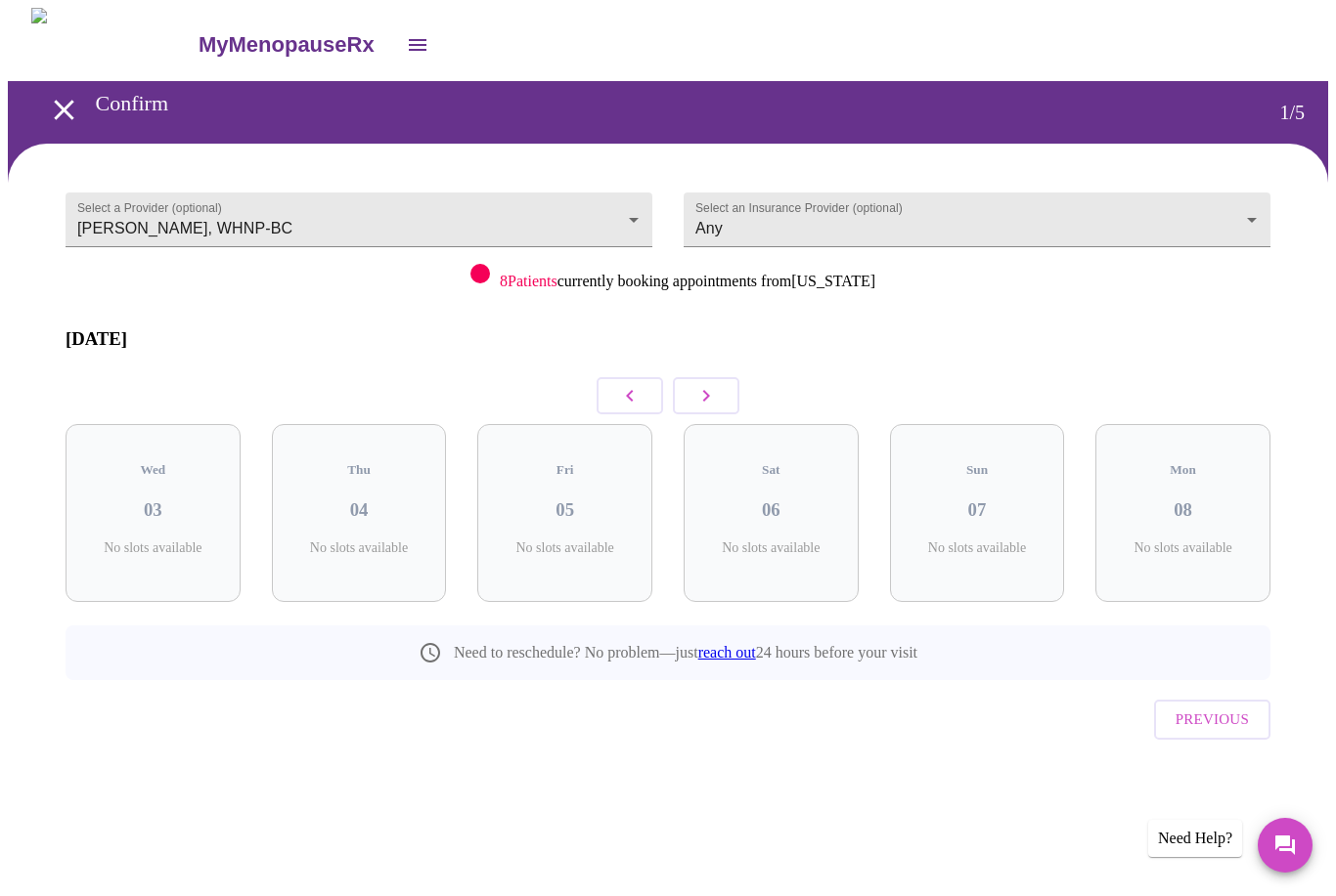
click at [701, 384] on icon "button" at bounding box center [707, 396] width 24 height 24
click at [706, 390] on icon "button" at bounding box center [706, 396] width 7 height 12
click at [705, 390] on icon "button" at bounding box center [706, 396] width 7 height 12
click at [703, 384] on icon "button" at bounding box center [707, 396] width 24 height 24
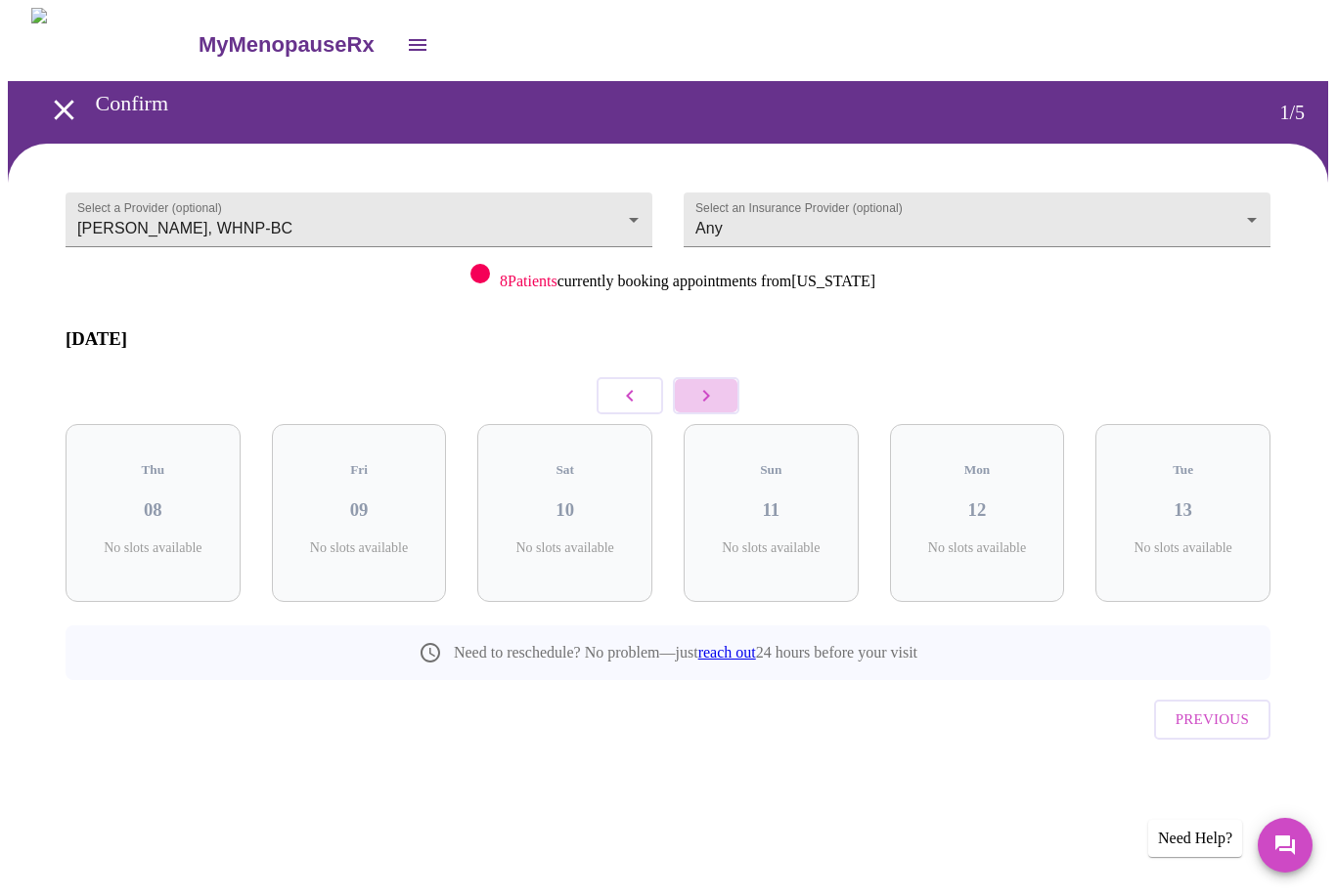
click at [708, 390] on icon "button" at bounding box center [706, 396] width 7 height 12
click at [703, 384] on icon "button" at bounding box center [707, 396] width 24 height 24
click at [630, 384] on icon "button" at bounding box center [629, 396] width 24 height 24
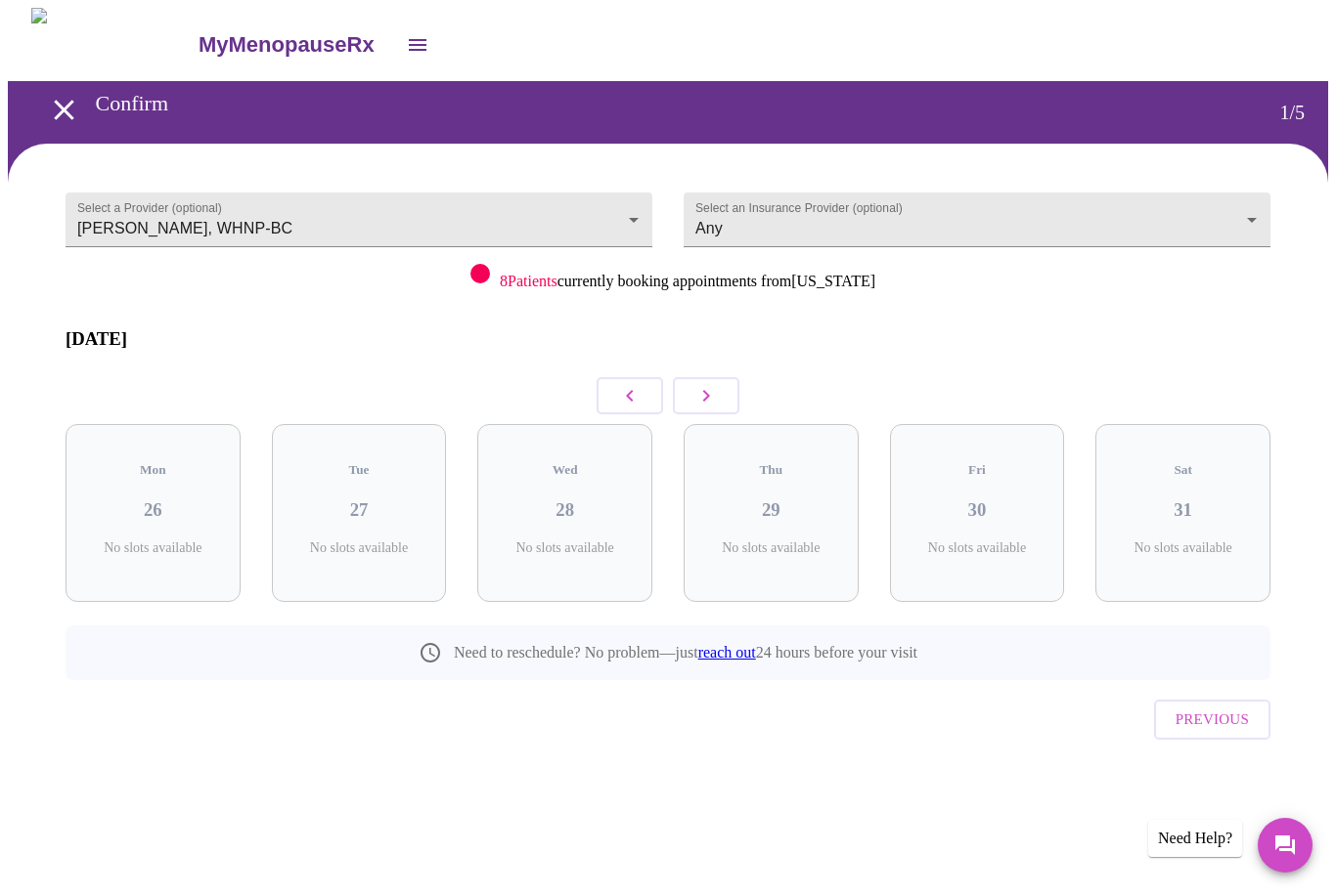
click at [629, 390] on icon "button" at bounding box center [628, 396] width 7 height 12
click at [637, 384] on icon "button" at bounding box center [629, 396] width 24 height 24
click at [642, 379] on button "button" at bounding box center [629, 396] width 66 height 38
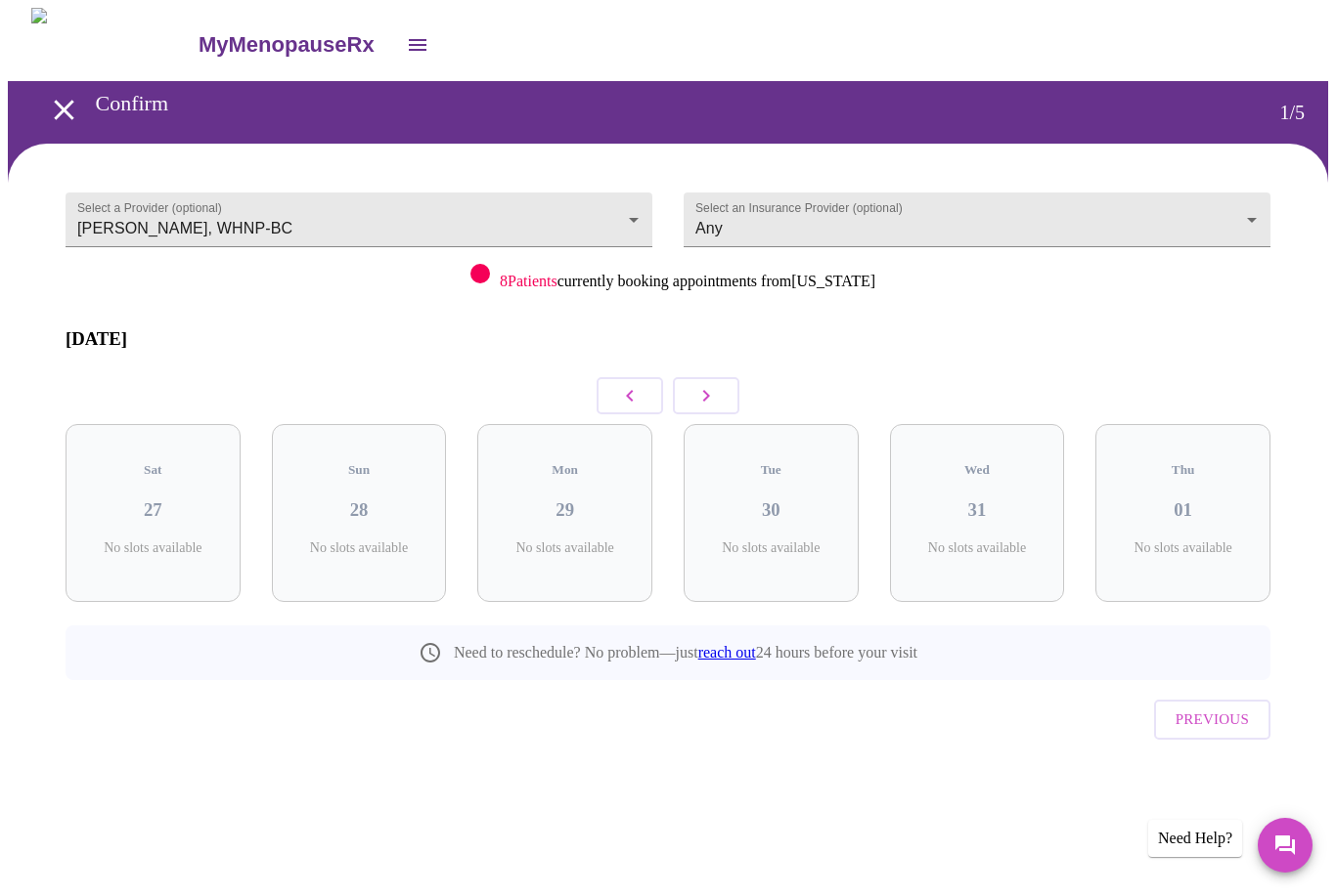
click at [642, 378] on button "button" at bounding box center [629, 396] width 66 height 38
click at [642, 381] on button "button" at bounding box center [629, 396] width 66 height 38
click at [641, 380] on button "button" at bounding box center [629, 396] width 66 height 38
click at [640, 384] on icon "button" at bounding box center [629, 396] width 24 height 24
click at [639, 384] on icon "button" at bounding box center [629, 396] width 24 height 24
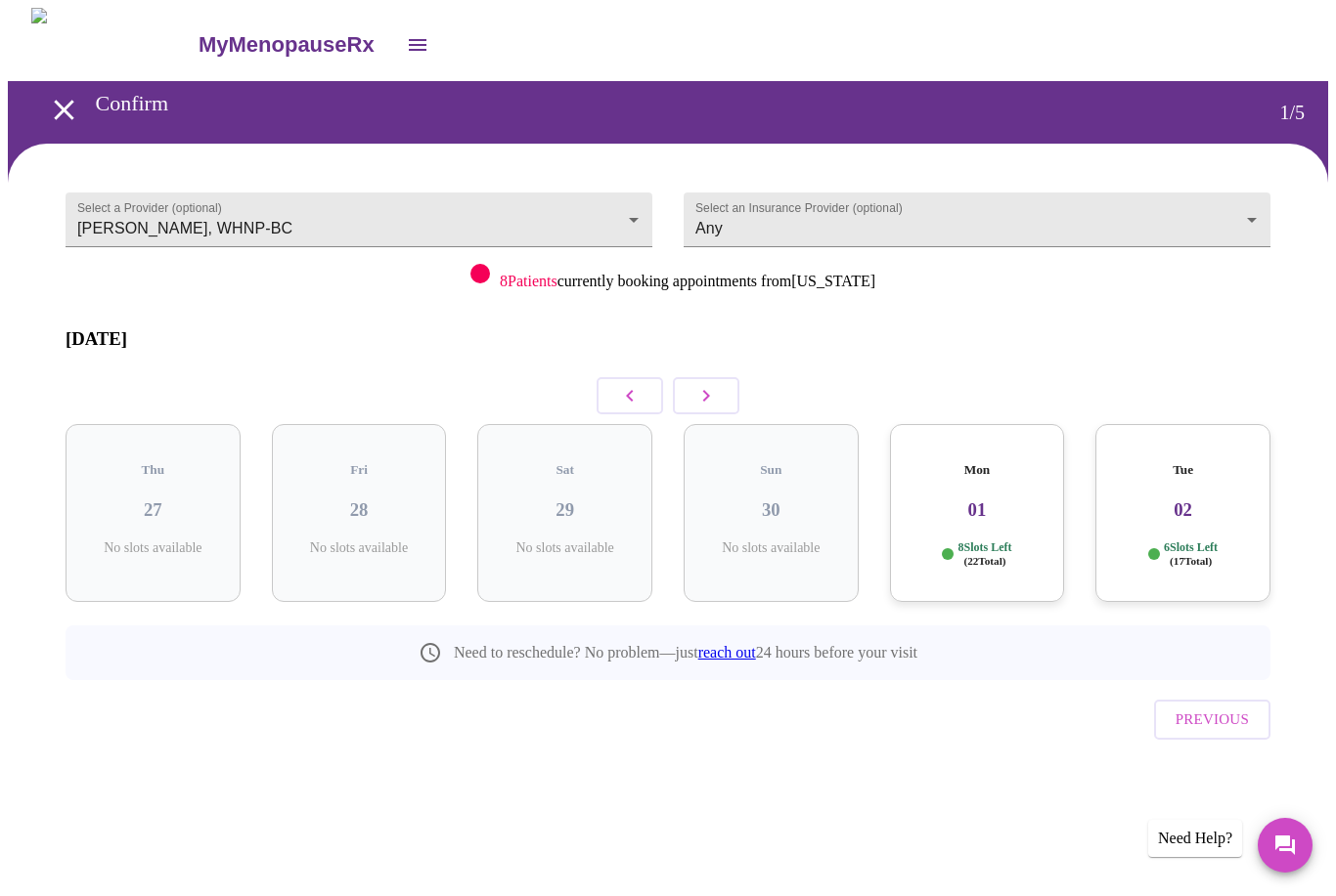
click at [699, 384] on icon "button" at bounding box center [707, 396] width 24 height 24
click at [709, 384] on icon "button" at bounding box center [707, 396] width 24 height 24
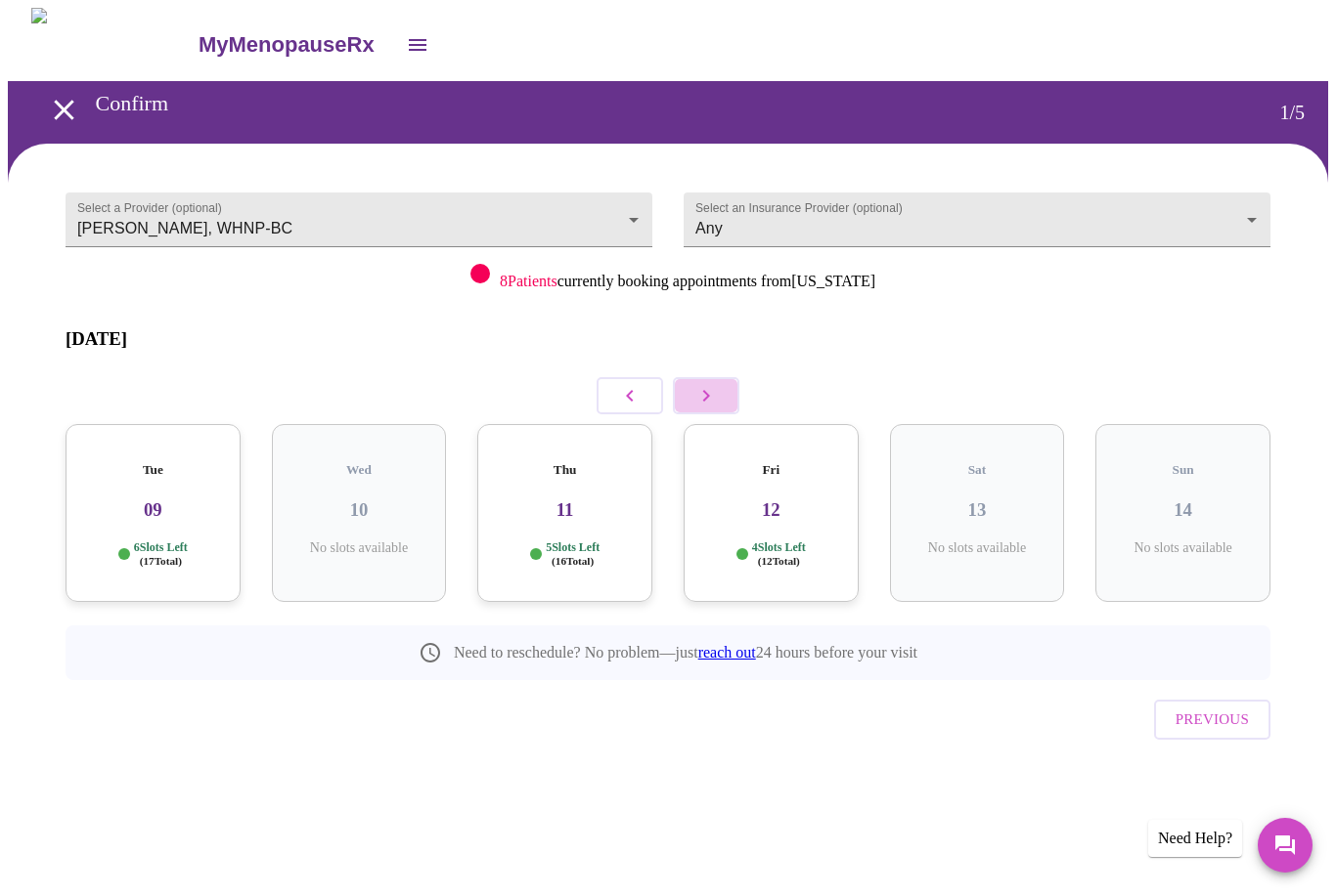
click at [715, 384] on icon "button" at bounding box center [707, 396] width 24 height 24
click at [708, 390] on icon "button" at bounding box center [706, 396] width 7 height 12
click at [709, 390] on icon "button" at bounding box center [706, 396] width 7 height 12
click at [704, 384] on icon "button" at bounding box center [707, 396] width 24 height 24
click at [719, 382] on button "button" at bounding box center [706, 396] width 66 height 38
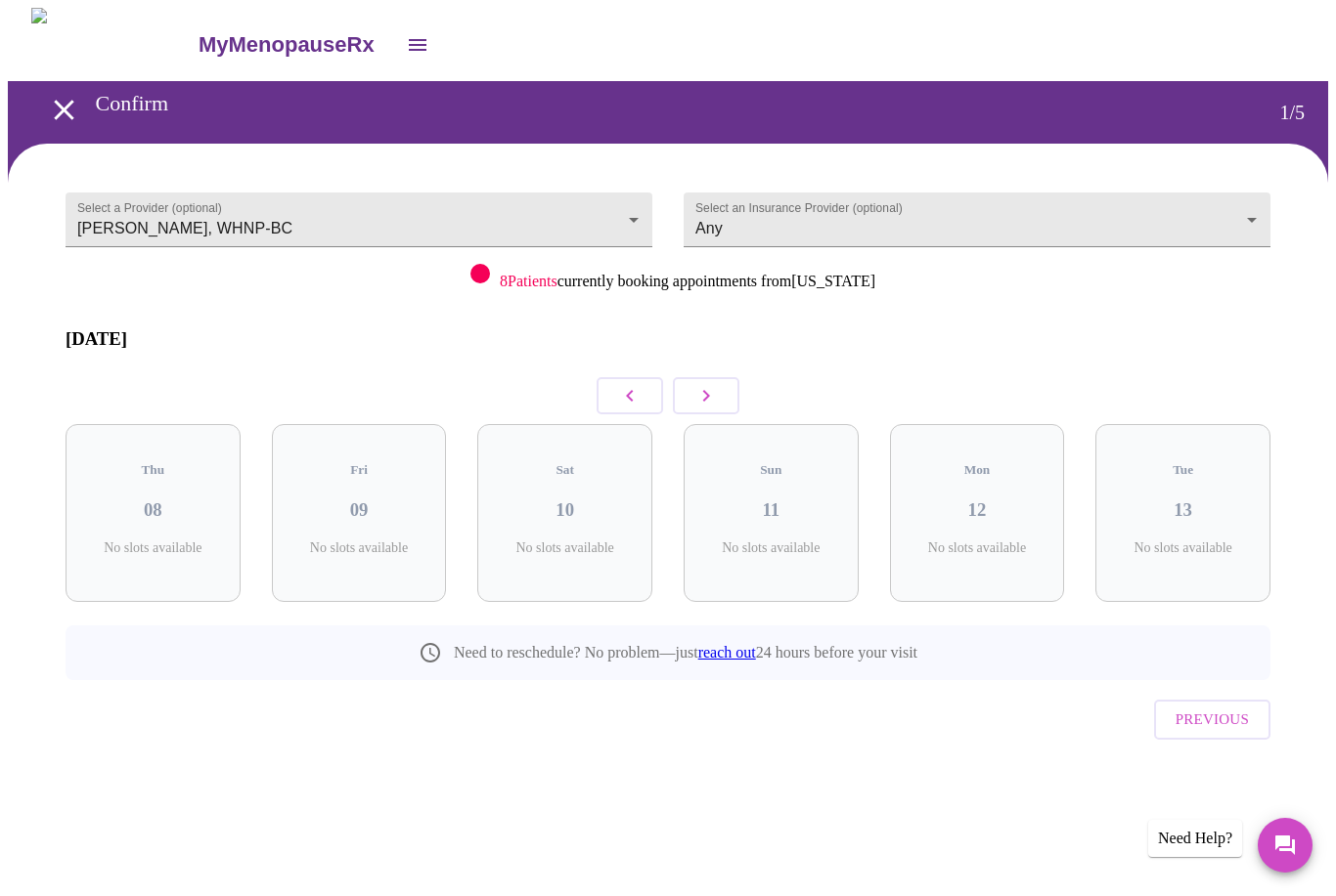
click at [724, 377] on button "button" at bounding box center [706, 396] width 66 height 38
click at [707, 390] on icon "button" at bounding box center [706, 396] width 7 height 12
click at [713, 384] on icon "button" at bounding box center [707, 396] width 24 height 24
click at [387, 500] on h3 "02" at bounding box center [359, 511] width 143 height 22
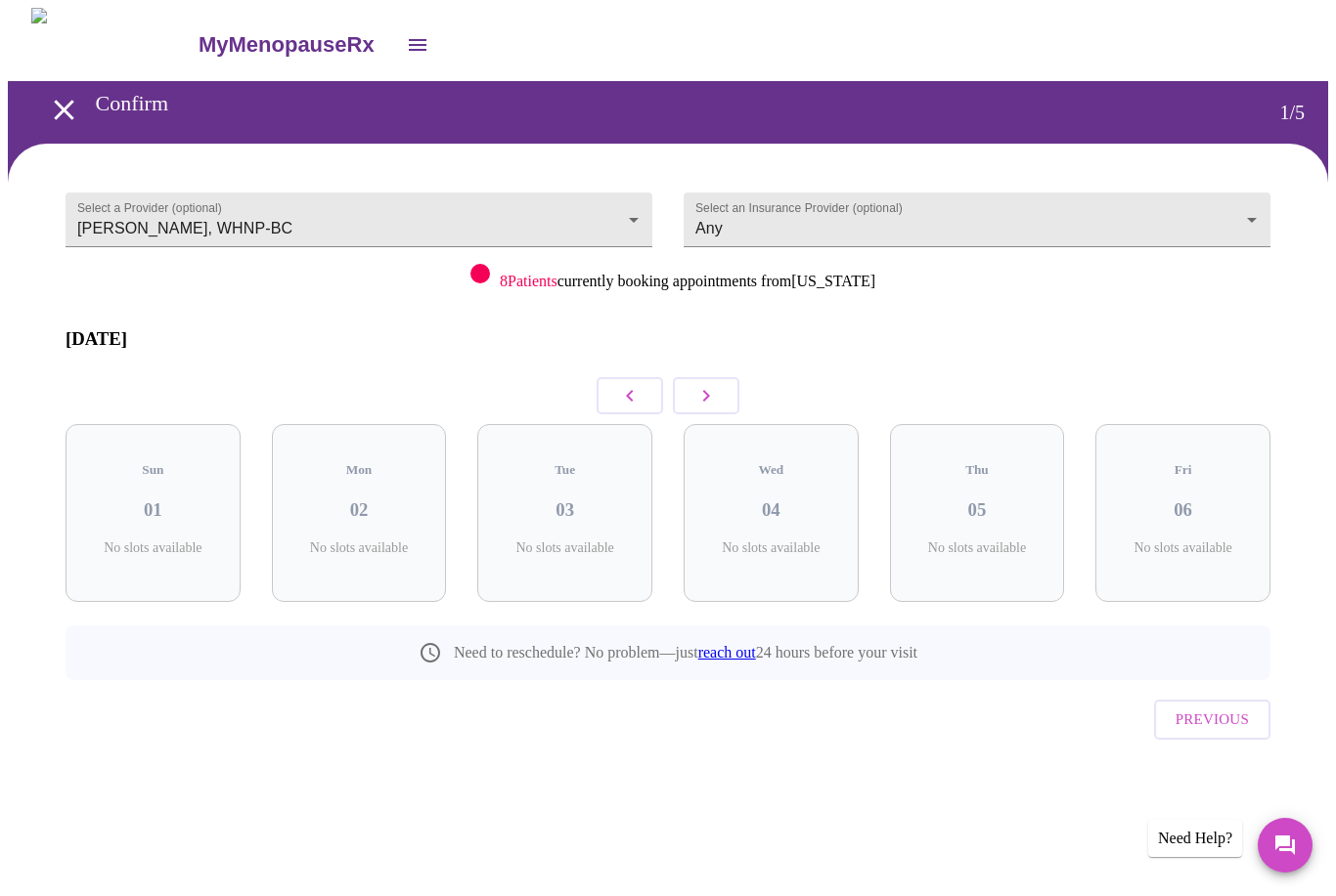
click at [724, 383] on button "button" at bounding box center [706, 396] width 66 height 38
click at [703, 391] on icon "button" at bounding box center [707, 396] width 24 height 24
click at [702, 390] on icon "button" at bounding box center [707, 396] width 24 height 24
click at [712, 389] on icon "button" at bounding box center [707, 396] width 24 height 24
click at [711, 389] on icon "button" at bounding box center [707, 396] width 24 height 24
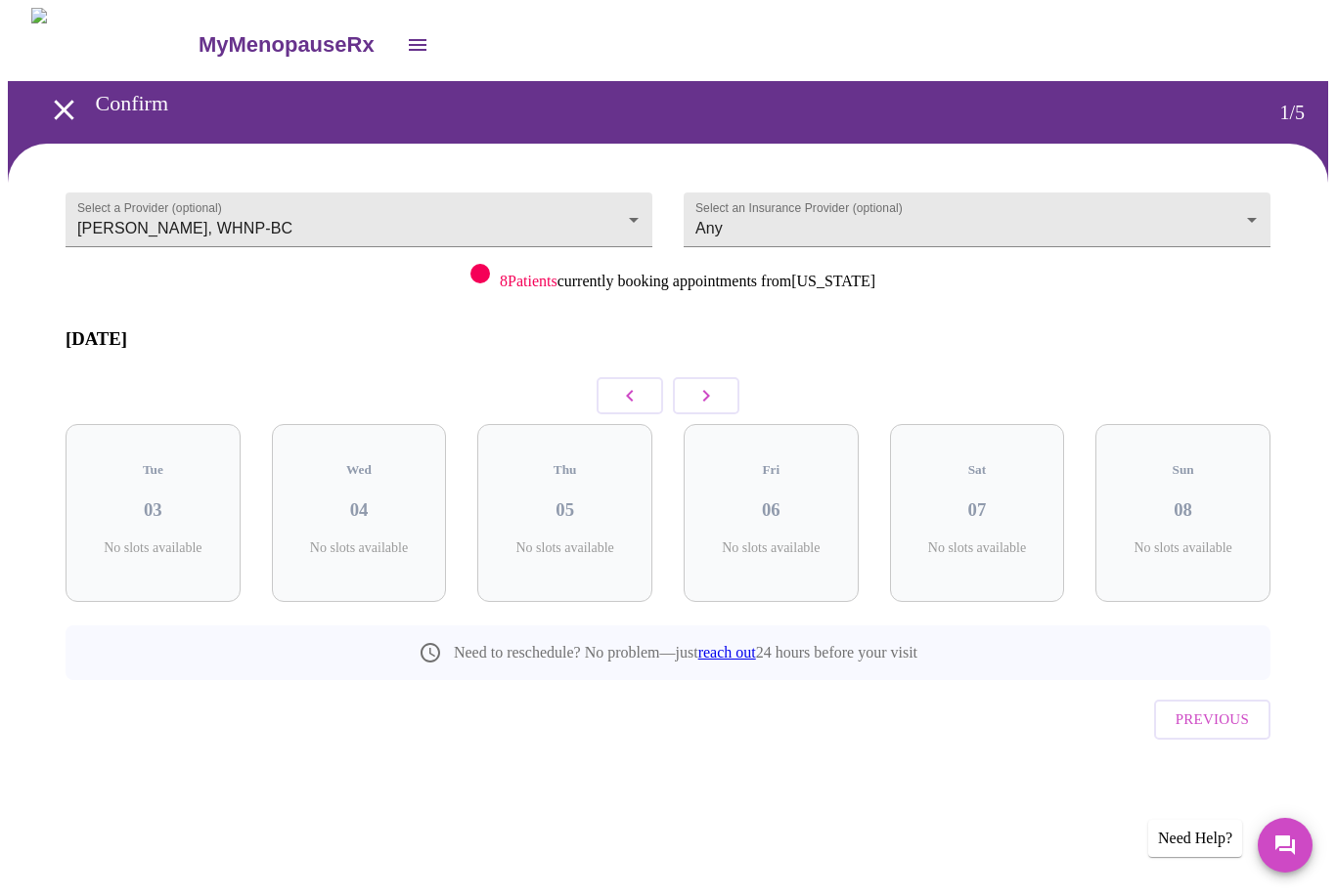
click at [710, 384] on icon "button" at bounding box center [707, 396] width 24 height 24
click at [710, 384] on icon "button" at bounding box center [707, 396] width 24 height 24
click at [708, 385] on icon "button" at bounding box center [707, 396] width 24 height 24
click at [710, 384] on icon "button" at bounding box center [707, 396] width 24 height 24
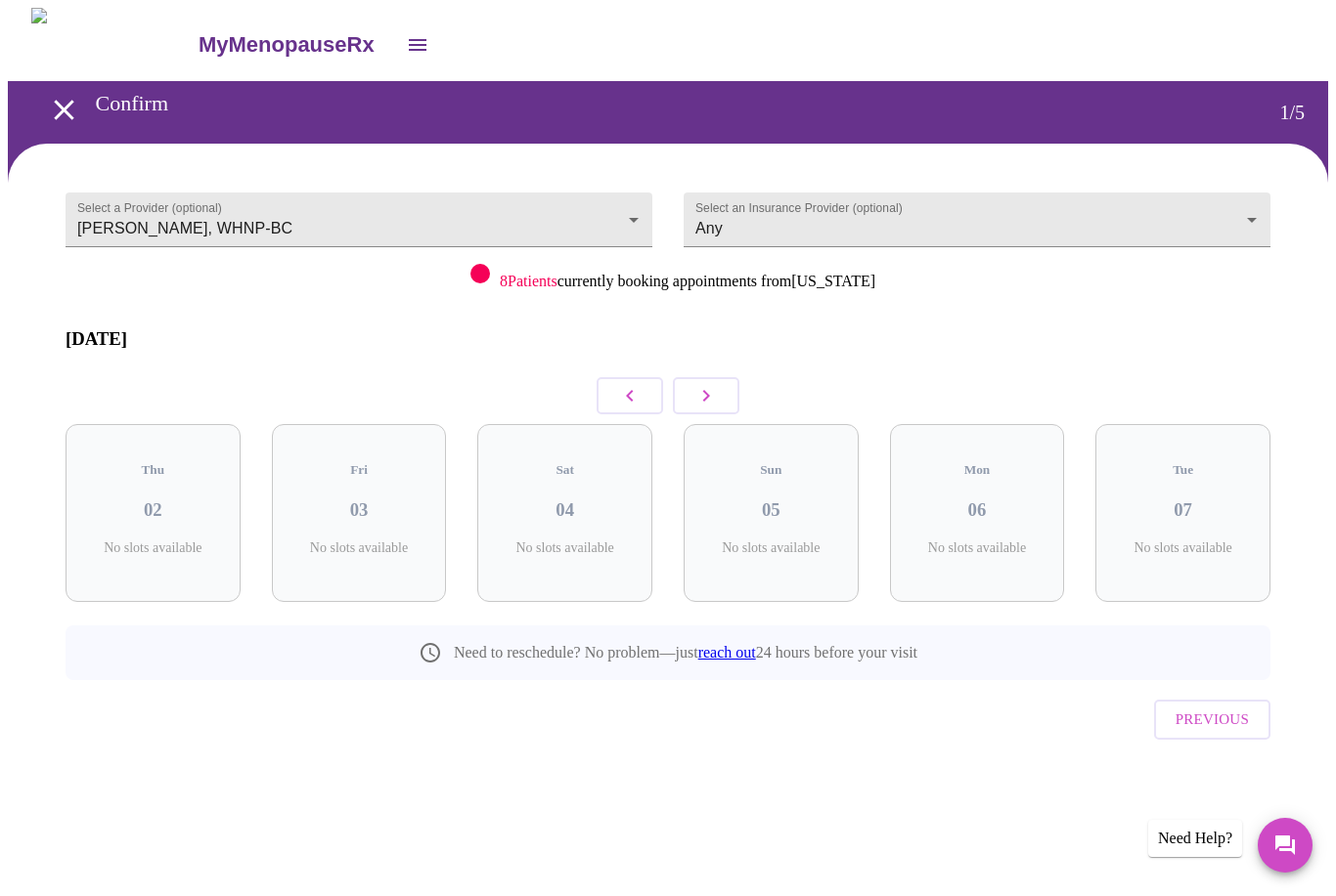
click at [710, 384] on icon "button" at bounding box center [707, 396] width 24 height 24
click at [714, 384] on icon "button" at bounding box center [707, 396] width 24 height 24
click at [713, 384] on icon "button" at bounding box center [707, 396] width 24 height 24
click at [716, 384] on icon "button" at bounding box center [707, 396] width 24 height 24
click at [623, 384] on icon "button" at bounding box center [629, 396] width 24 height 24
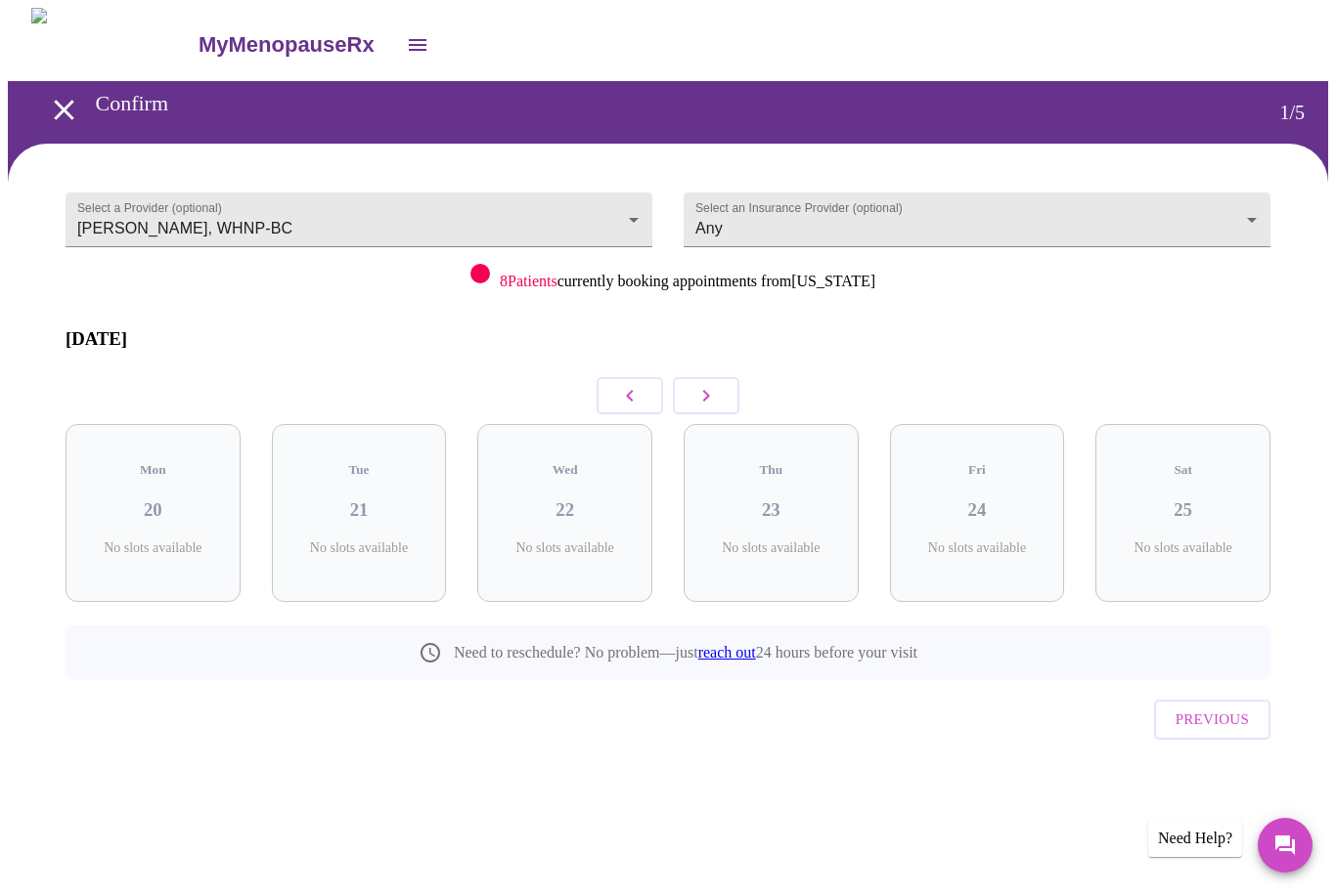
click at [631, 390] on icon "button" at bounding box center [629, 396] width 24 height 24
click at [630, 390] on icon "button" at bounding box center [629, 396] width 24 height 24
click at [629, 390] on icon "button" at bounding box center [628, 396] width 7 height 12
click at [628, 390] on icon "button" at bounding box center [628, 396] width 7 height 12
click at [635, 384] on icon "button" at bounding box center [629, 396] width 24 height 24
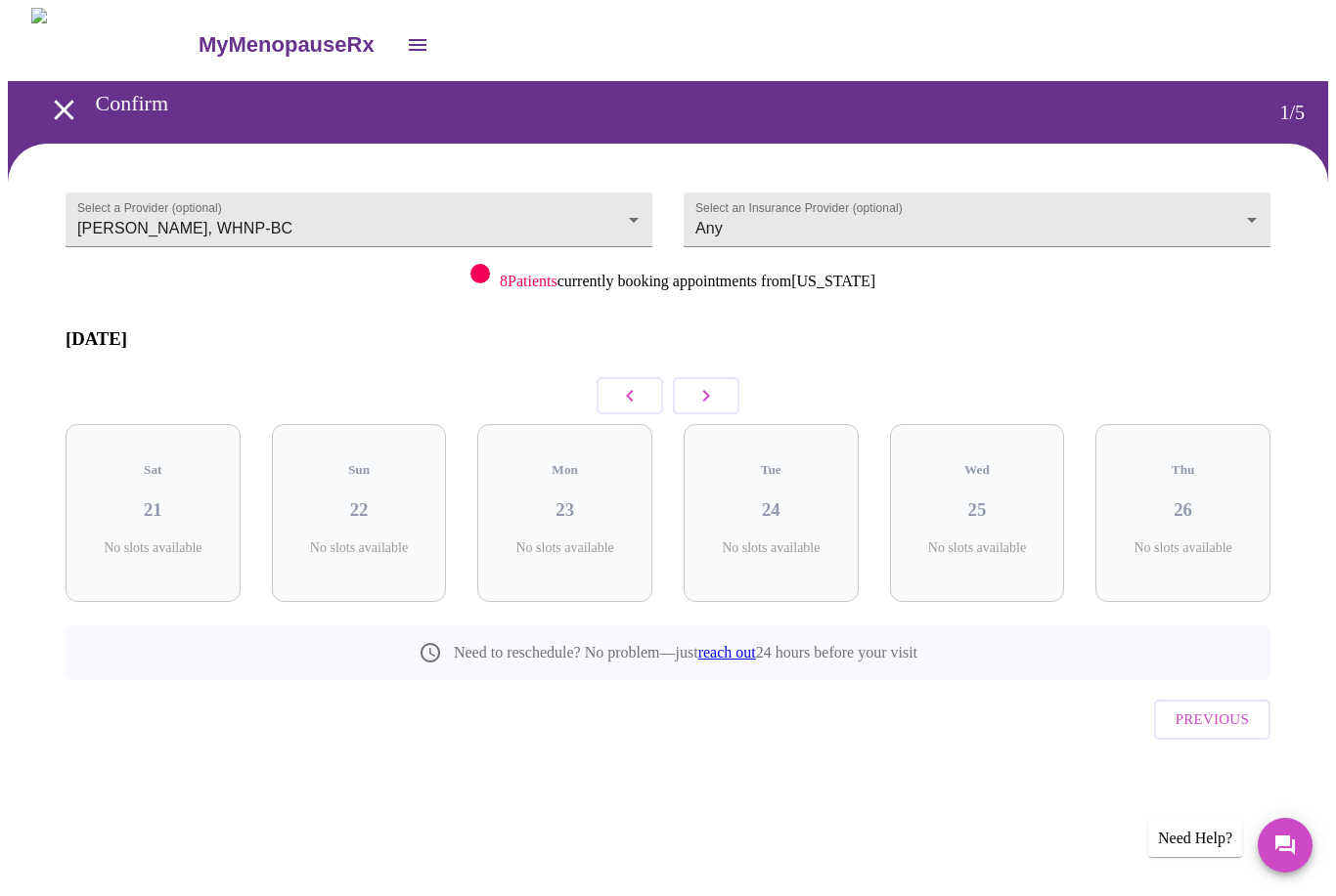
click at [634, 384] on icon "button" at bounding box center [629, 396] width 24 height 24
click at [637, 384] on icon "button" at bounding box center [629, 396] width 24 height 24
click at [633, 384] on icon "button" at bounding box center [629, 396] width 24 height 24
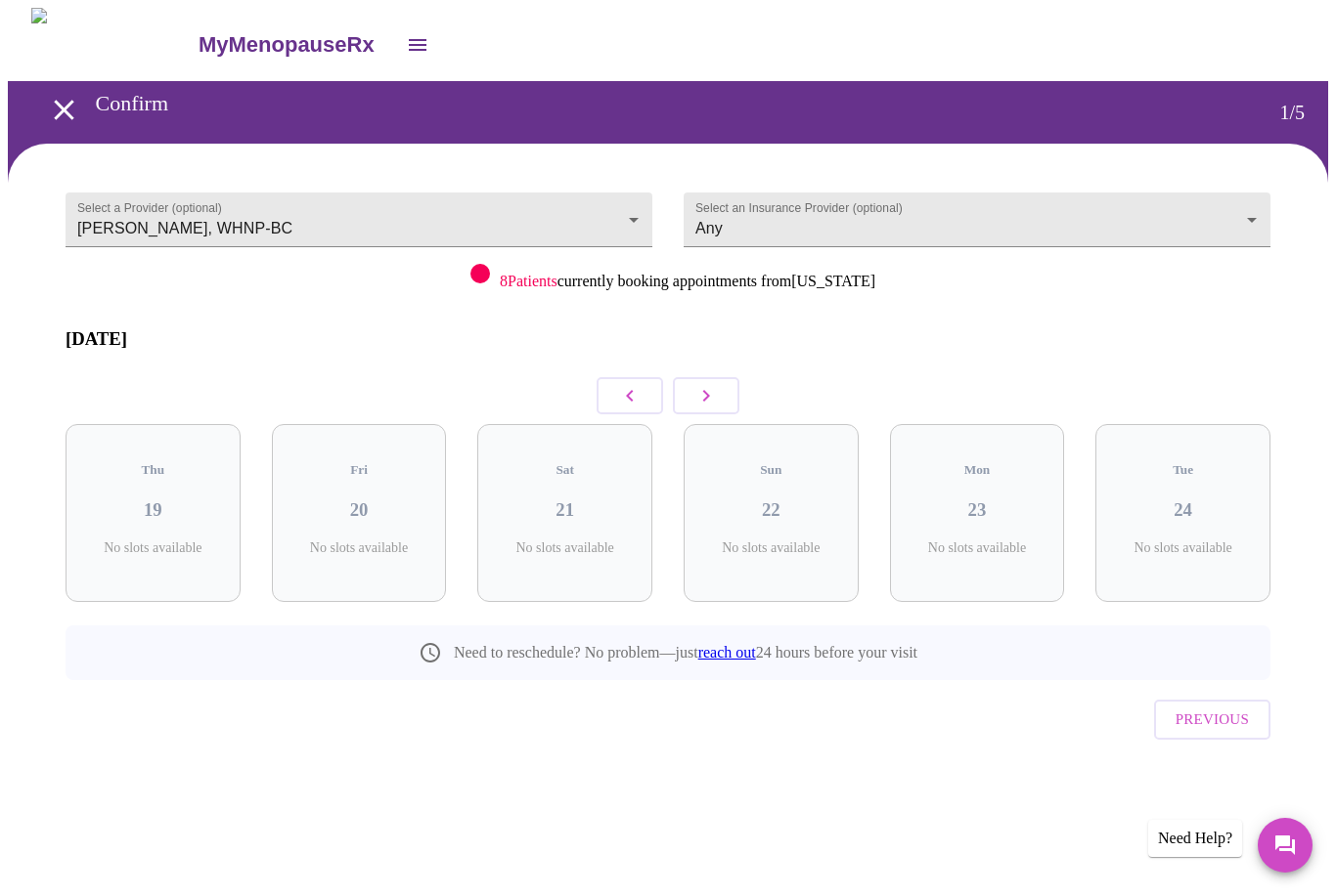
click at [630, 384] on icon "button" at bounding box center [629, 396] width 24 height 24
click at [629, 384] on icon "button" at bounding box center [629, 396] width 24 height 24
click at [634, 384] on icon "button" at bounding box center [629, 396] width 24 height 24
click at [633, 384] on icon "button" at bounding box center [629, 396] width 24 height 24
click at [635, 386] on icon "button" at bounding box center [629, 396] width 24 height 24
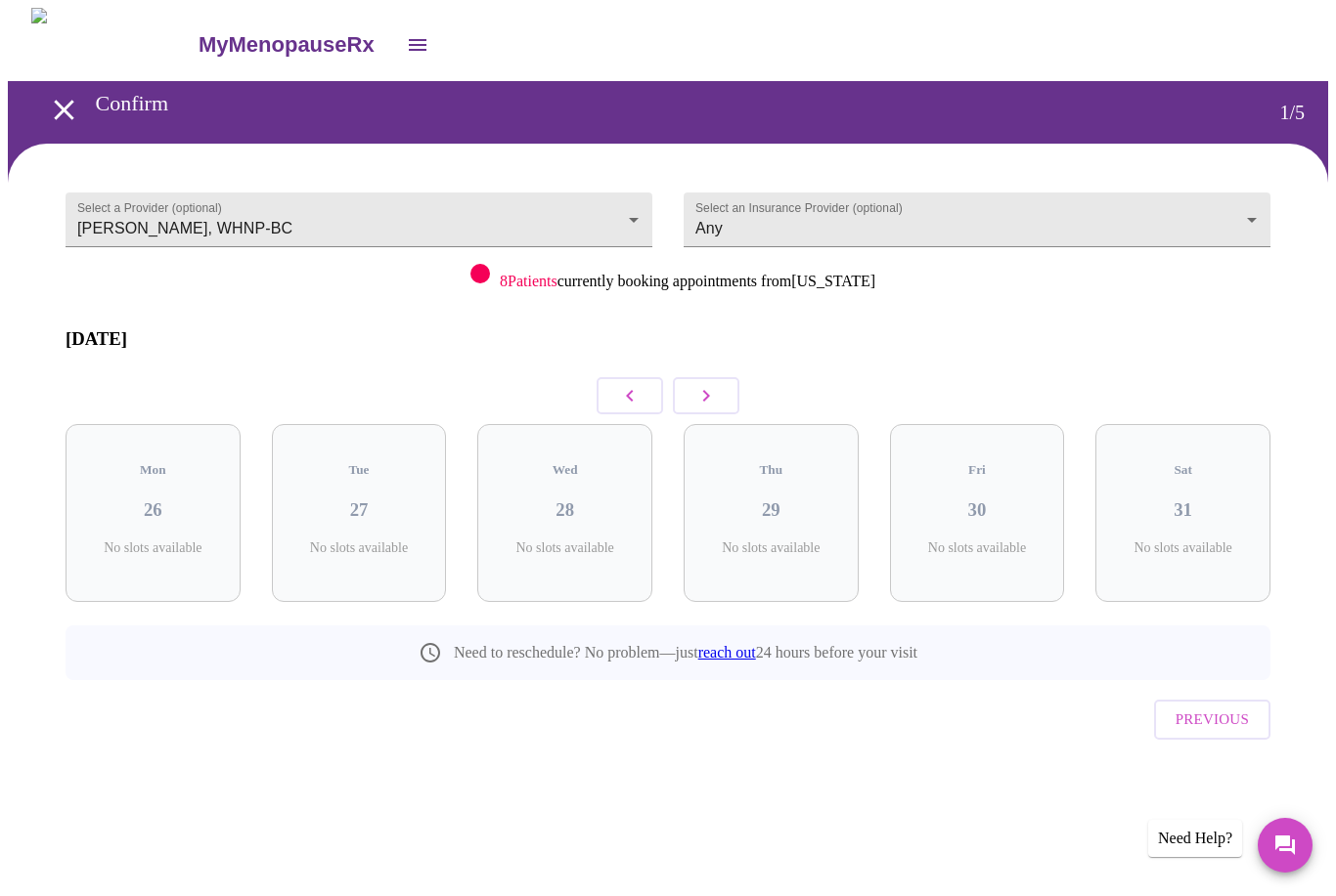
click at [634, 385] on icon "button" at bounding box center [629, 396] width 24 height 24
click at [637, 384] on icon "button" at bounding box center [629, 396] width 24 height 24
click at [636, 384] on icon "button" at bounding box center [629, 396] width 24 height 24
click at [192, 498] on div "Fri 02 4 Slots Left ( 11 Total)" at bounding box center [152, 513] width 175 height 178
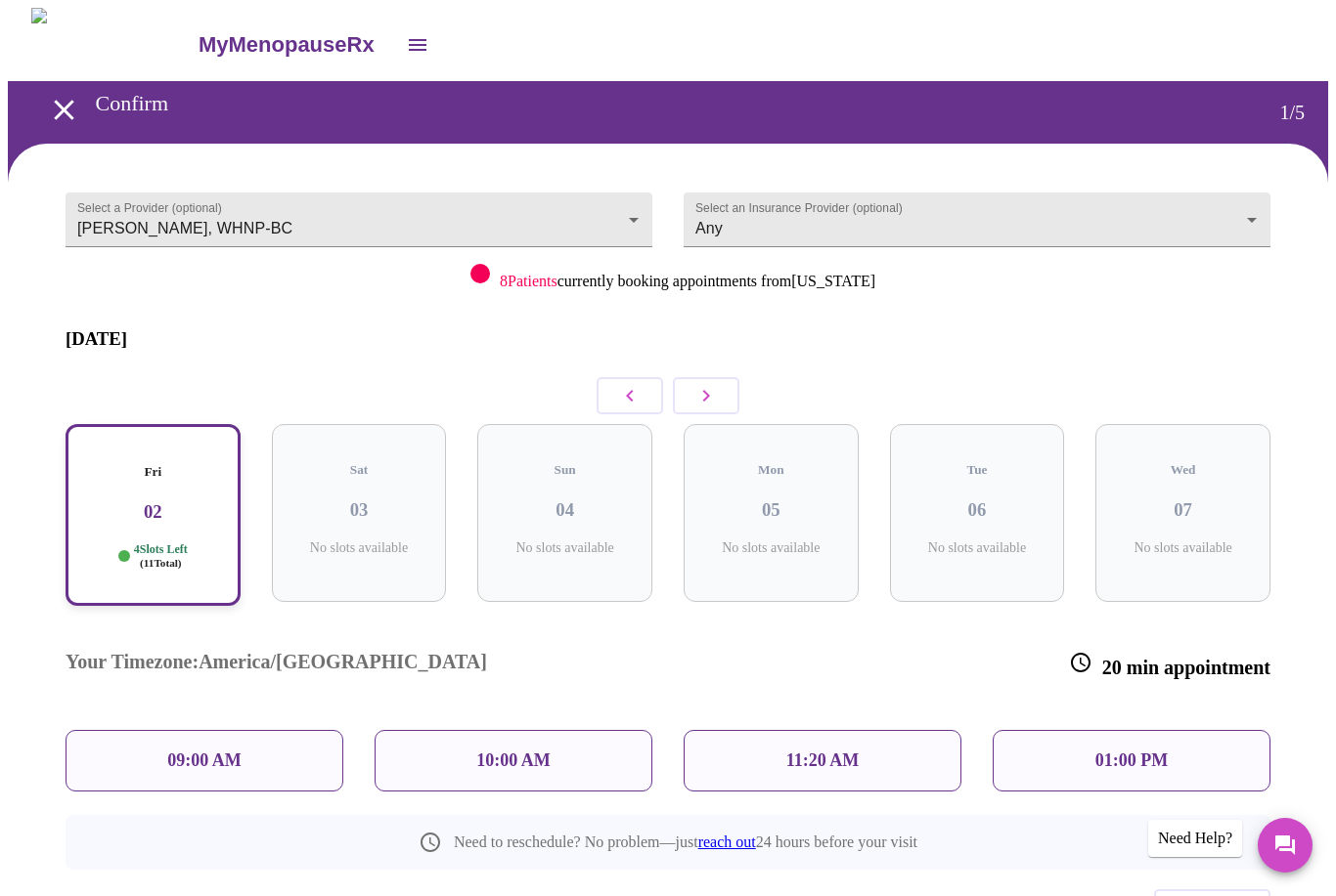
click at [717, 381] on button "button" at bounding box center [706, 396] width 66 height 38
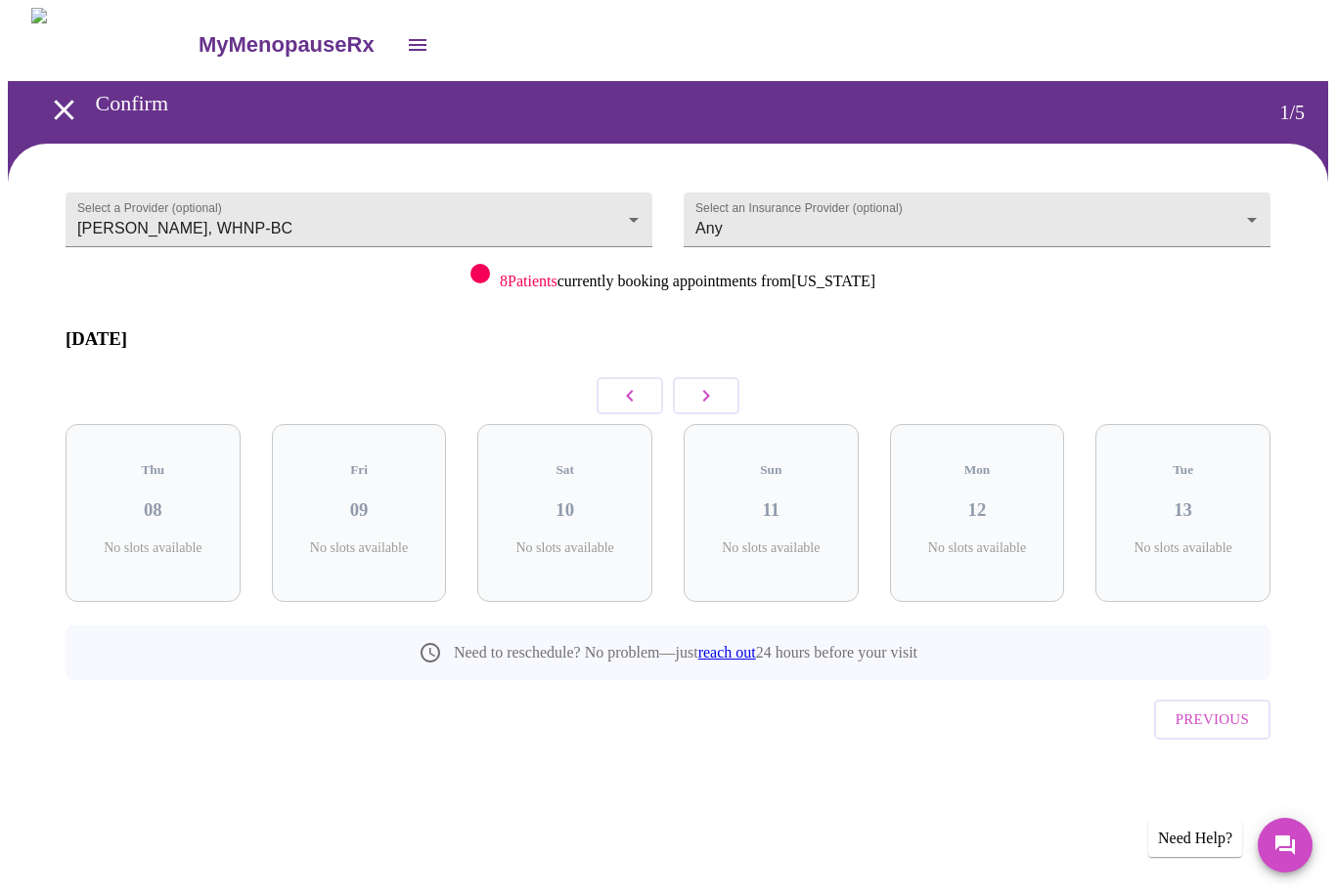
click at [56, 94] on icon "open drawer" at bounding box center [63, 110] width 35 height 35
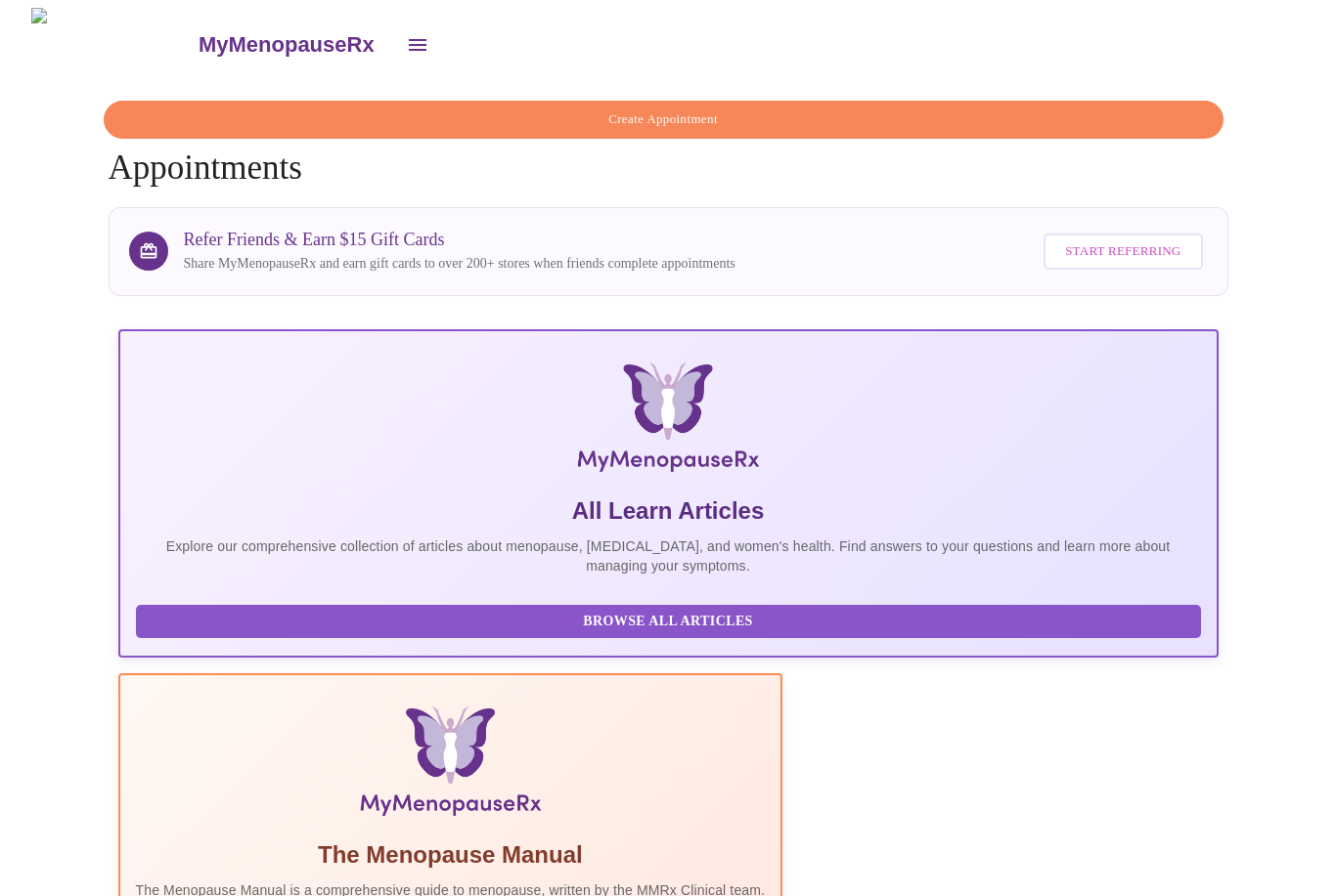
click at [394, 49] on button "open drawer" at bounding box center [417, 44] width 46 height 46
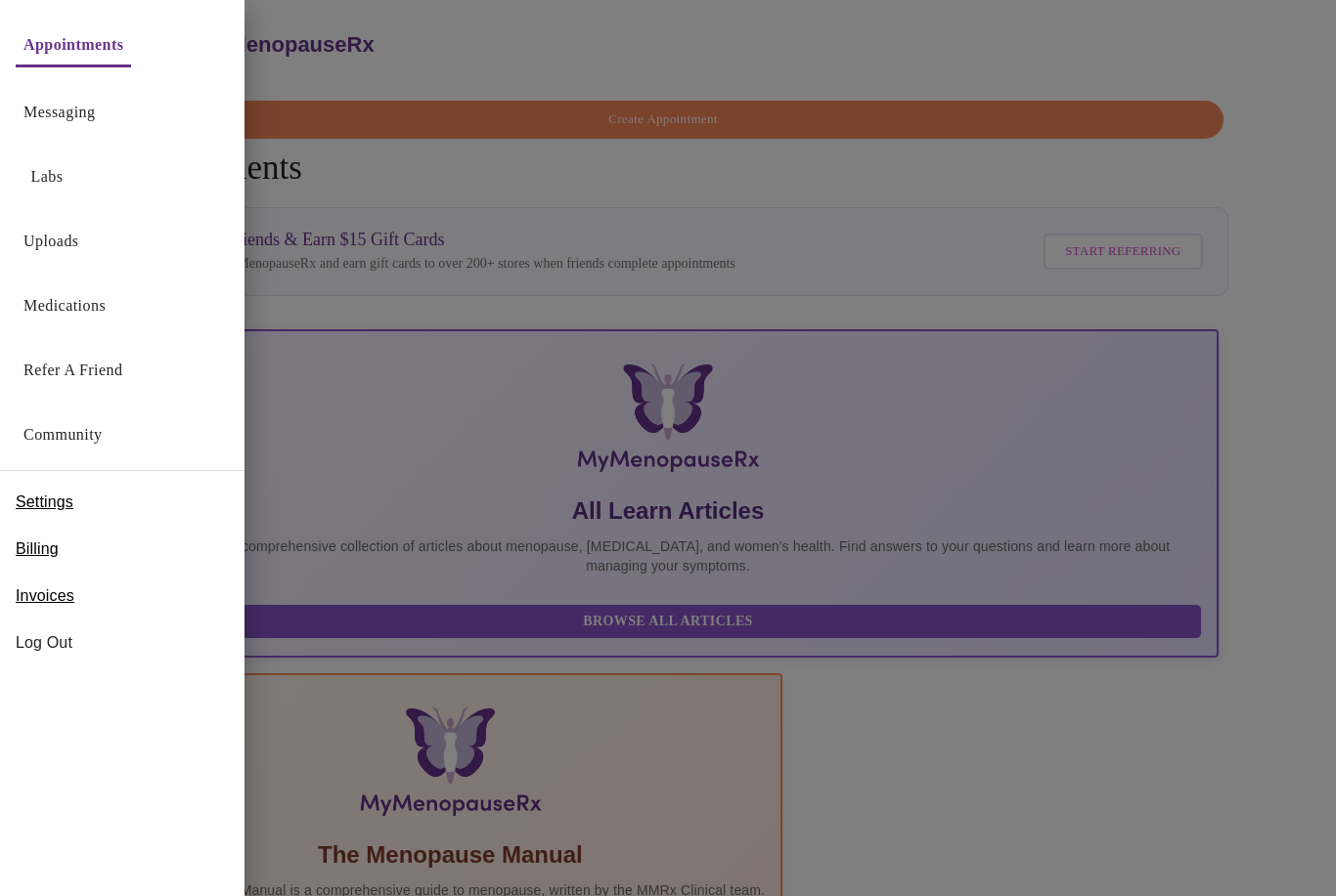
click at [61, 170] on link "Labs" at bounding box center [47, 177] width 33 height 28
